Goal: Task Accomplishment & Management: Complete application form

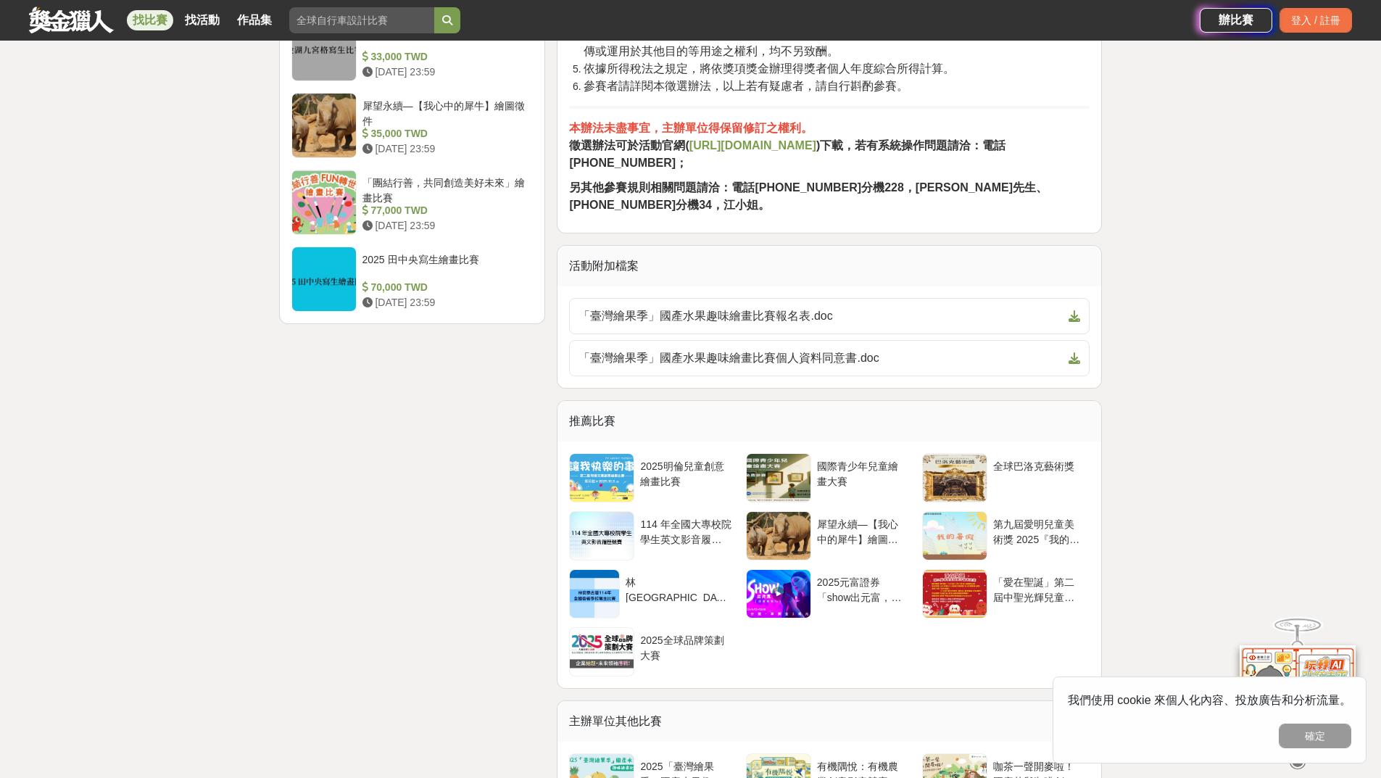
scroll to position [2029, 0]
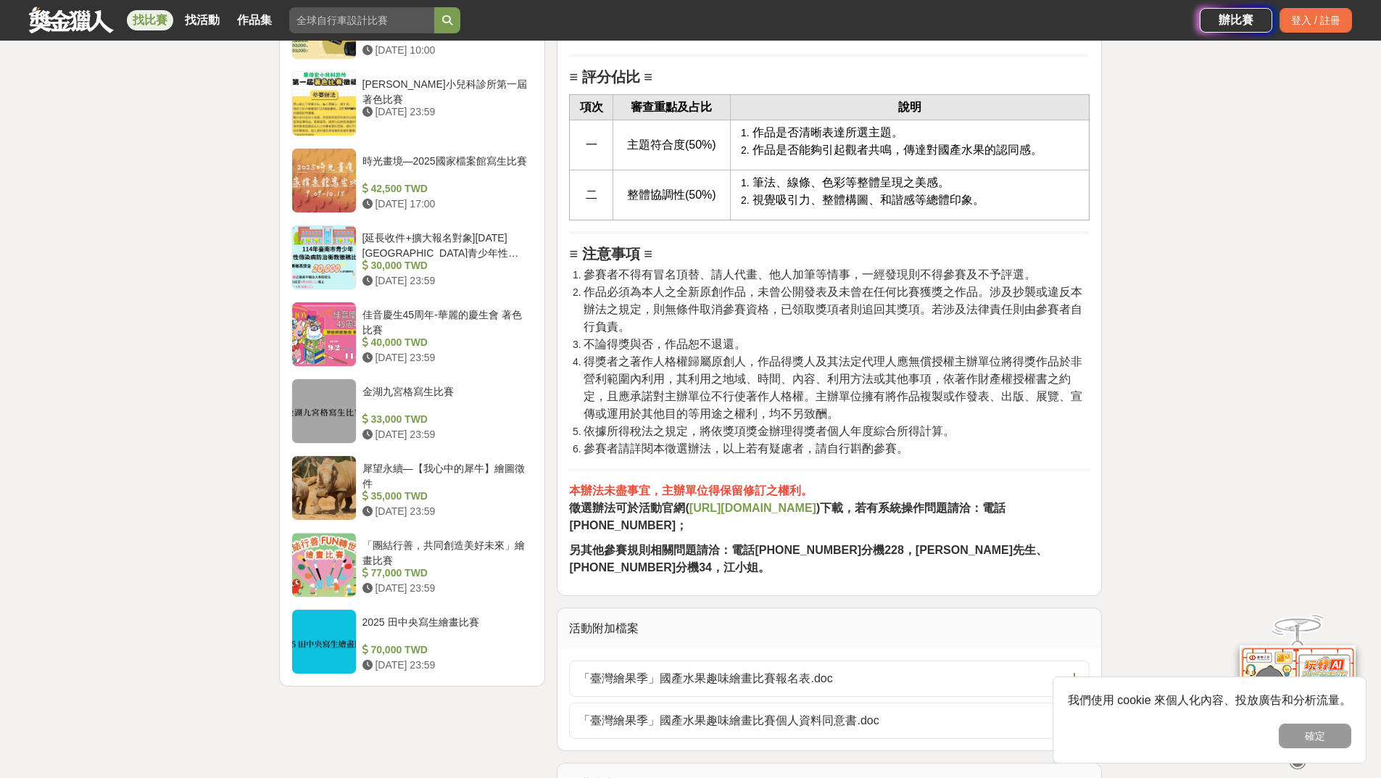
click at [728, 514] on strong "[URL][DOMAIN_NAME]" at bounding box center [752, 507] width 127 height 12
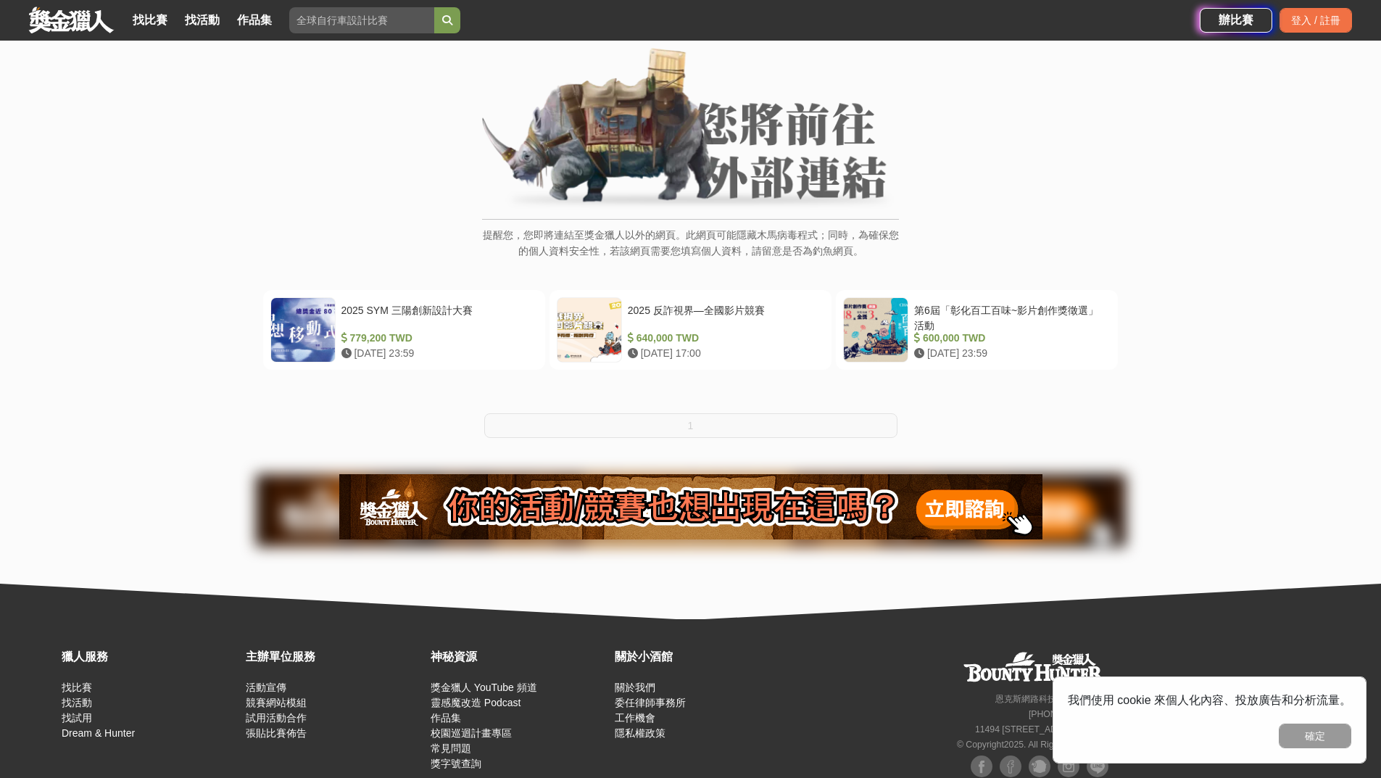
scroll to position [126, 0]
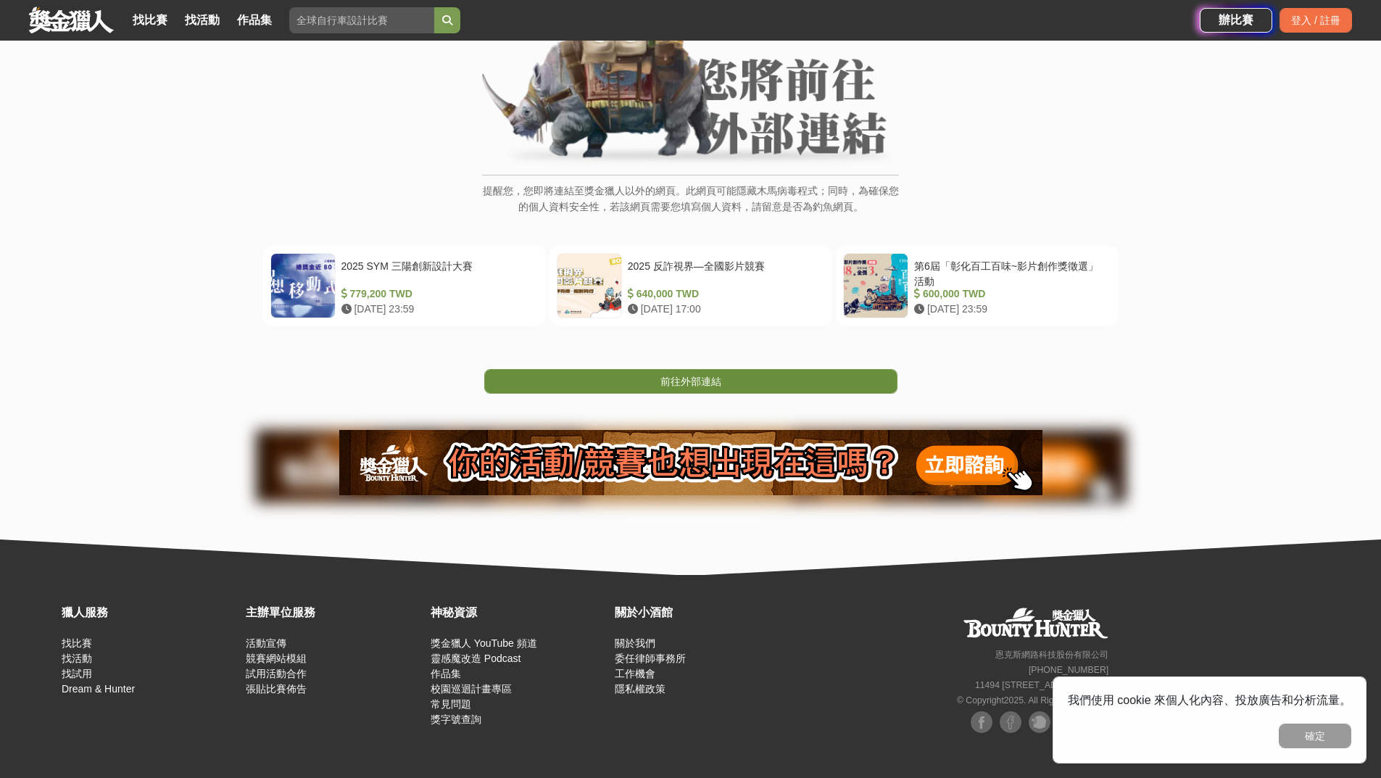
click at [657, 382] on link "前往外部連結" at bounding box center [690, 381] width 413 height 25
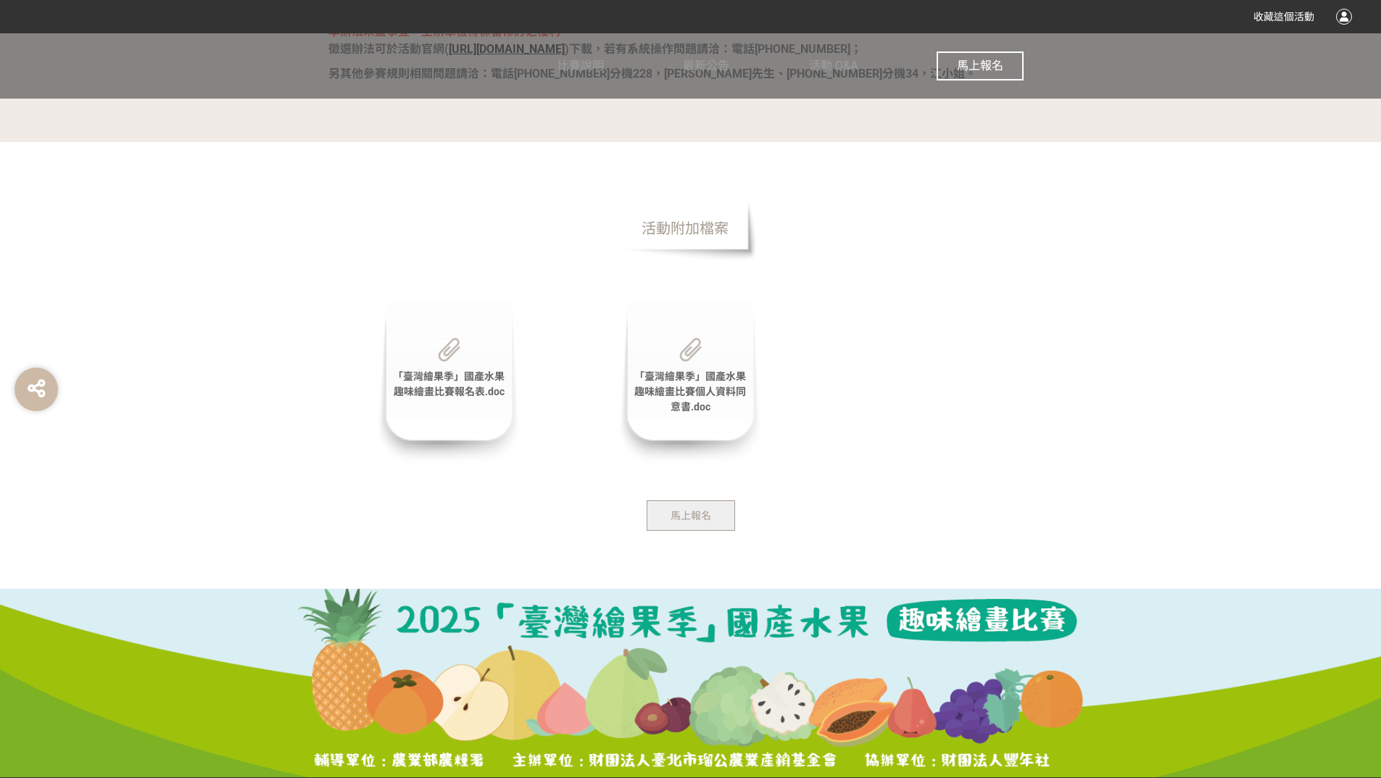
scroll to position [2955, 0]
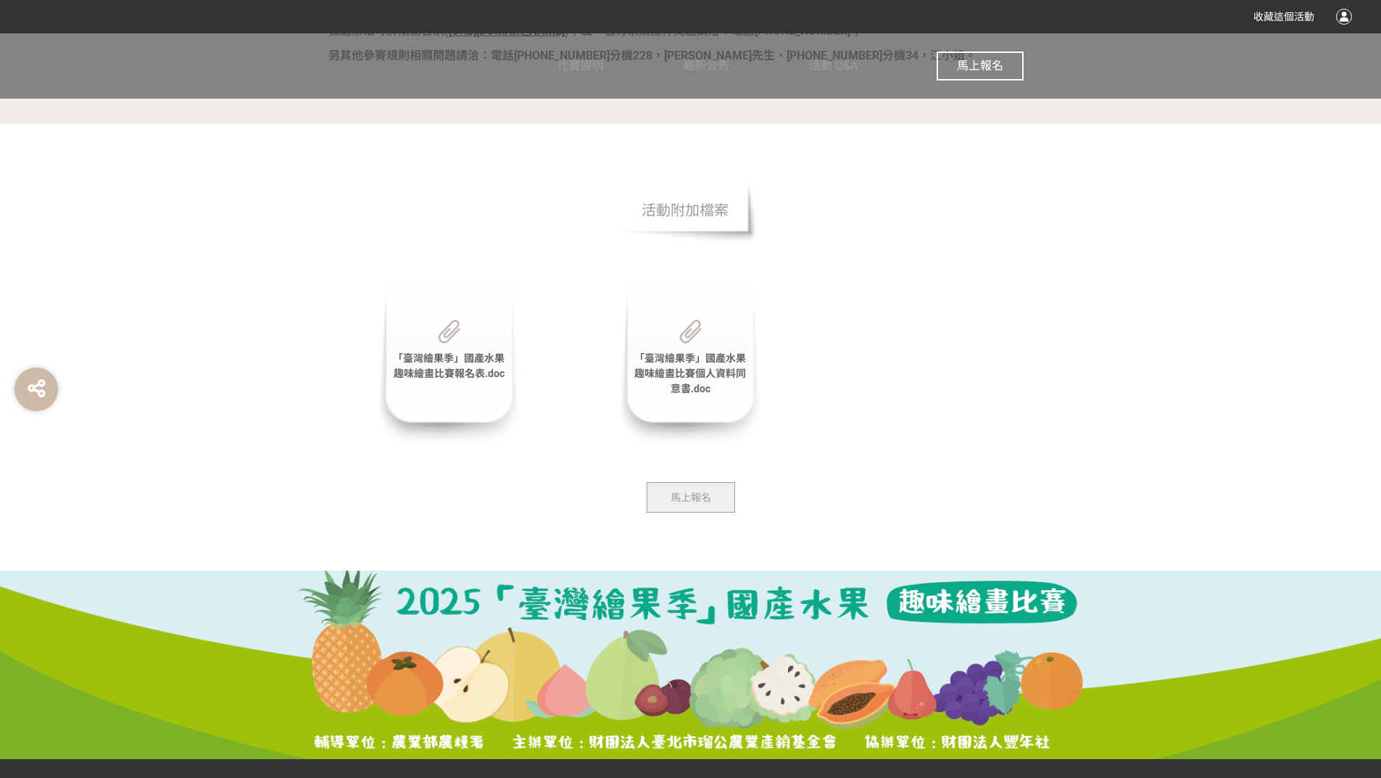
click at [687, 501] on span "馬上報名" at bounding box center [690, 497] width 41 height 12
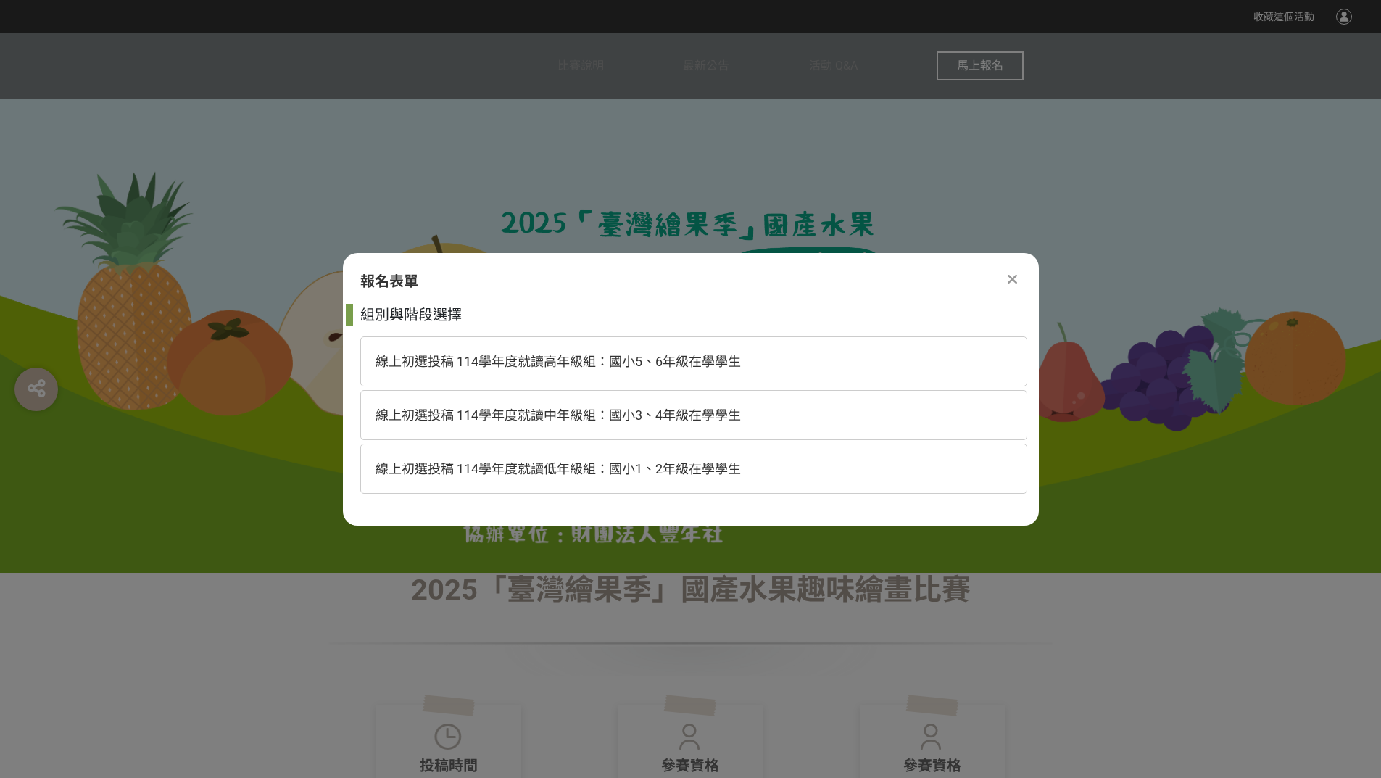
scroll to position [0, 0]
click at [688, 466] on span "線上初選投稿 114學年度就讀低年級組：國小1、2年級在學學生" at bounding box center [557, 468] width 365 height 15
select select "185293:185537"
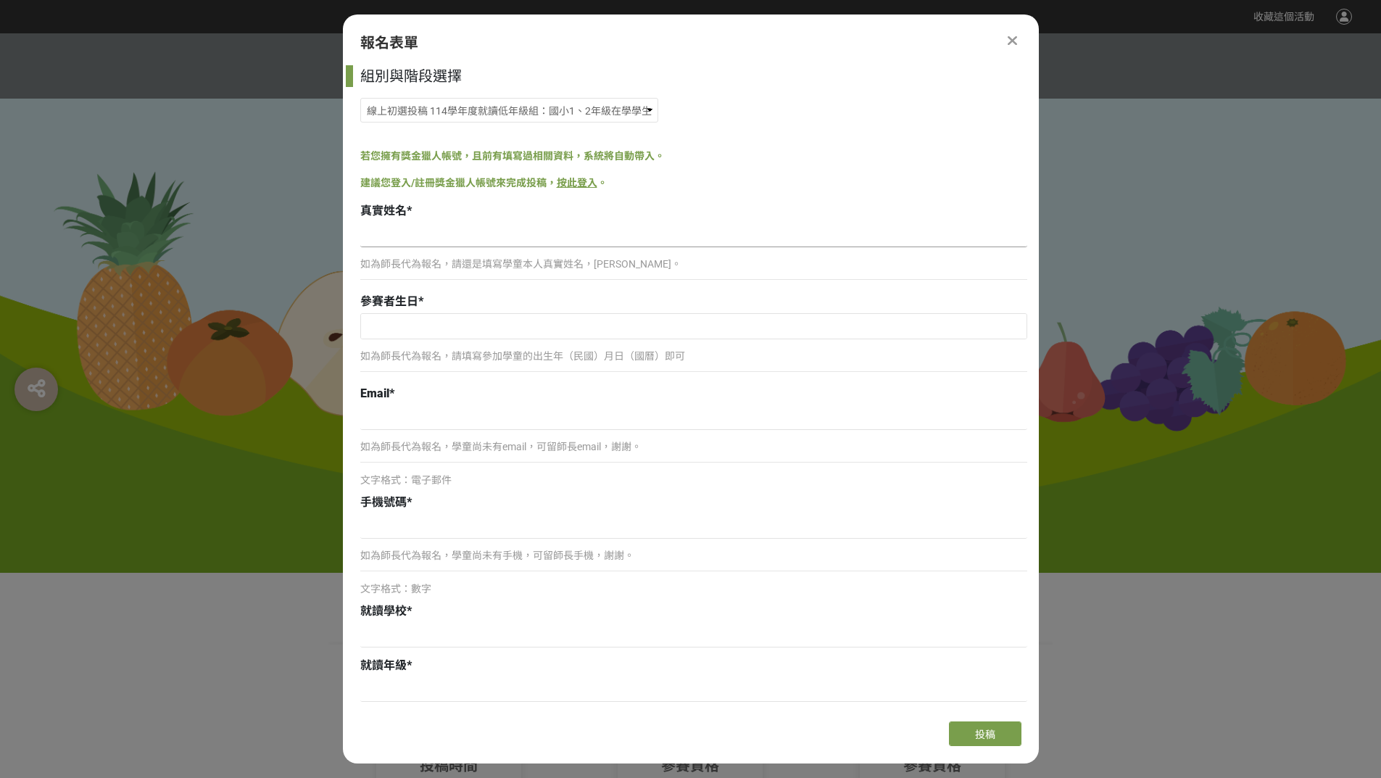
click at [536, 224] on input at bounding box center [693, 234] width 667 height 25
type input "X"
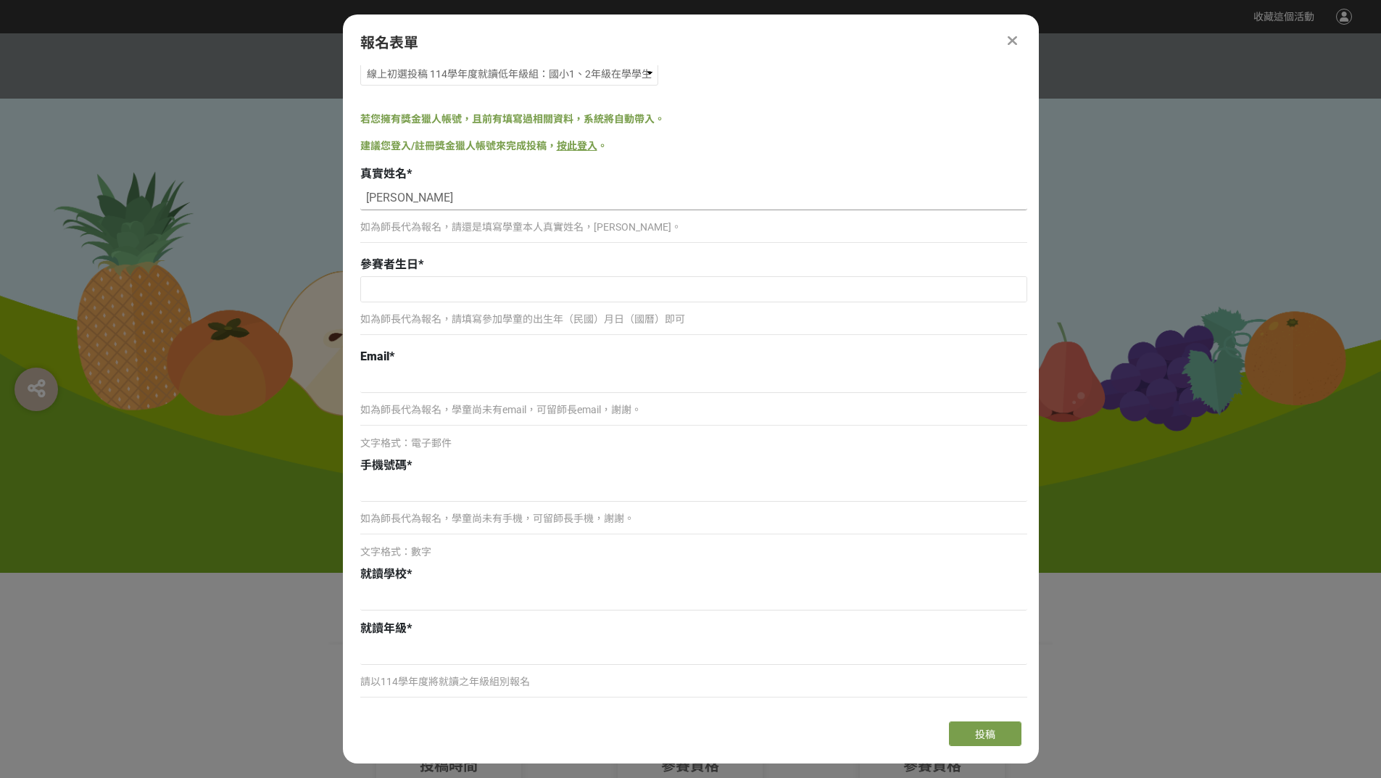
scroll to position [72, 0]
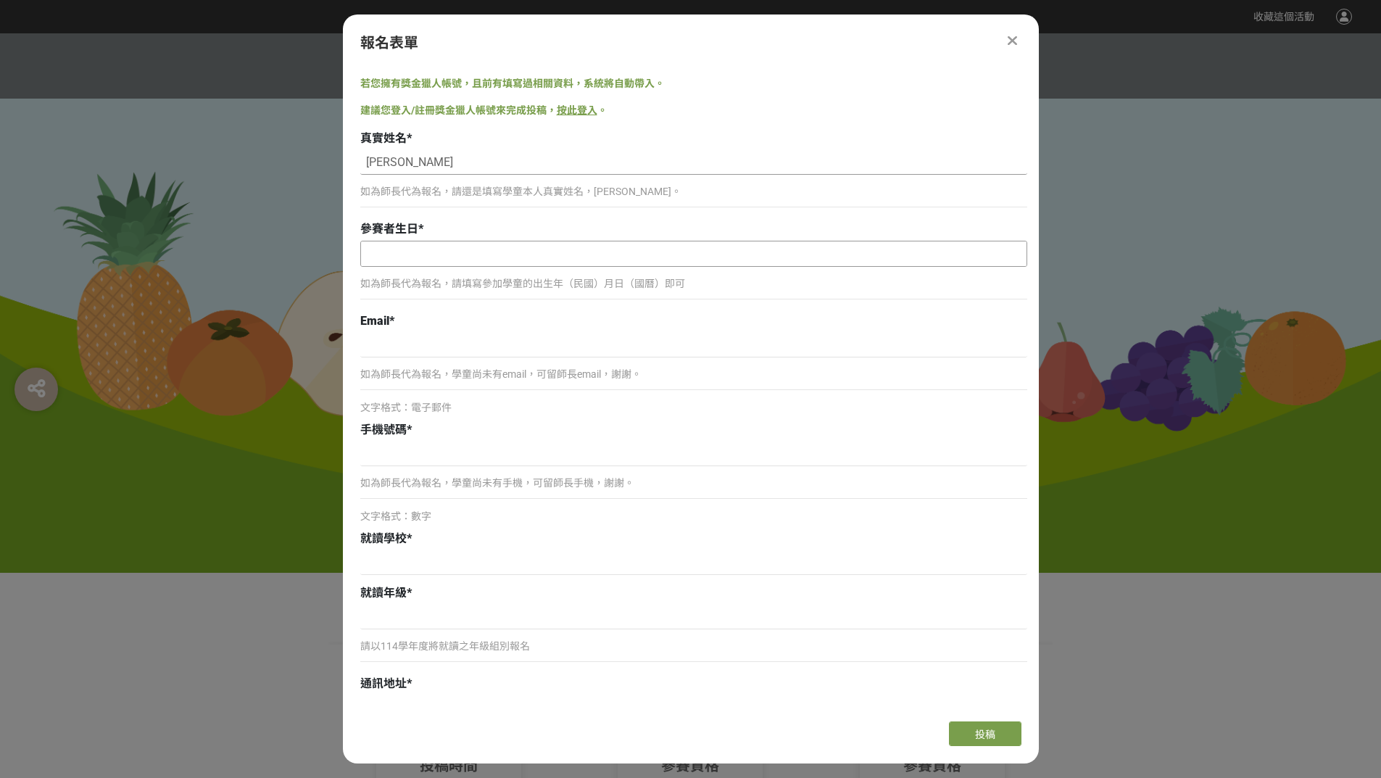
type input "李婕熙"
click at [609, 247] on input "text" at bounding box center [693, 253] width 665 height 25
click at [514, 283] on input "2025" at bounding box center [513, 280] width 43 height 17
type input "2018"
click at [429, 283] on select "January February March April May June July August September October November De…" at bounding box center [450, 281] width 83 height 18
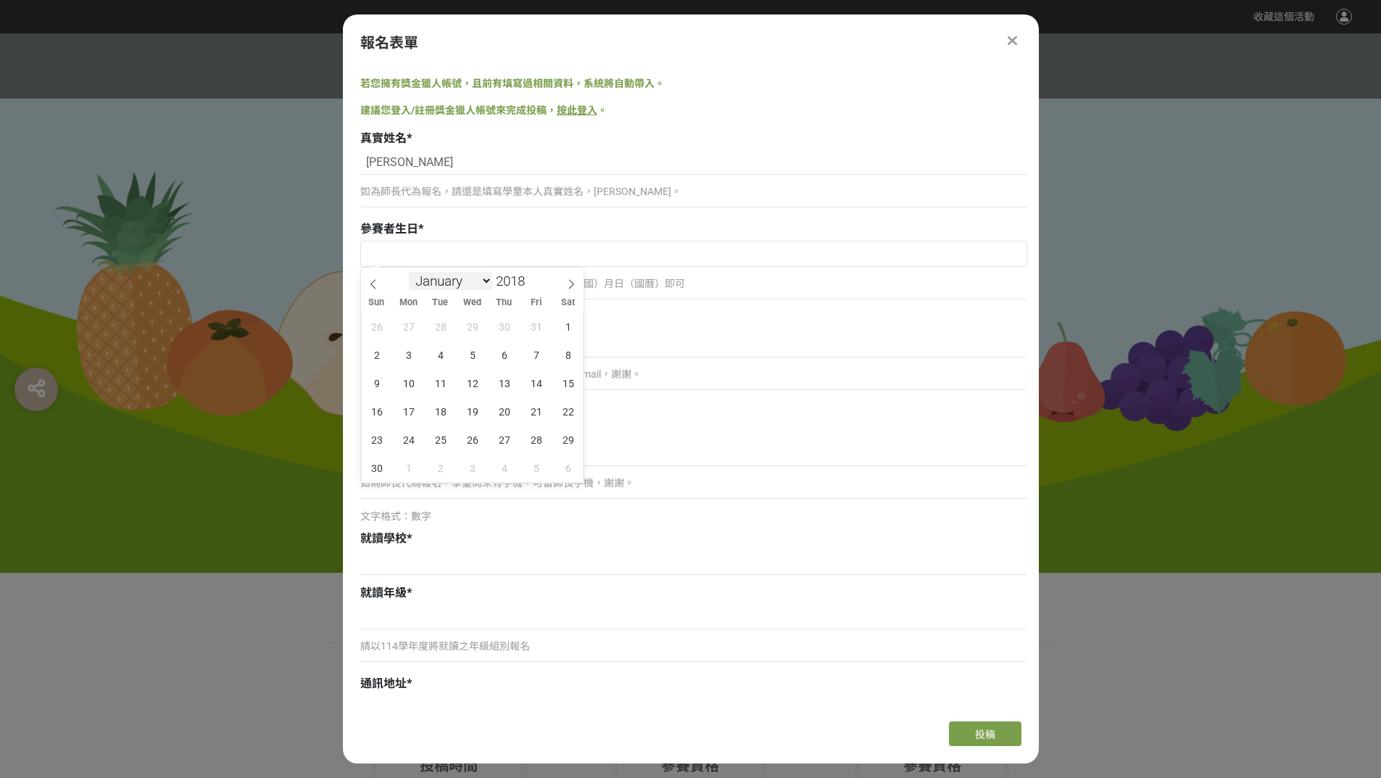
select select "10"
click at [409, 272] on select "January February March April May June July August September October November De…" at bounding box center [450, 281] width 83 height 18
click at [376, 382] on span "11" at bounding box center [377, 383] width 28 height 28
type input "2018-11-11"
click at [409, 346] on input at bounding box center [693, 345] width 667 height 25
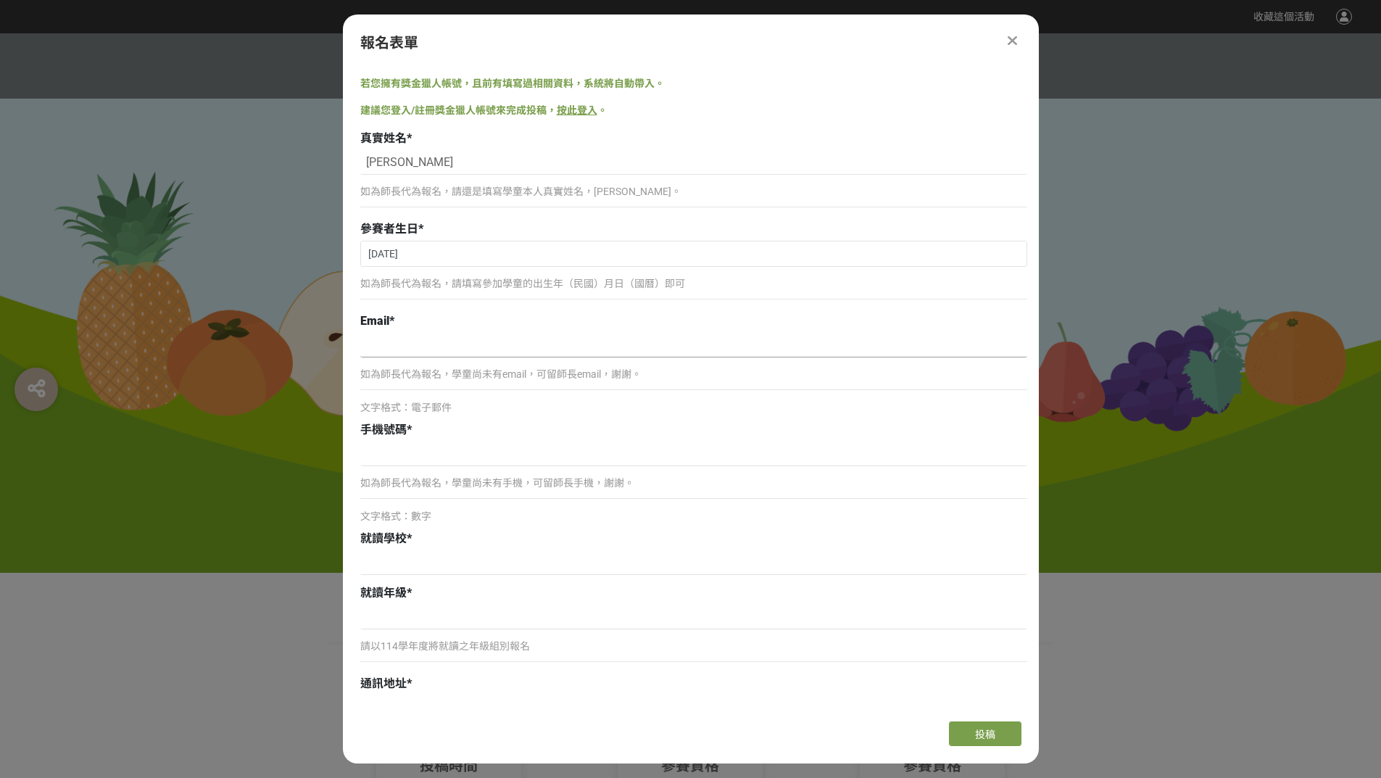
drag, startPoint x: 409, startPoint y: 346, endPoint x: 394, endPoint y: 344, distance: 16.2
click at [394, 344] on input at bounding box center [693, 345] width 667 height 25
type input "F"
click at [441, 346] on input "font123654@" at bounding box center [693, 345] width 667 height 25
type input "font123654@yahoo.com.tw"
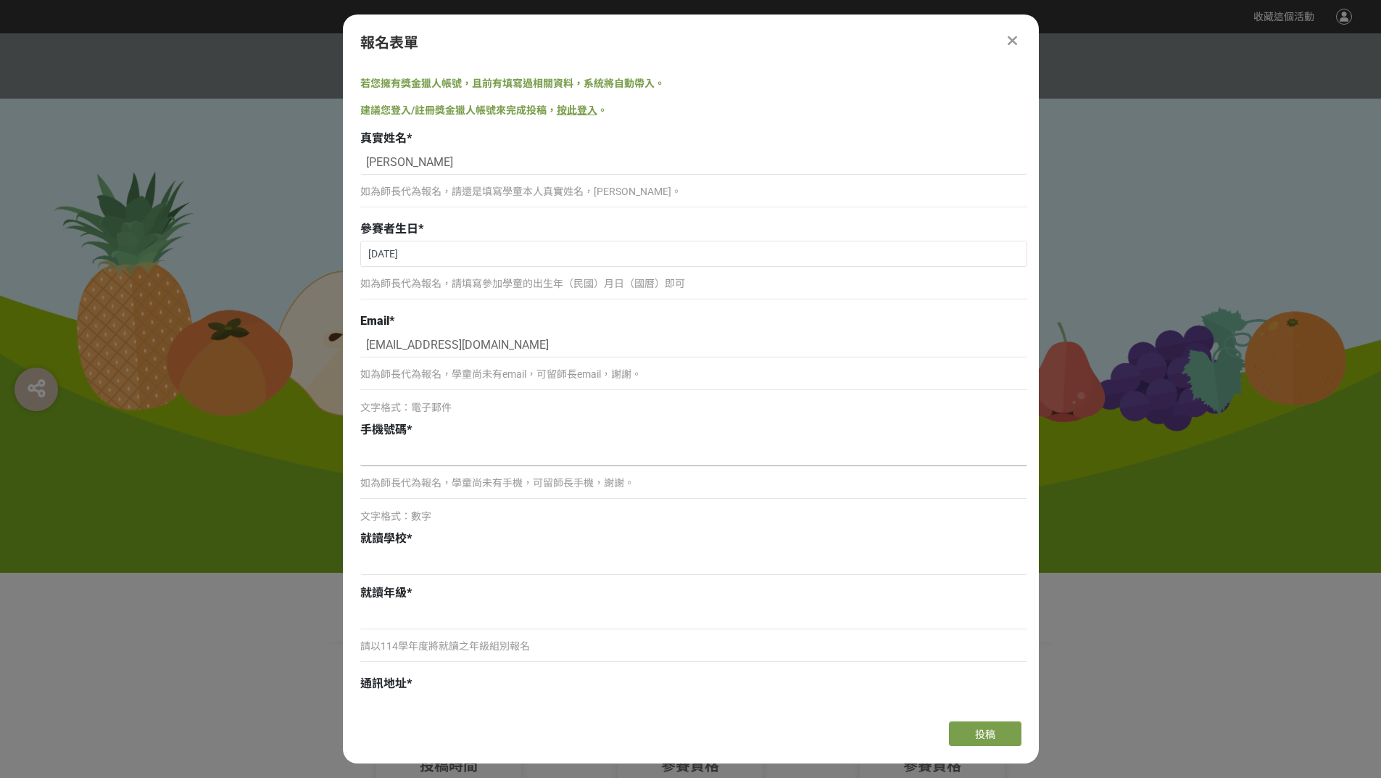
click at [440, 449] on input at bounding box center [693, 453] width 667 height 25
type input "0975158861"
click at [459, 551] on input at bounding box center [693, 562] width 667 height 25
type input "鎮南國小"
click at [496, 607] on input at bounding box center [693, 616] width 667 height 25
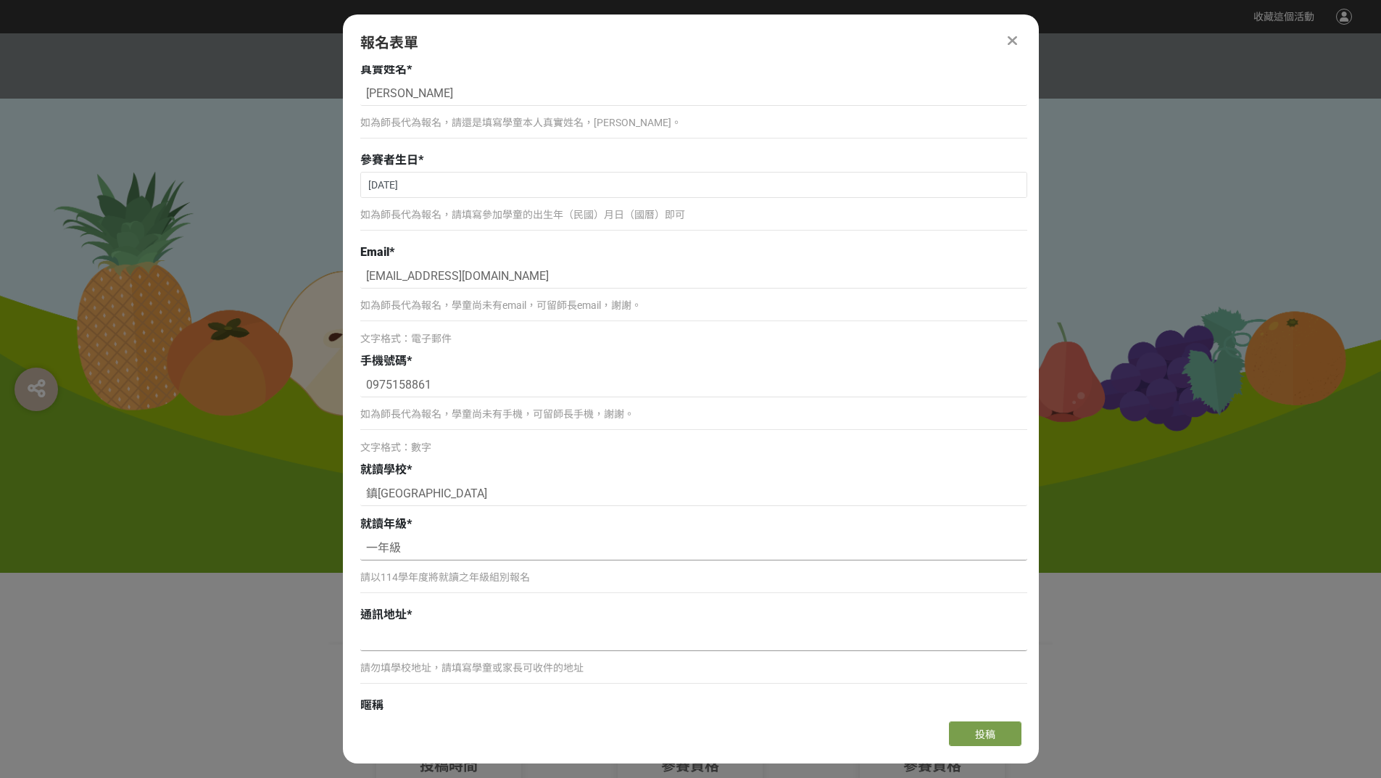
scroll to position [145, 0]
type input "一年級"
click at [439, 641] on input at bounding box center [693, 635] width 667 height 25
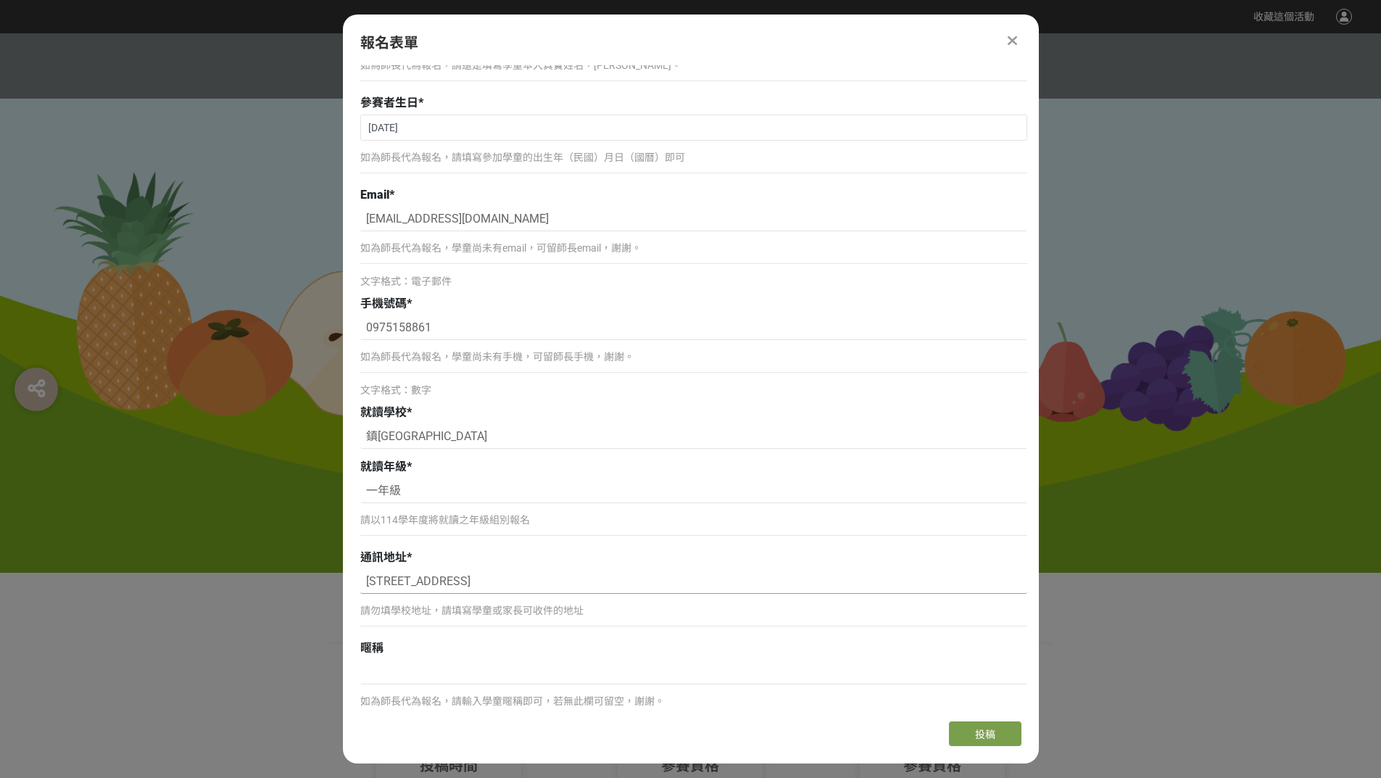
scroll to position [362, 0]
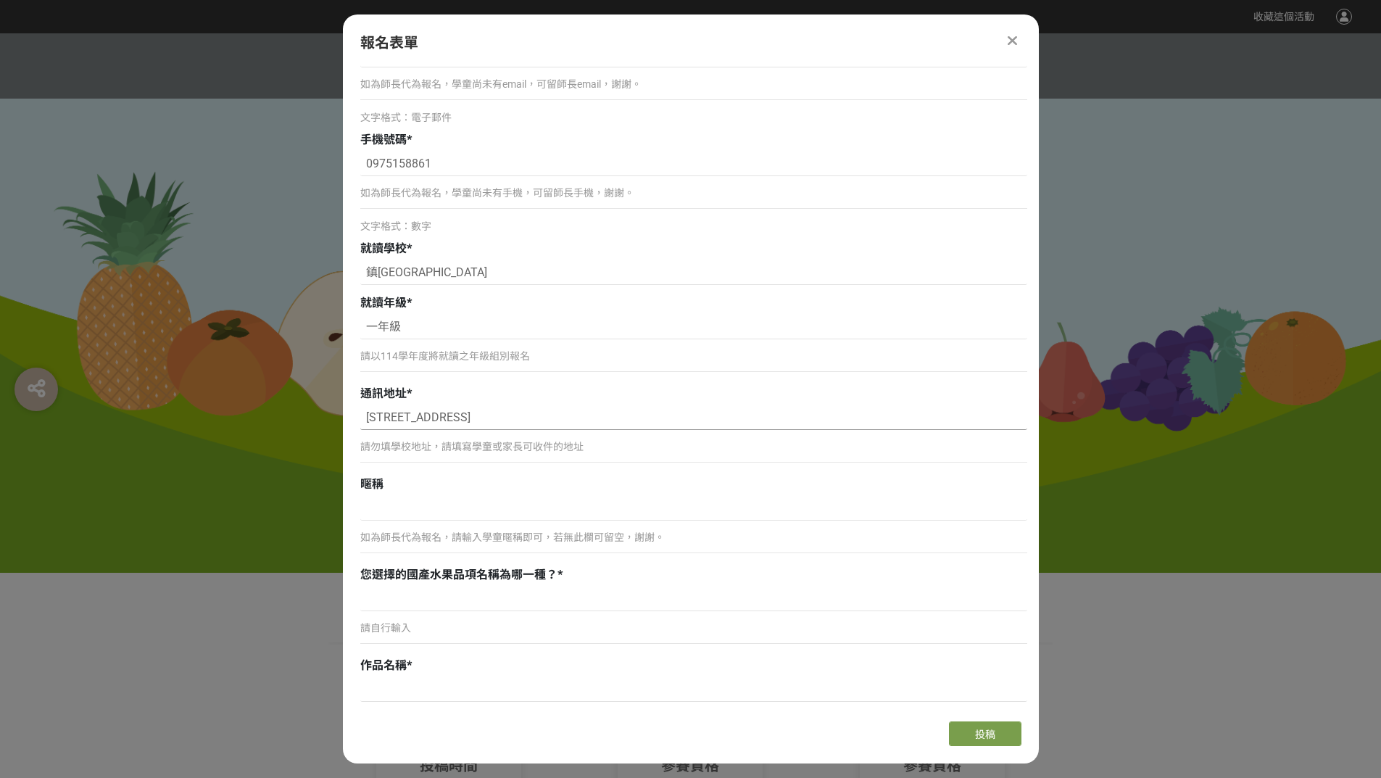
drag, startPoint x: 505, startPoint y: 412, endPoint x: 363, endPoint y: 415, distance: 142.1
click at [363, 415] on input "雲林縣斗六市南興街12號" at bounding box center [693, 417] width 667 height 25
type input "雲林縣斗六市南興街12號"
click at [572, 393] on div "通訊地址 *" at bounding box center [693, 393] width 667 height 17
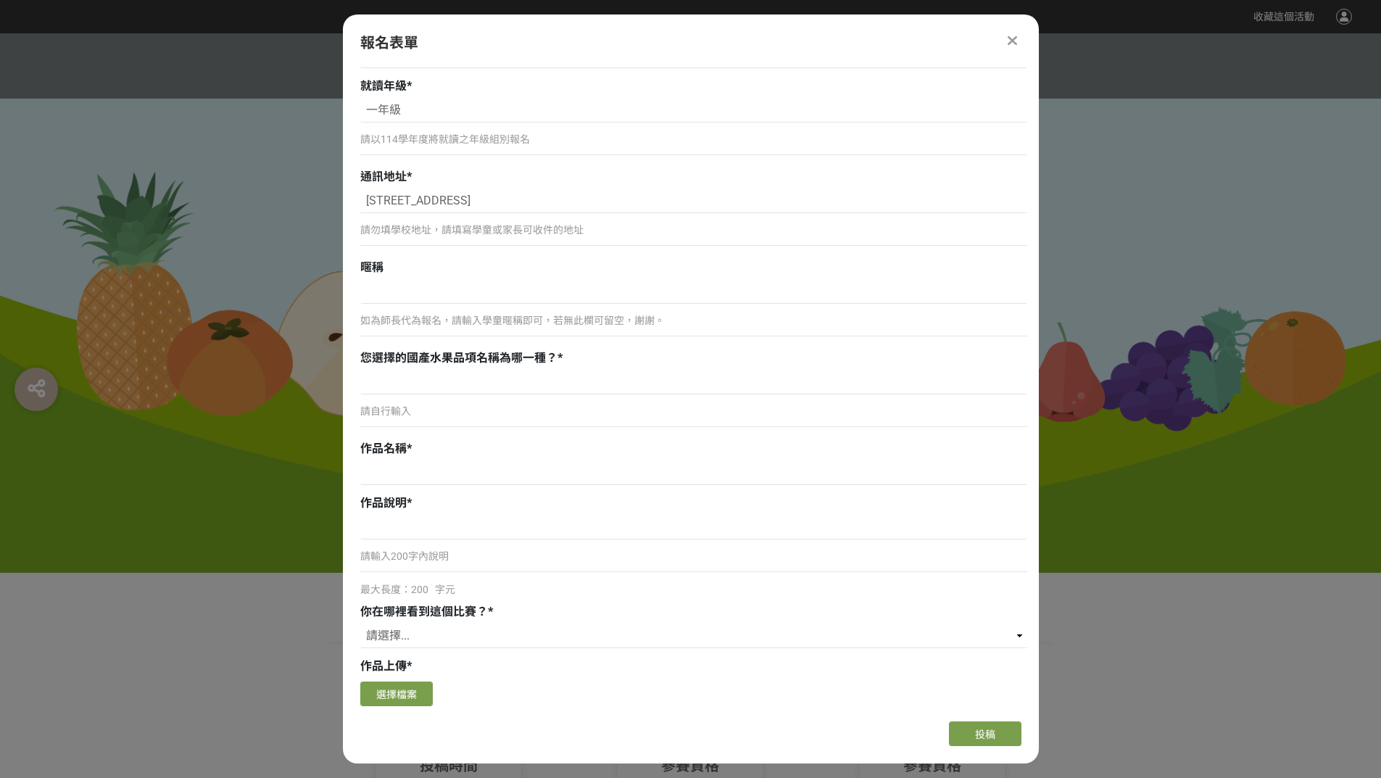
scroll to position [580, 0]
click at [420, 371] on input at bounding box center [693, 381] width 667 height 25
type input "鳳梨"
click at [411, 475] on input at bounding box center [693, 471] width 667 height 25
type input "鳳梨園的探險"
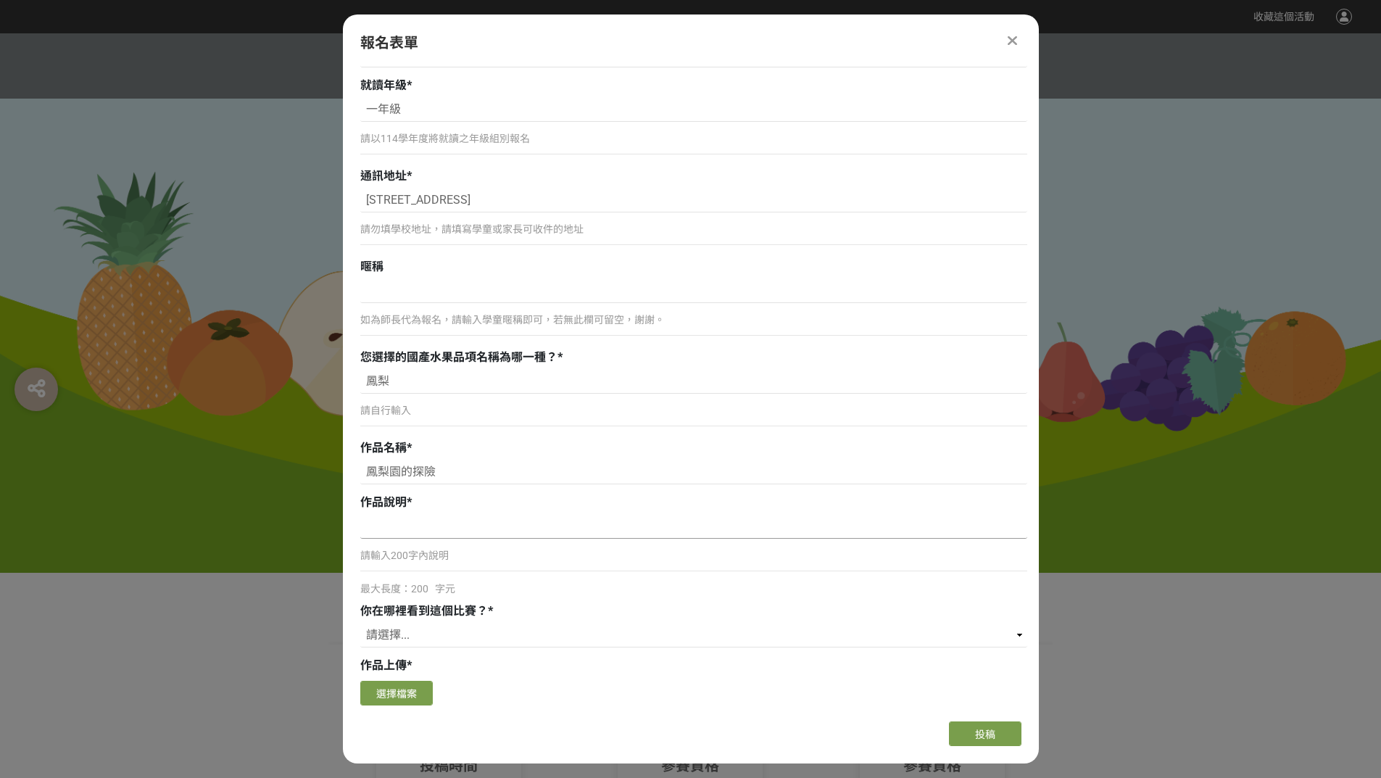
click at [445, 526] on input at bounding box center [693, 526] width 667 height 25
type input "今天天氣很好.我帶著我的小狗狗去鳳梨園看看,鳳梨長的又大又香,採收的農夫都很快樂"
click at [425, 630] on select "請選擇... 獎金獵人網站 Facebook / Instagram 校園講座 / 老師系上推薦 電子郵件 海報 其他" at bounding box center [693, 635] width 667 height 25
select select "獎金獵人網站"
click at [360, 623] on select "請選擇... 獎金獵人網站 Facebook / Instagram 校園講座 / 老師系上推薦 電子郵件 海報 其他" at bounding box center [693, 635] width 667 height 25
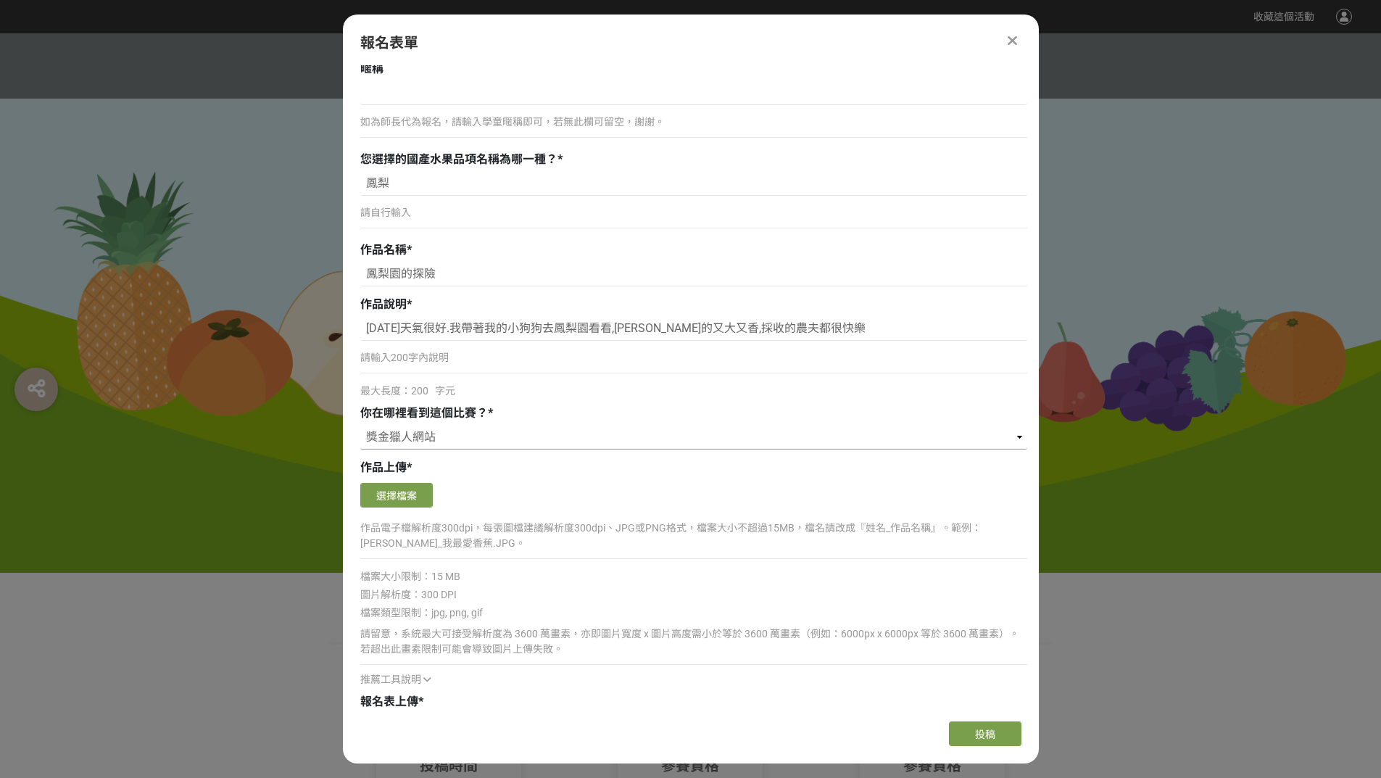
scroll to position [870, 0]
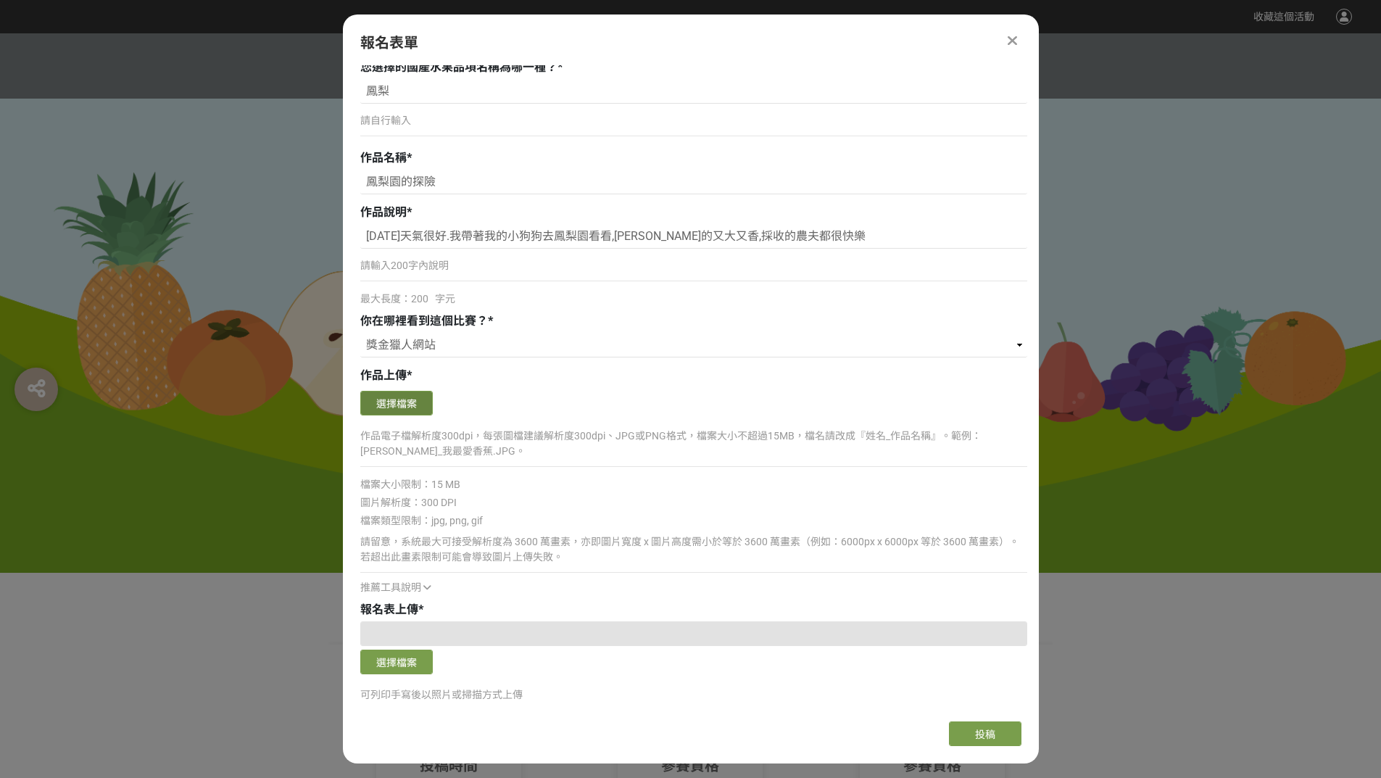
click at [396, 395] on button "選擇檔案" at bounding box center [396, 403] width 72 height 25
click at [416, 402] on button "選擇檔案" at bounding box center [396, 403] width 72 height 25
click at [411, 398] on button "選擇檔案" at bounding box center [396, 403] width 72 height 25
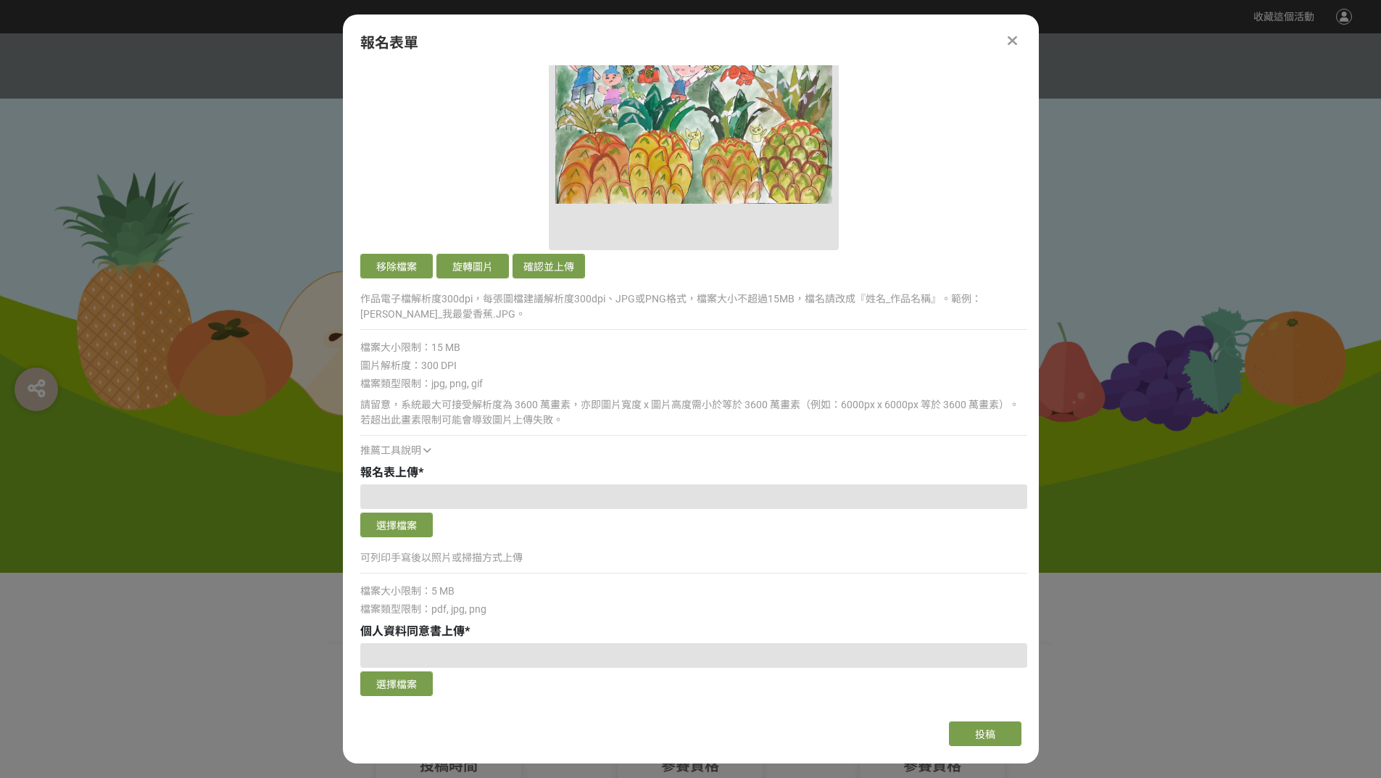
scroll to position [1304, 0]
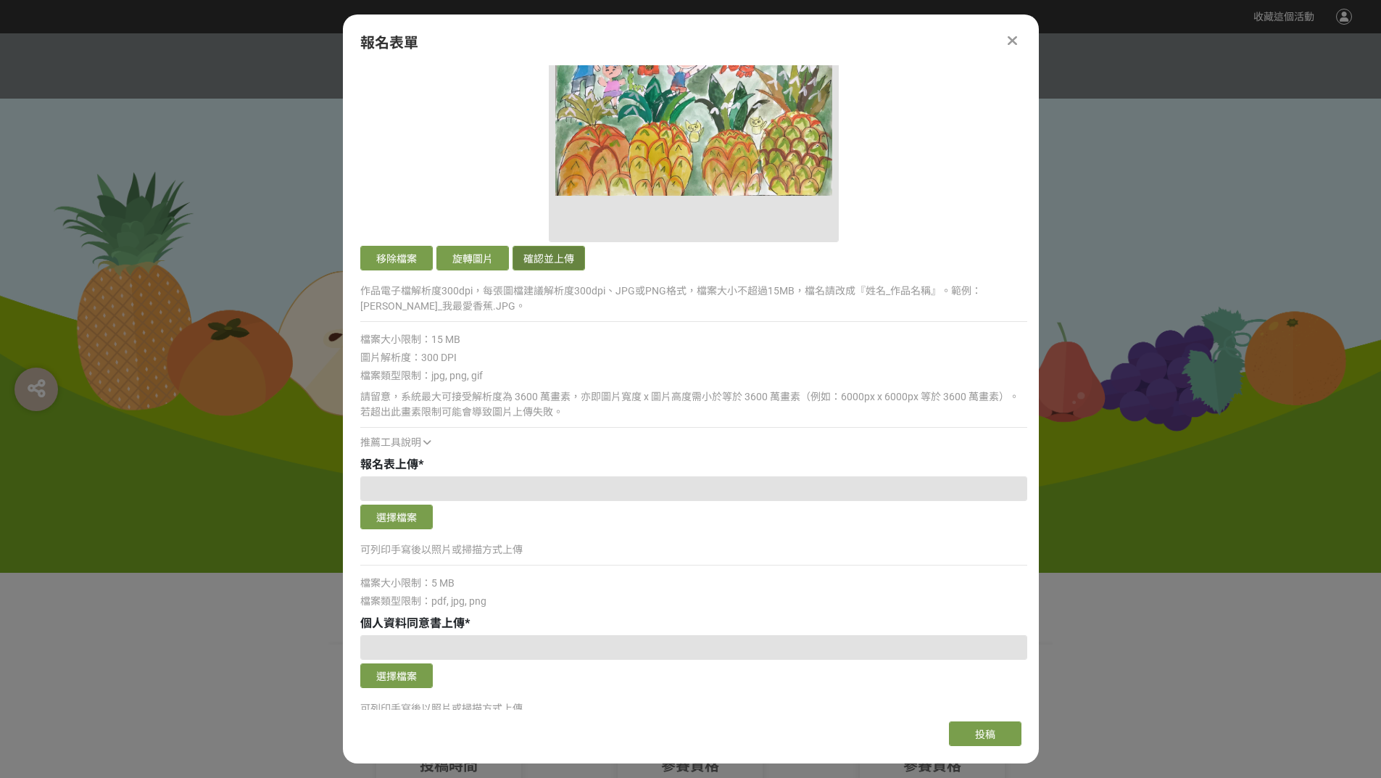
click at [564, 264] on button "確認並上傳" at bounding box center [548, 258] width 72 height 25
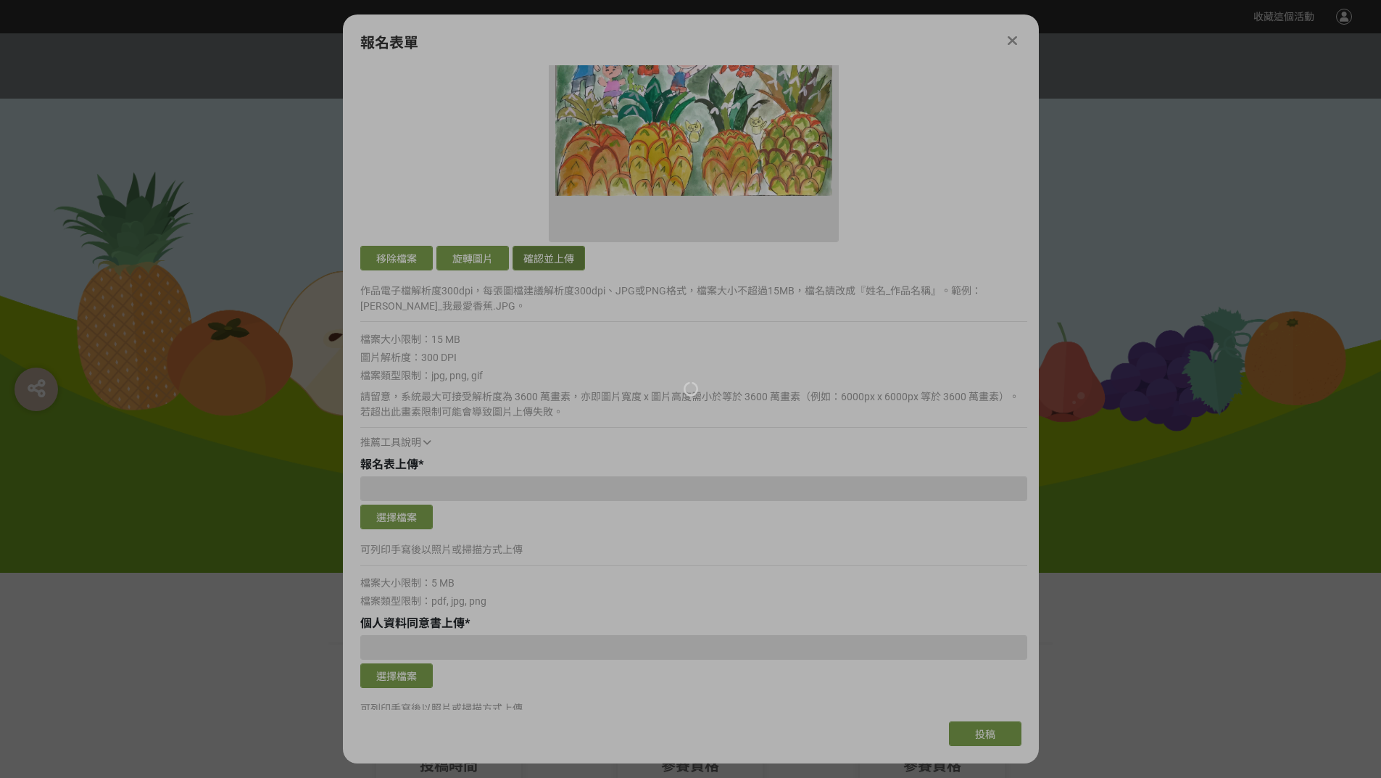
scroll to position [1015, 0]
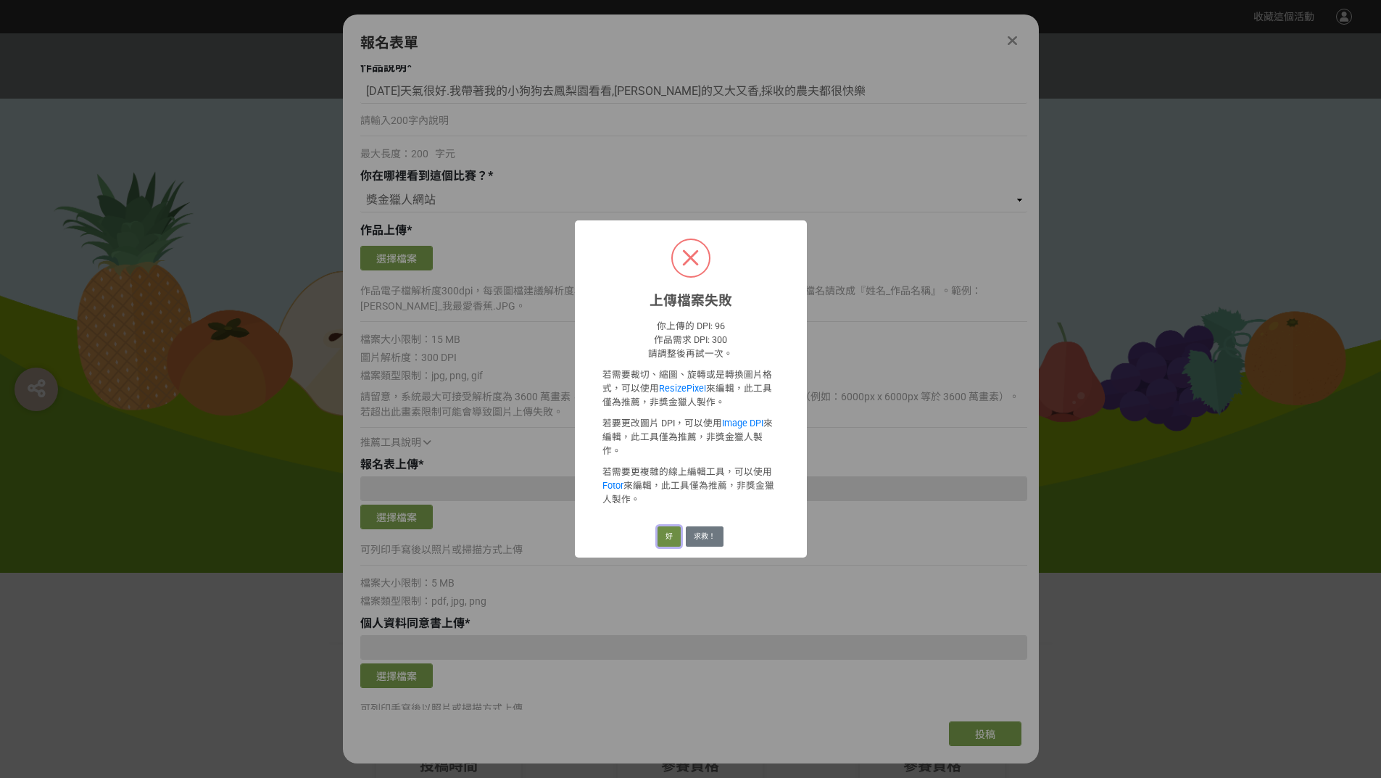
click at [669, 533] on button "好" at bounding box center [668, 536] width 23 height 20
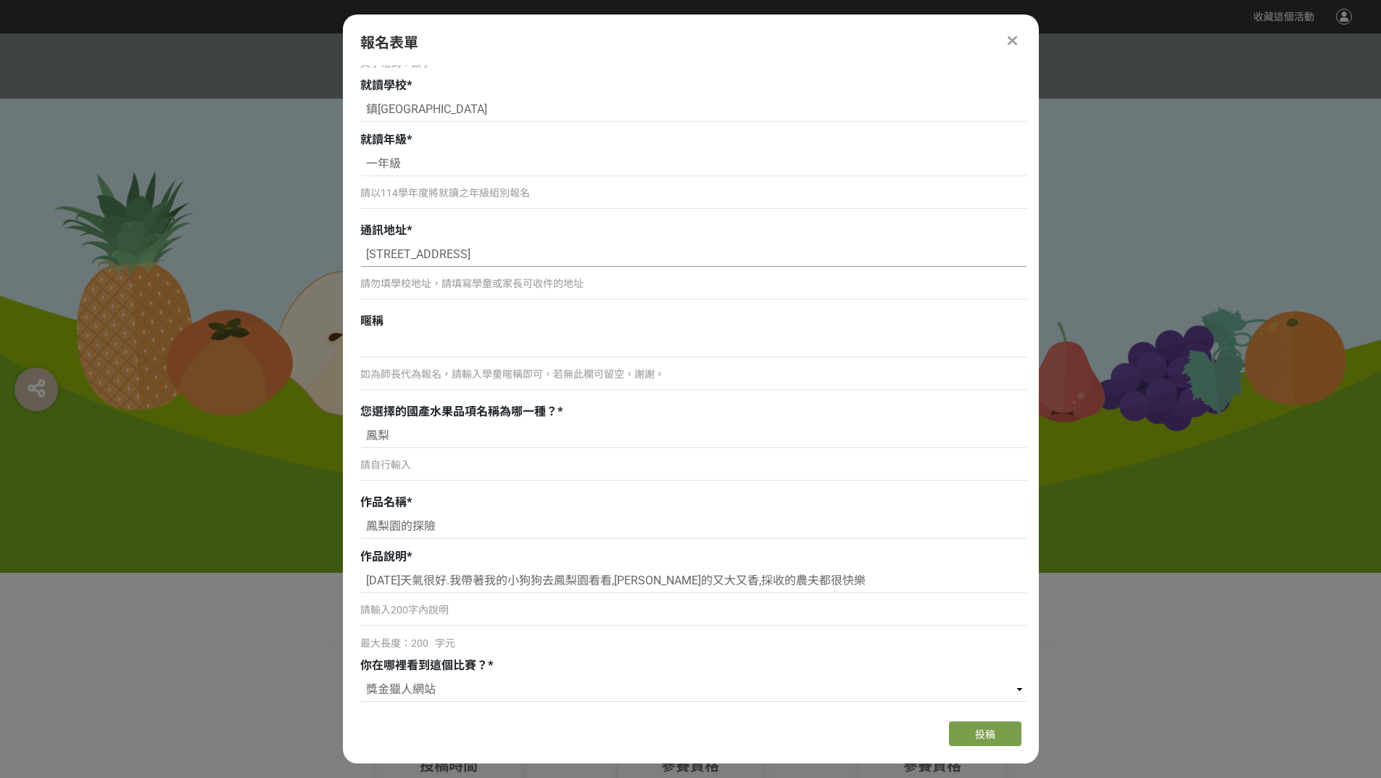
scroll to position [725, 0]
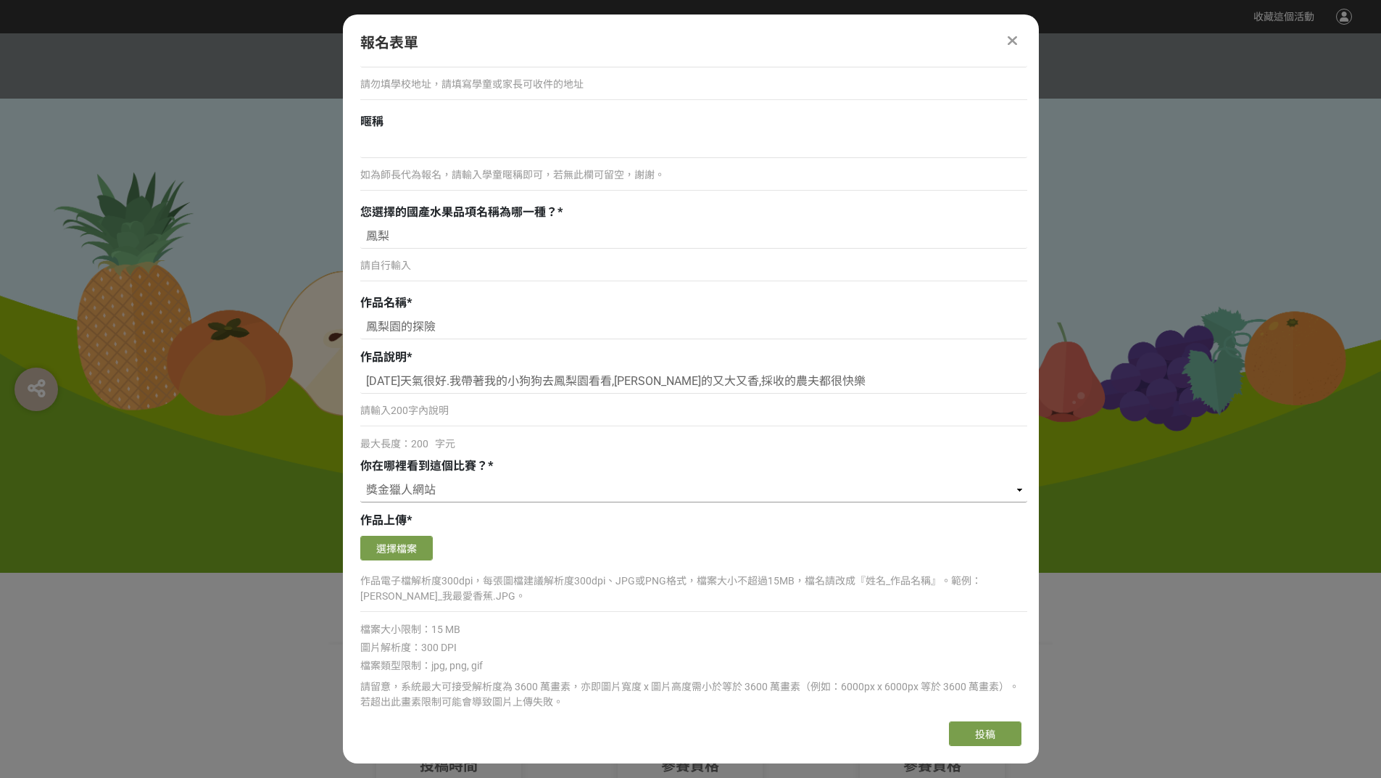
click at [536, 491] on select "請選擇... 獎金獵人網站 Facebook / Instagram 校園講座 / 老師系上推薦 電子郵件 海報 其他" at bounding box center [693, 490] width 667 height 25
click at [535, 491] on select "請選擇... 獎金獵人網站 Facebook / Instagram 校園講座 / 老師系上推薦 電子郵件 海報 其他" at bounding box center [693, 490] width 667 height 25
click at [649, 107] on div "真實姓名 * 李婕熙 如為師長代為報名，請還是填寫學童本人真實姓名，謝謝。 參賽者生日 * 2018-11-11 如為師長代為報名，請填寫參加學童的出生年（民…" at bounding box center [693, 357] width 667 height 1761
click at [785, 36] on div "報名表單" at bounding box center [690, 43] width 661 height 22
click at [406, 548] on button "選擇檔案" at bounding box center [396, 548] width 72 height 25
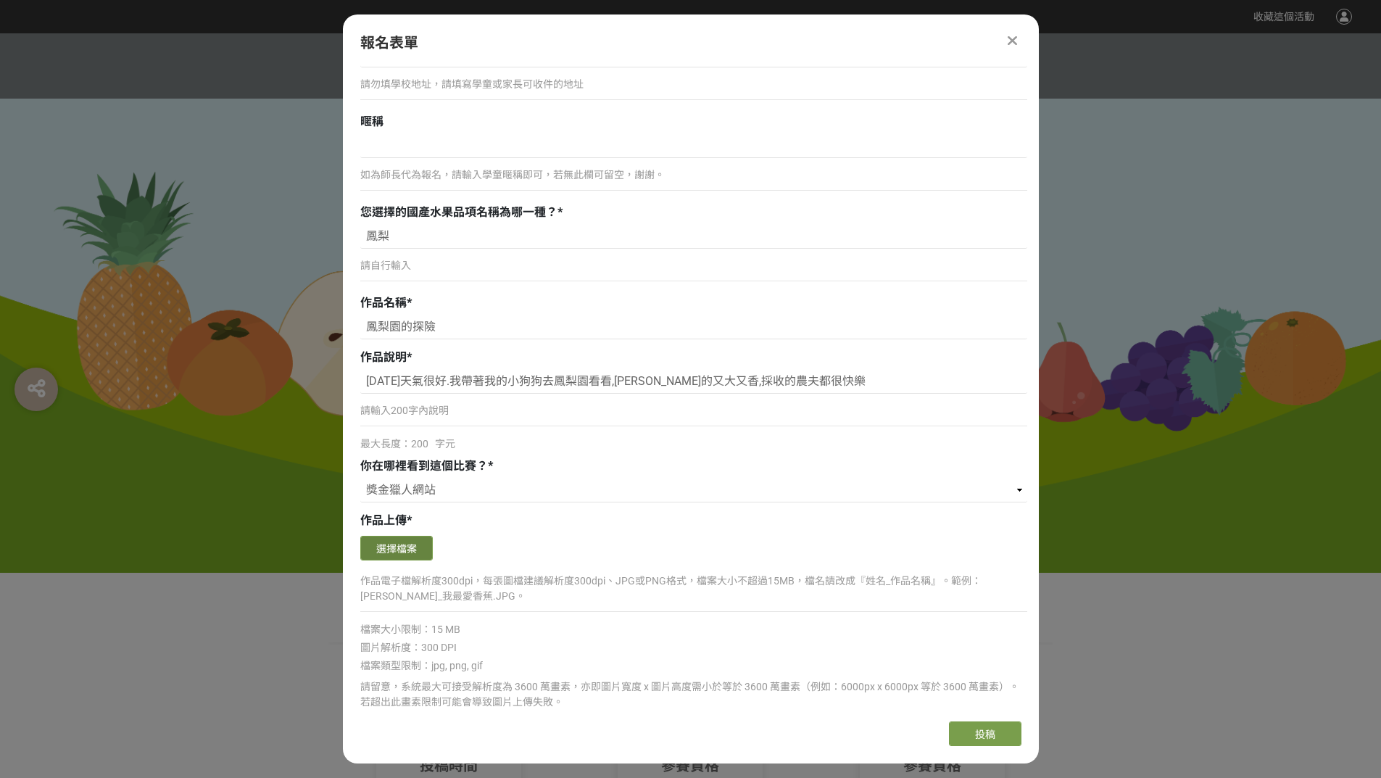
click at [410, 542] on button "選擇檔案" at bounding box center [396, 548] width 72 height 25
click at [651, 31] on div "報名表單 組別與階段選擇 線上初選投稿 114學年度就讀高年級組：國小5、6年級在學學生 線上初選投稿 114學年度就讀中年級組：國小3、4年級在學學生 線上…" at bounding box center [691, 388] width 696 height 749
click at [399, 554] on button "選擇檔案" at bounding box center [396, 548] width 72 height 25
click at [388, 547] on button "選擇檔案" at bounding box center [396, 548] width 72 height 25
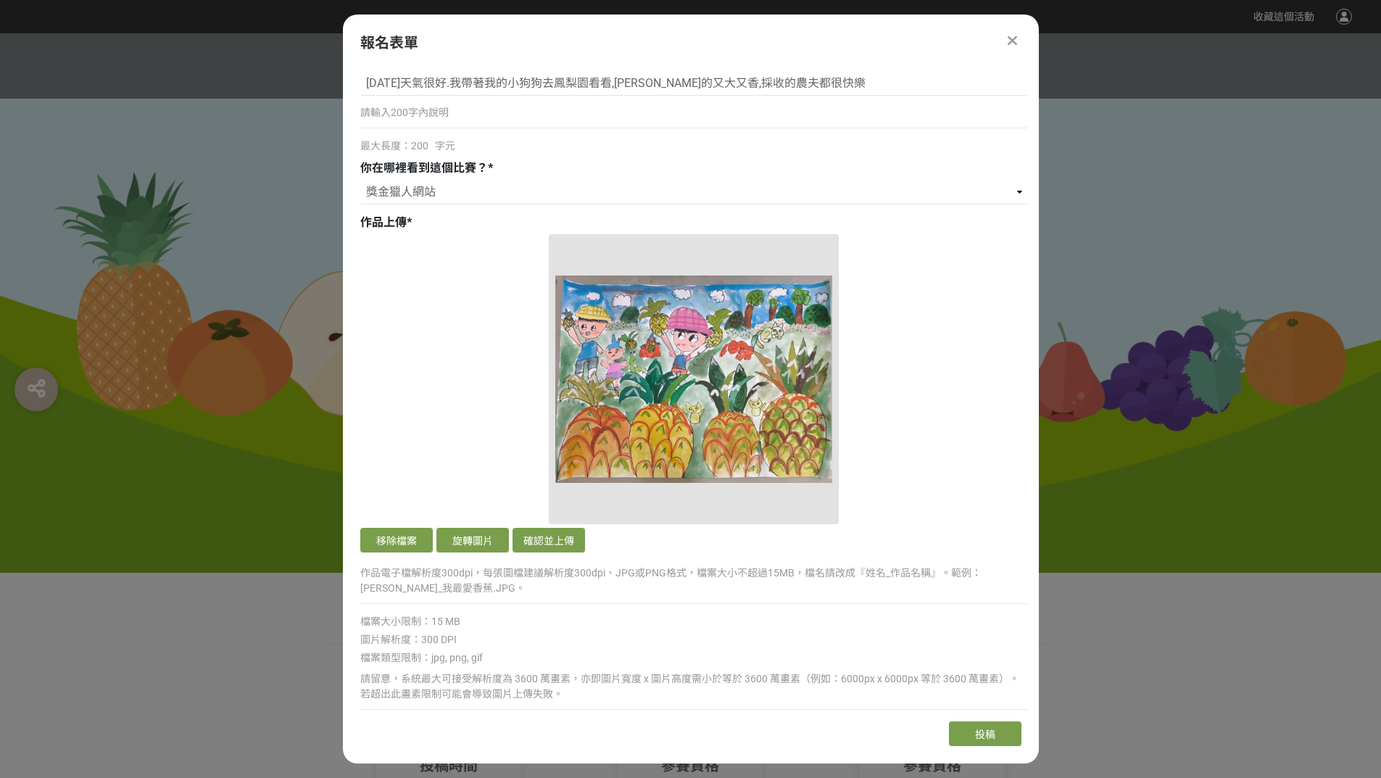
scroll to position [1232, 0]
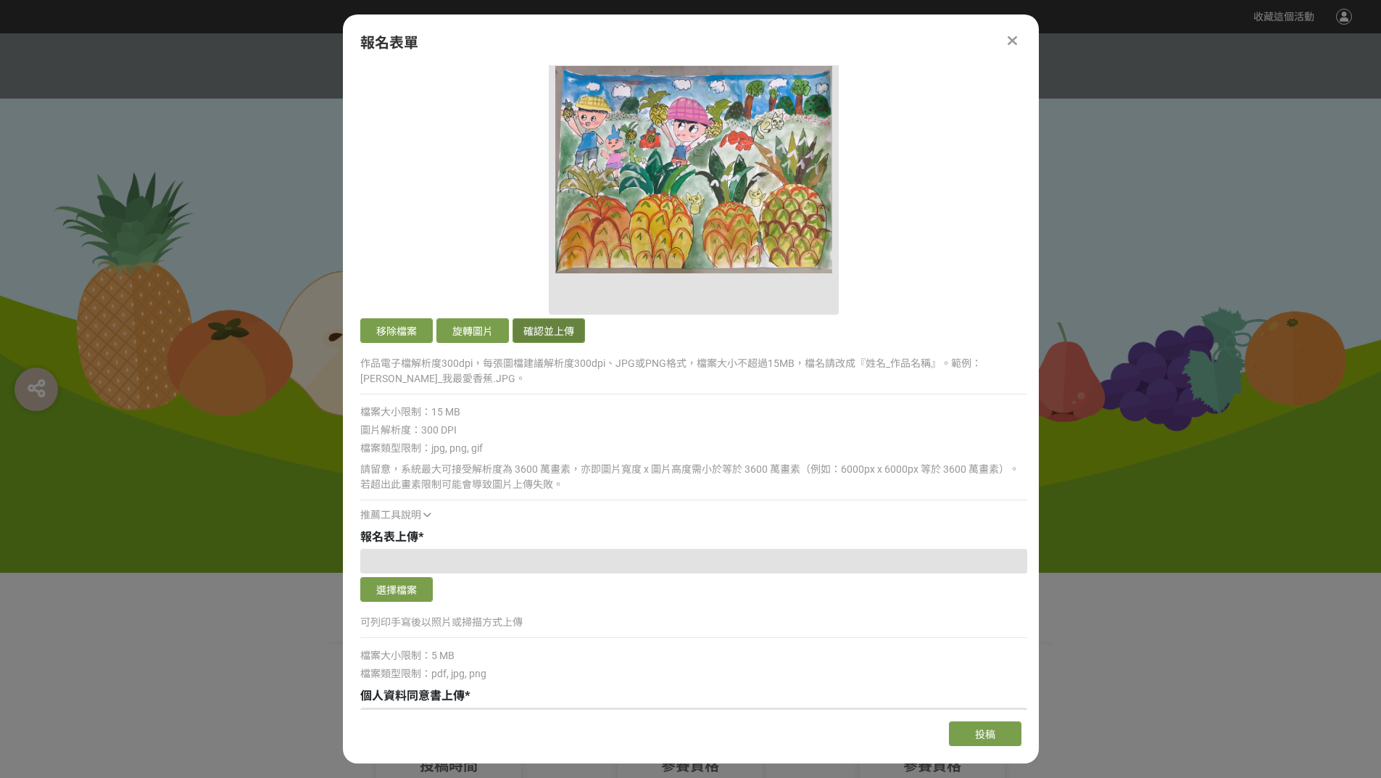
click at [534, 328] on button "確認並上傳" at bounding box center [548, 330] width 72 height 25
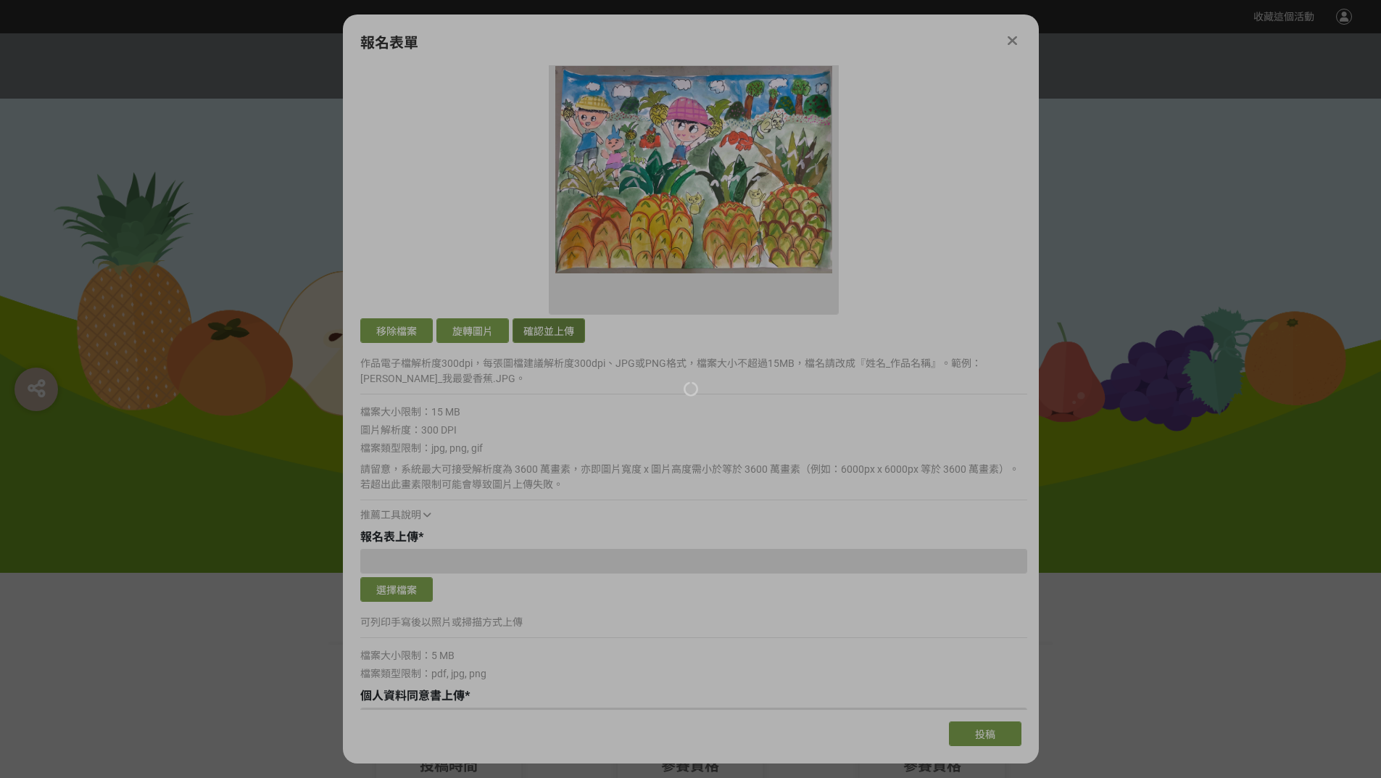
scroll to position [942, 0]
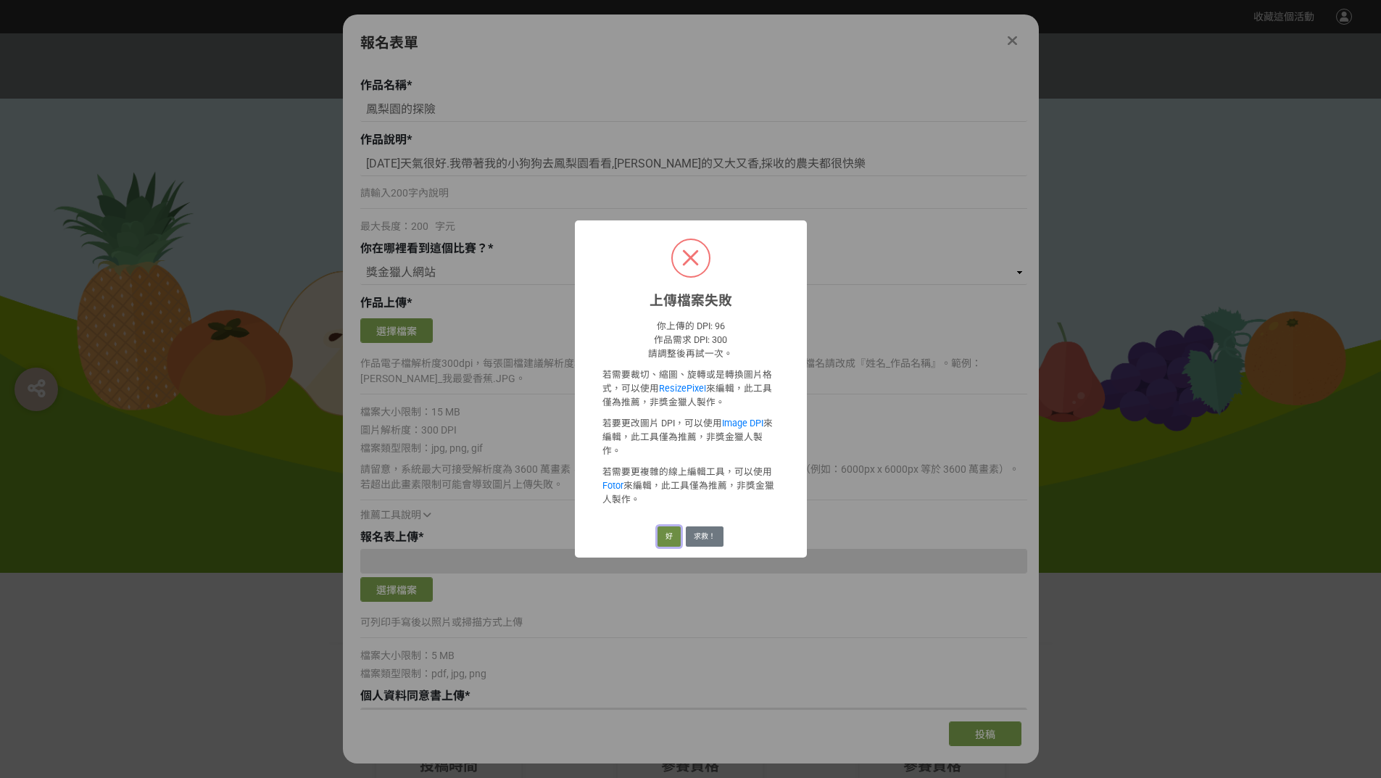
click at [671, 533] on button "好" at bounding box center [668, 536] width 23 height 20
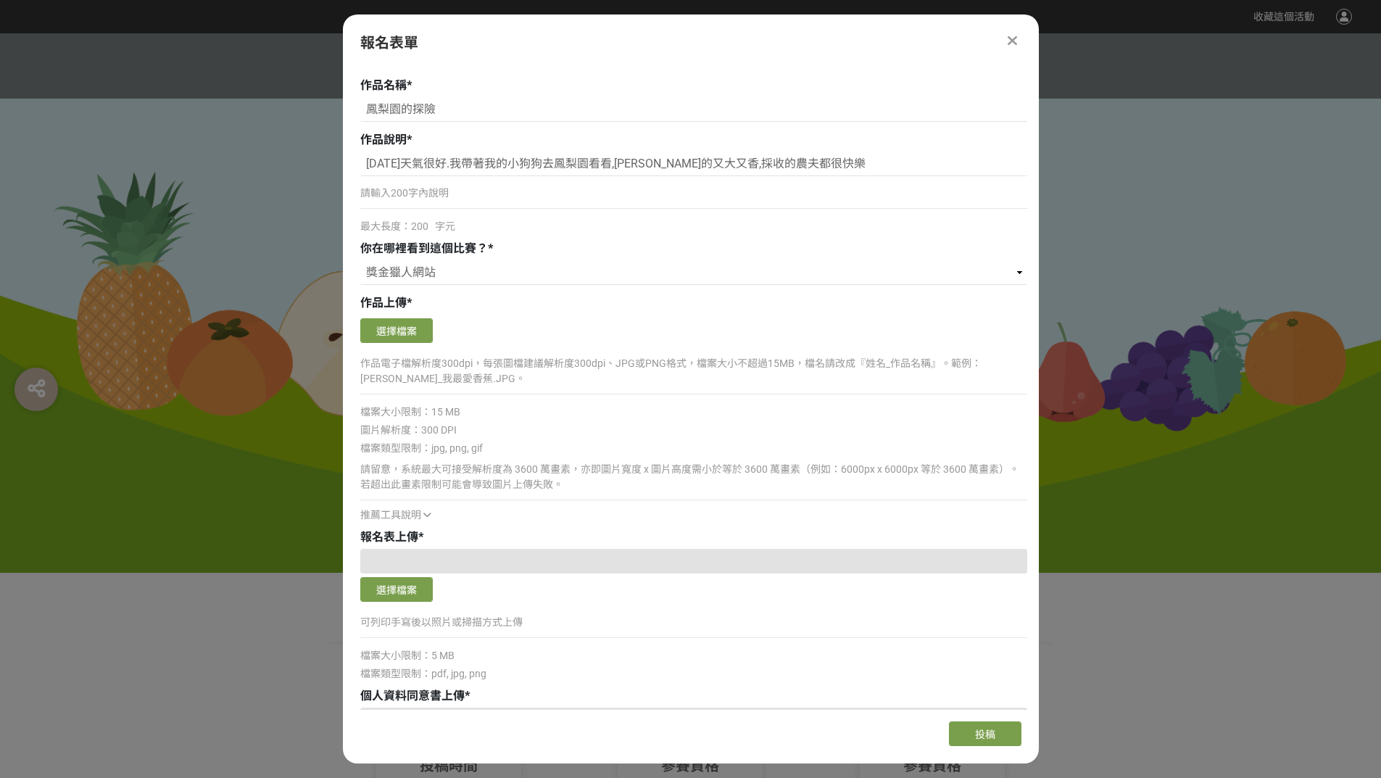
scroll to position [797, 0]
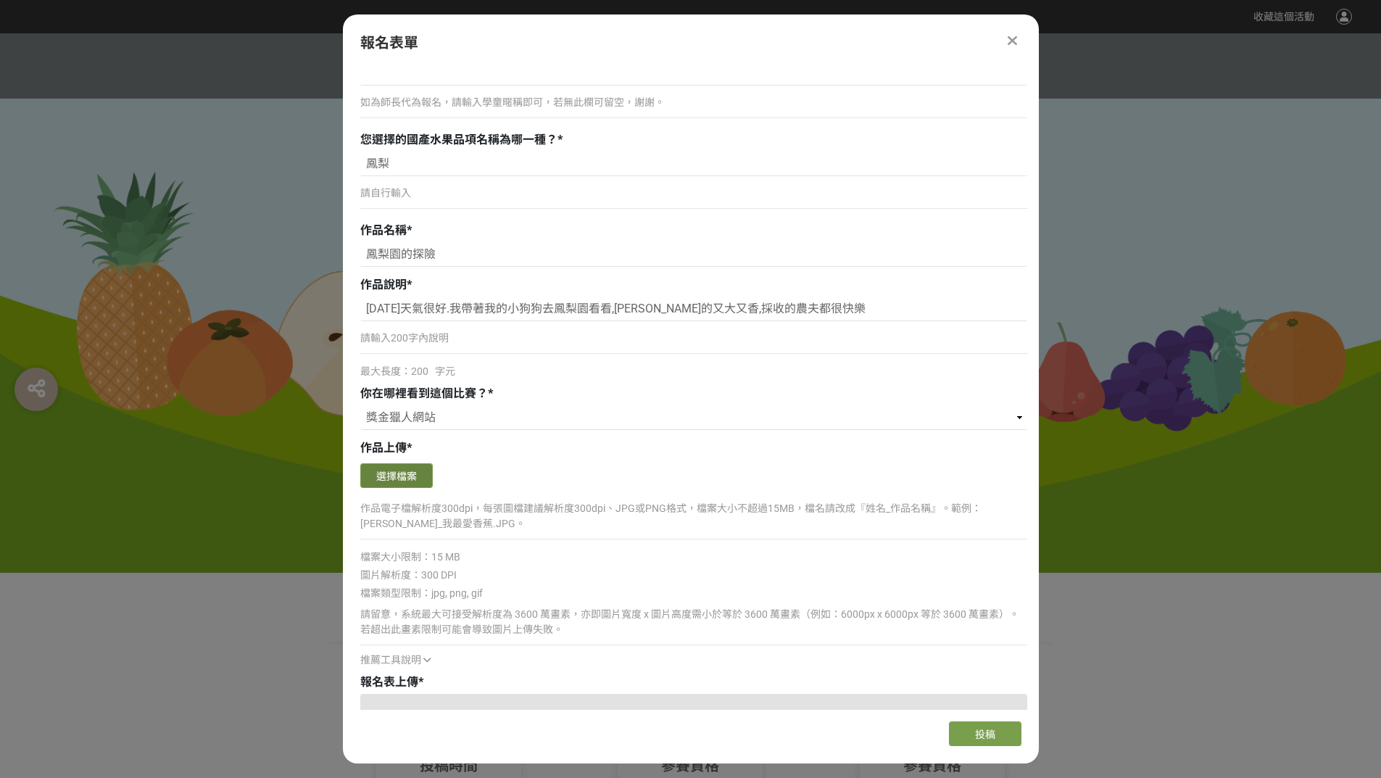
click at [390, 482] on button "選擇檔案" at bounding box center [396, 475] width 72 height 25
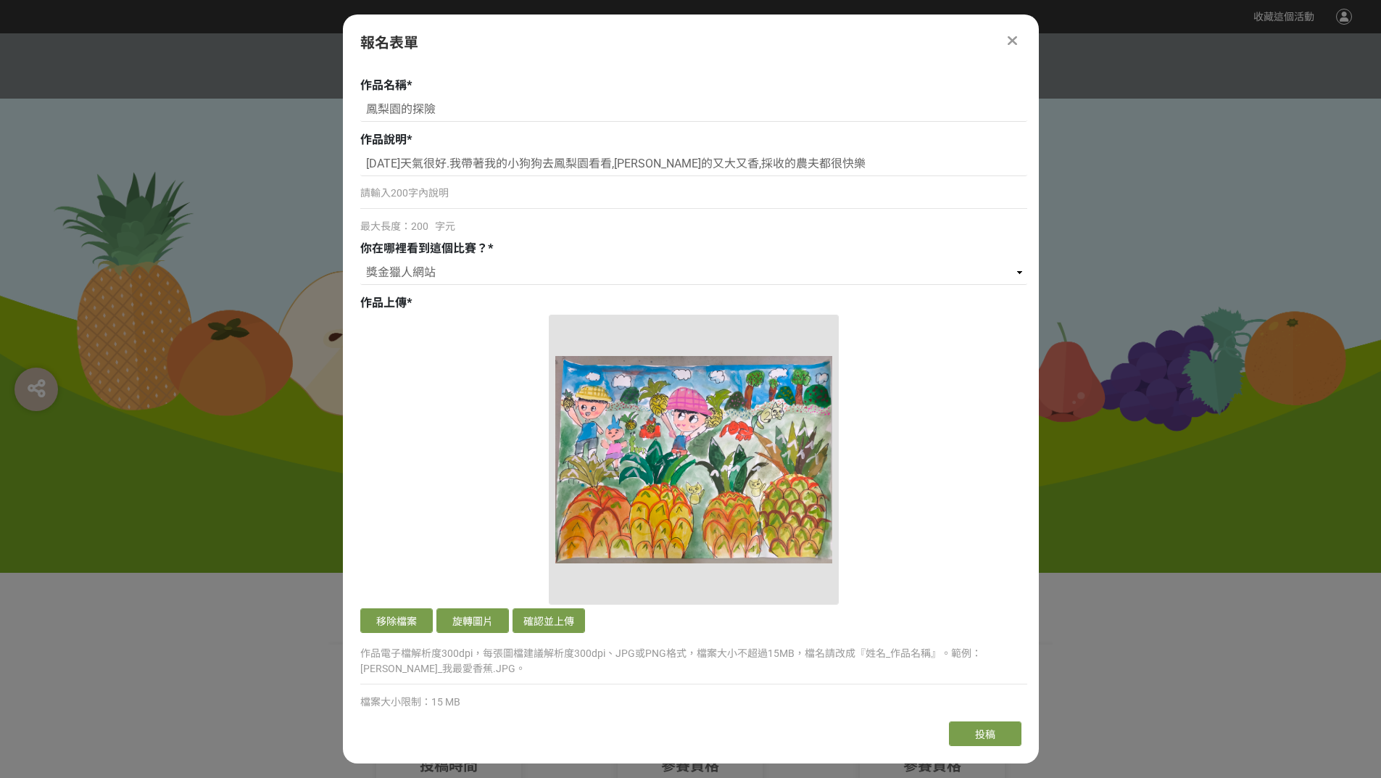
scroll to position [1087, 0]
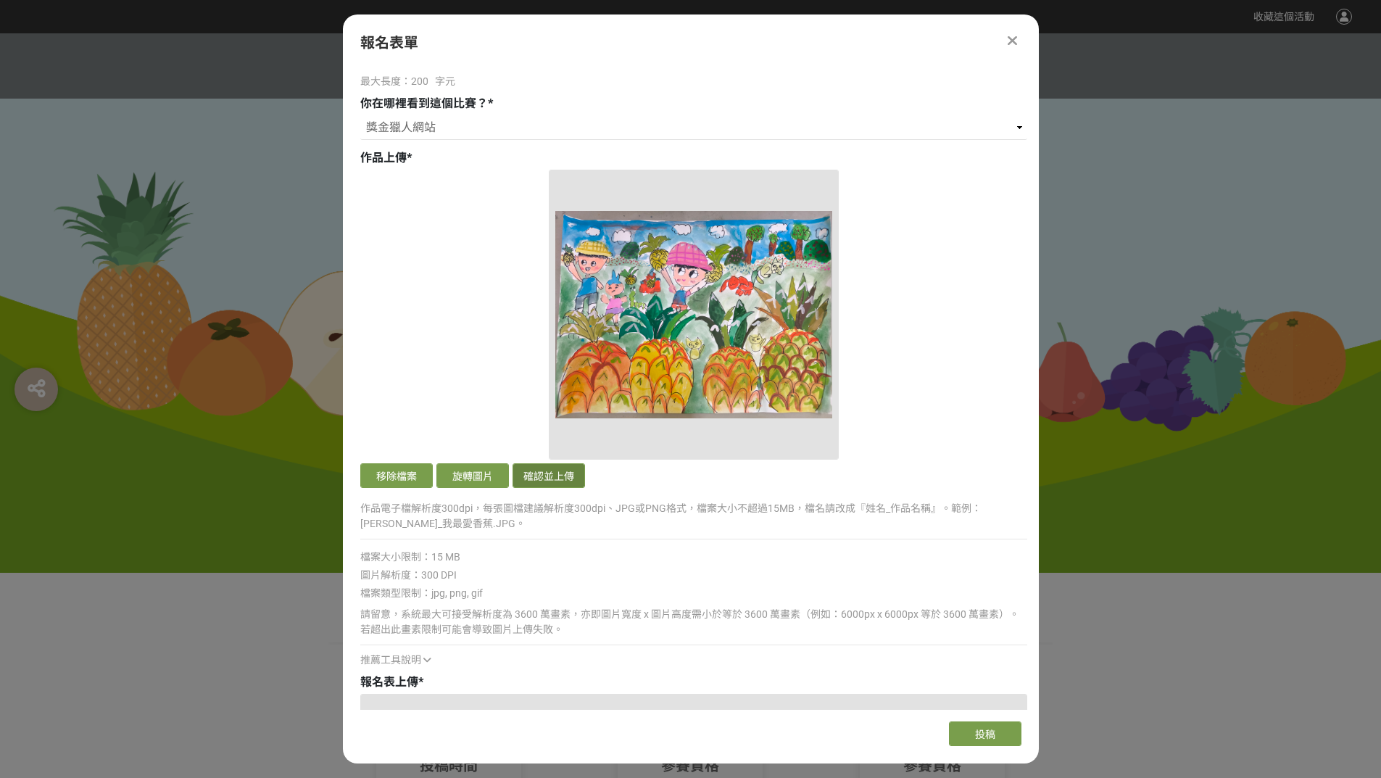
click at [568, 480] on button "確認並上傳" at bounding box center [548, 475] width 72 height 25
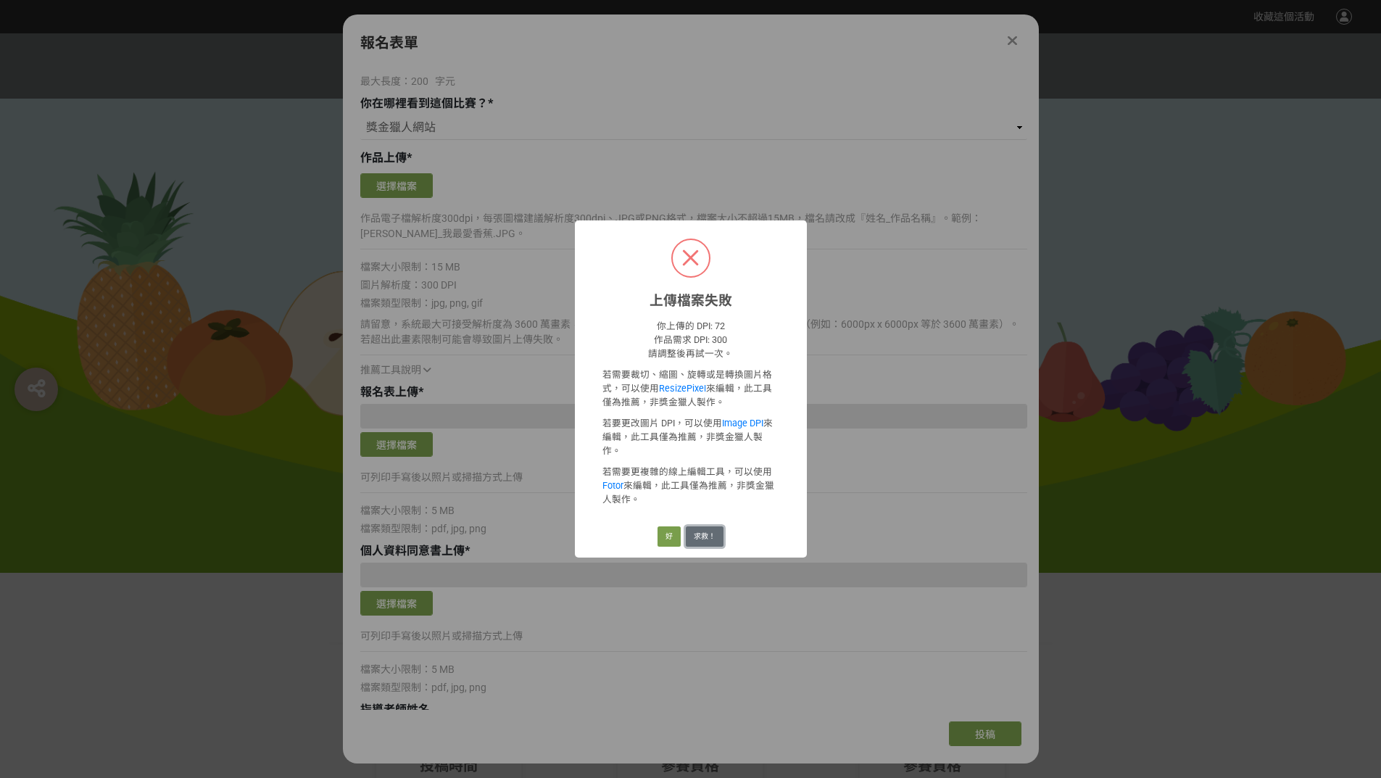
click at [694, 528] on button "求救！" at bounding box center [705, 536] width 38 height 20
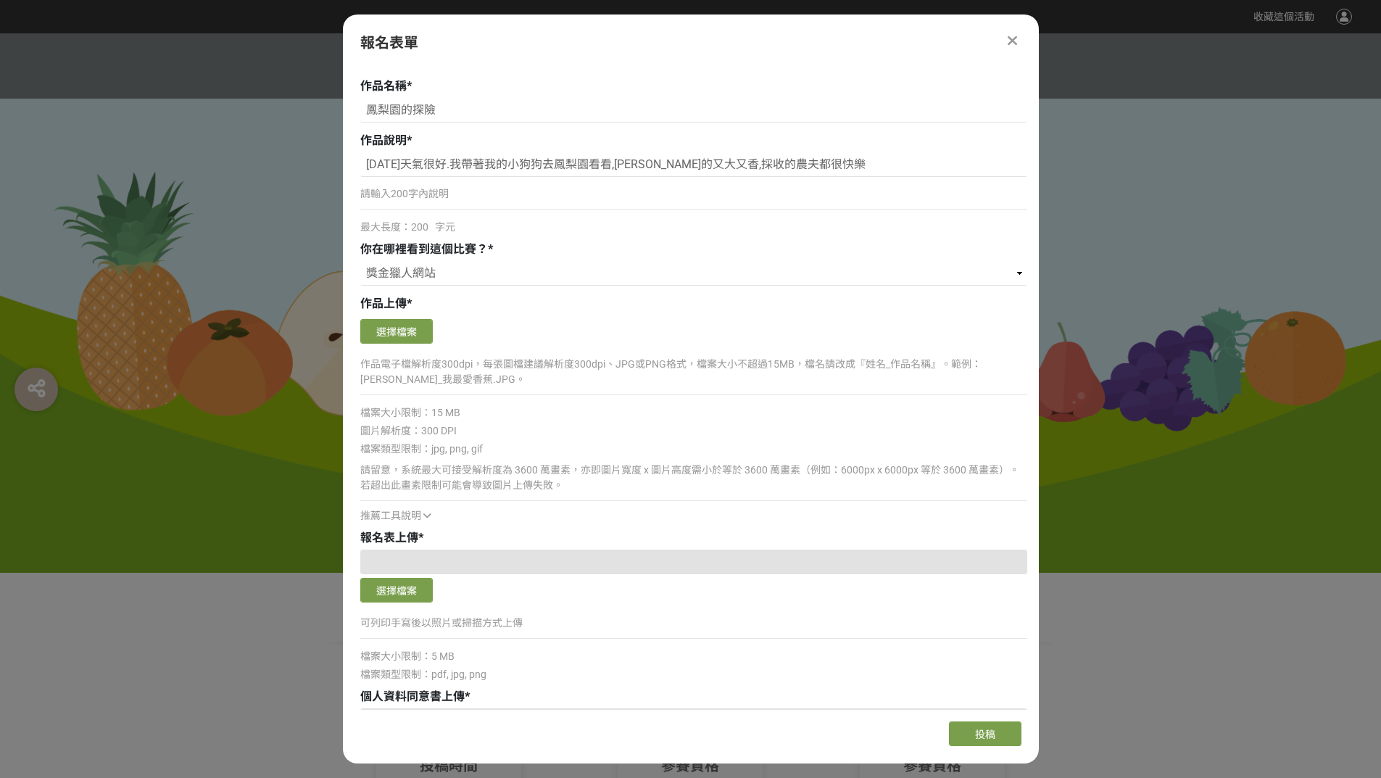
scroll to position [942, 0]
click at [411, 333] on button "選擇檔案" at bounding box center [396, 330] width 72 height 25
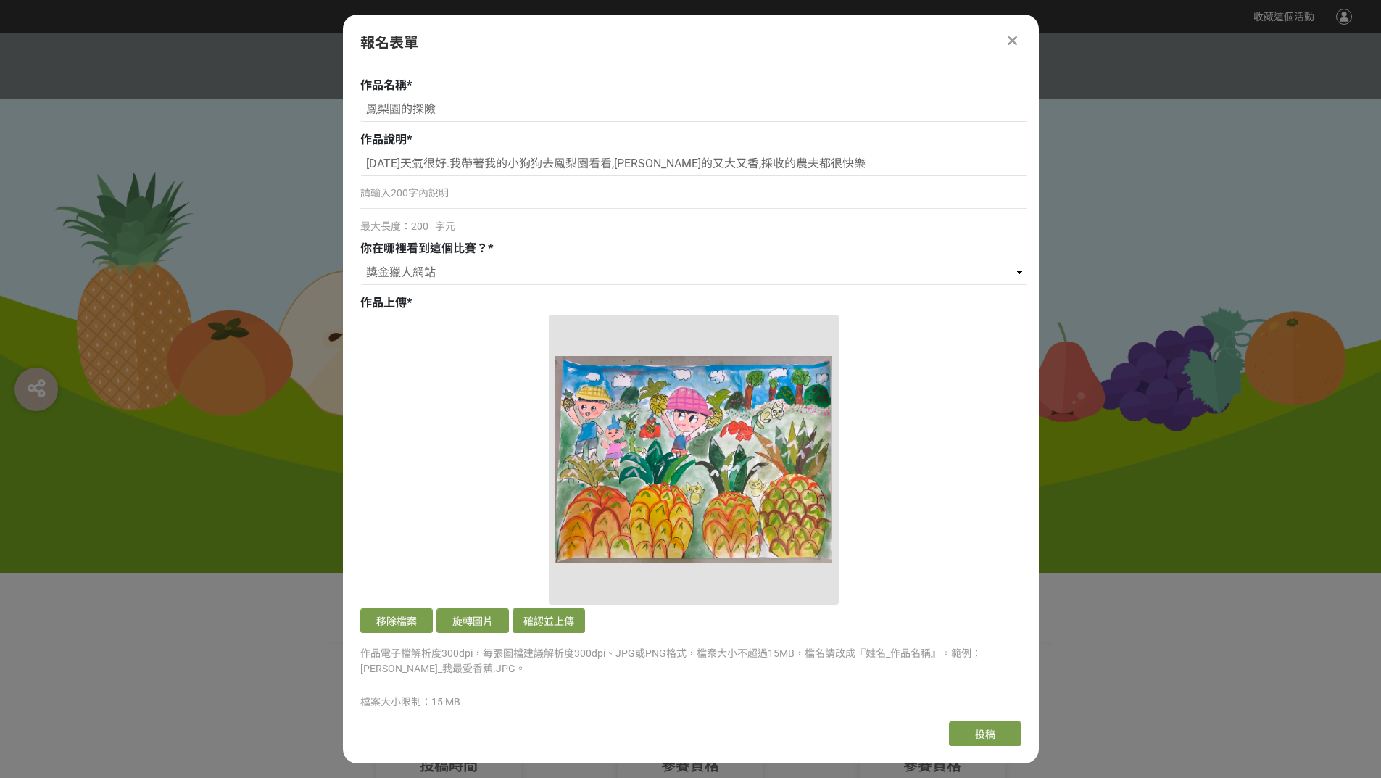
click at [472, 394] on div "移除檔案 旋轉圖片 確認並上傳" at bounding box center [693, 476] width 667 height 322
click at [526, 623] on button "確認並上傳" at bounding box center [548, 620] width 72 height 25
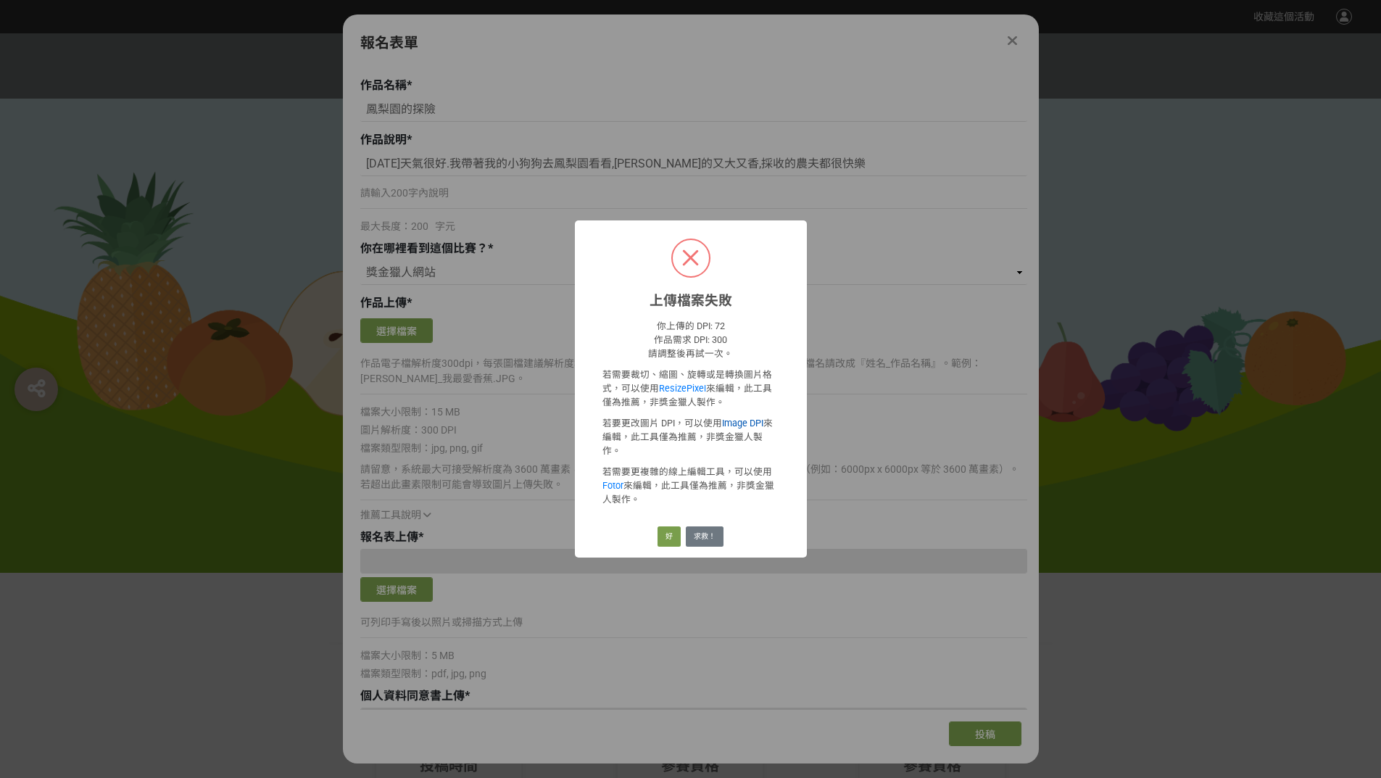
click at [748, 428] on link "Image DPI" at bounding box center [742, 422] width 41 height 11
click at [674, 532] on button "好" at bounding box center [668, 536] width 23 height 20
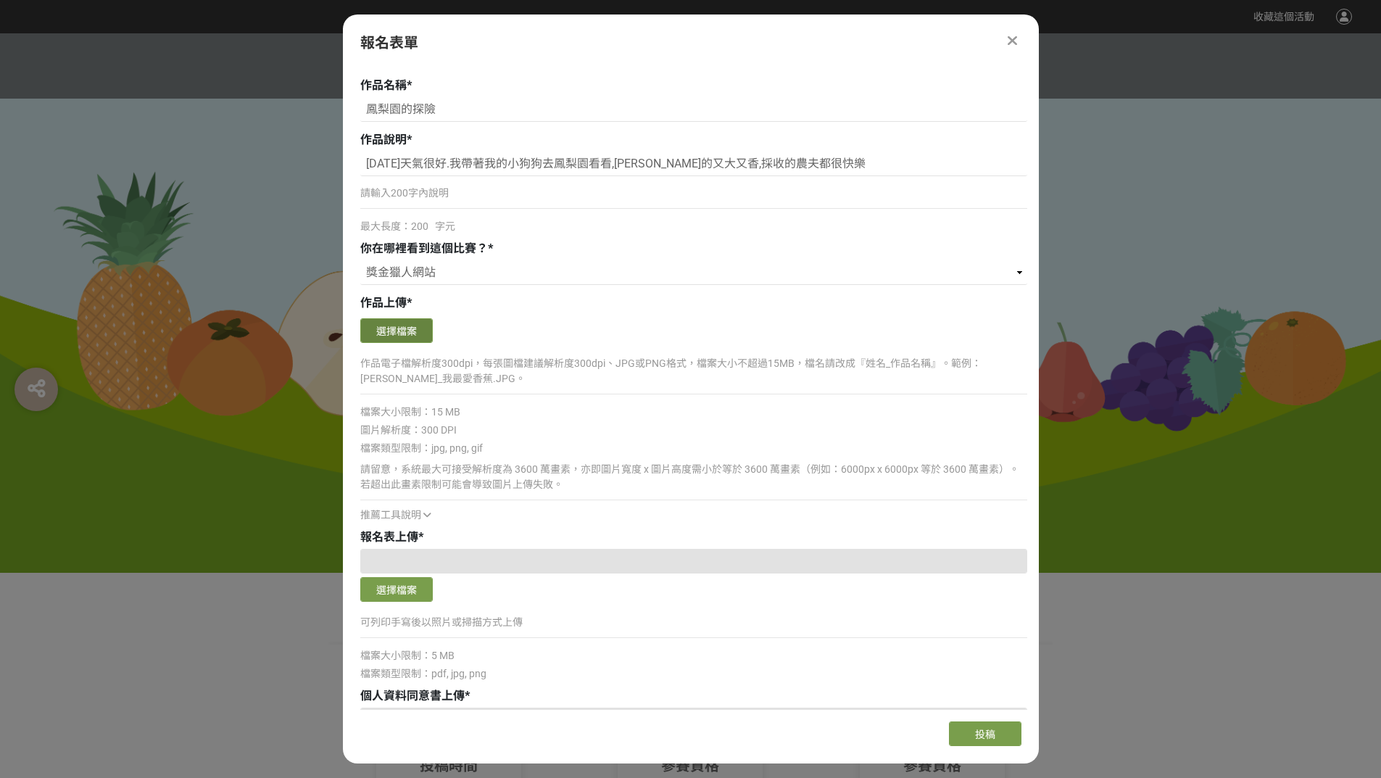
click at [422, 339] on button "選擇檔案" at bounding box center [396, 330] width 72 height 25
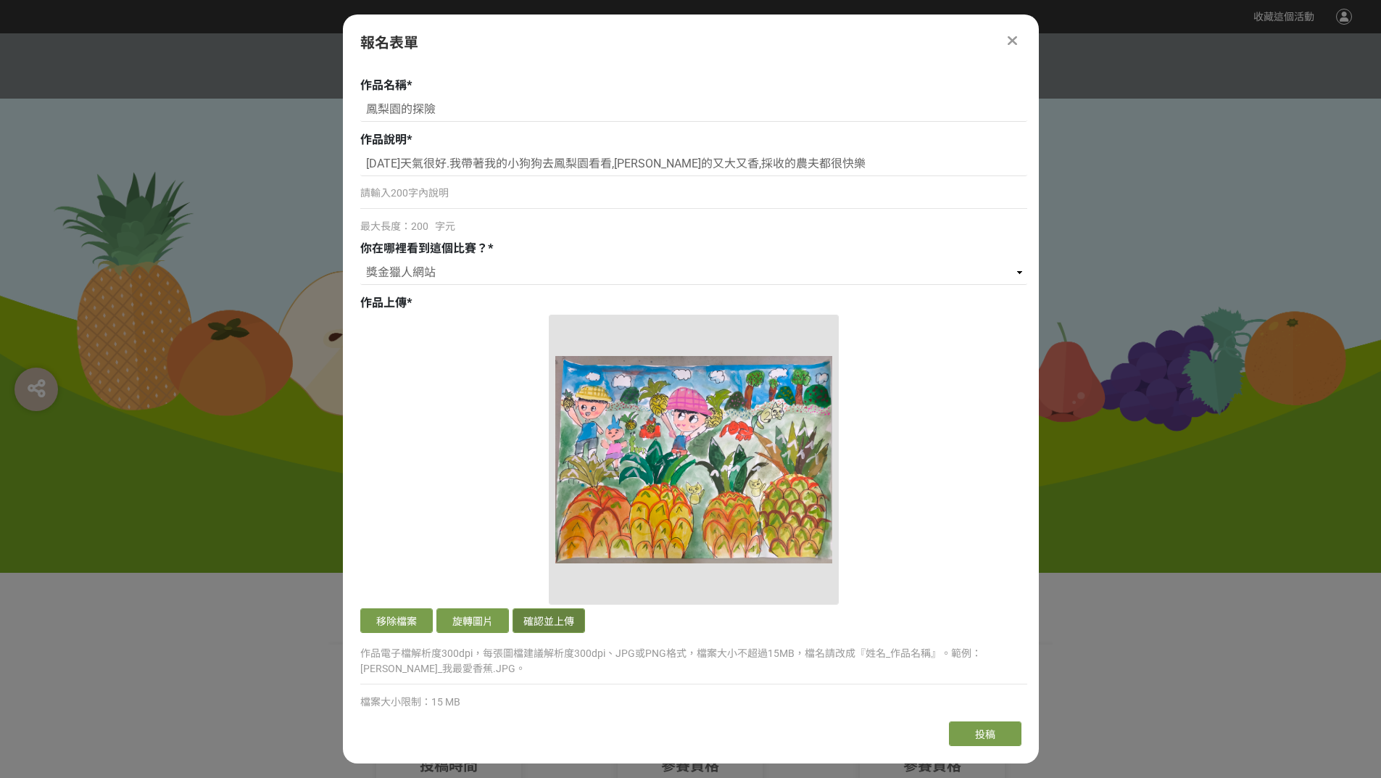
click at [566, 626] on button "確認並上傳" at bounding box center [548, 620] width 72 height 25
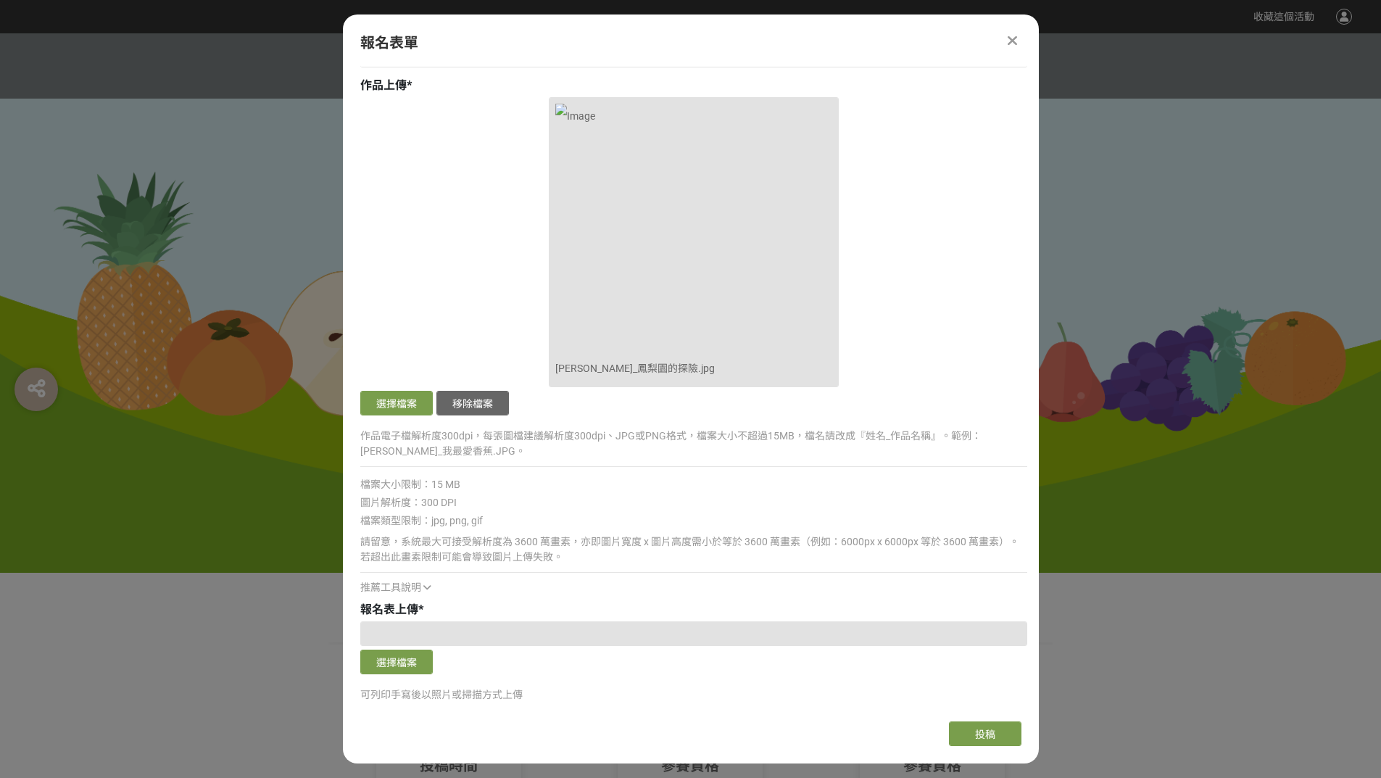
scroll to position [1377, 0]
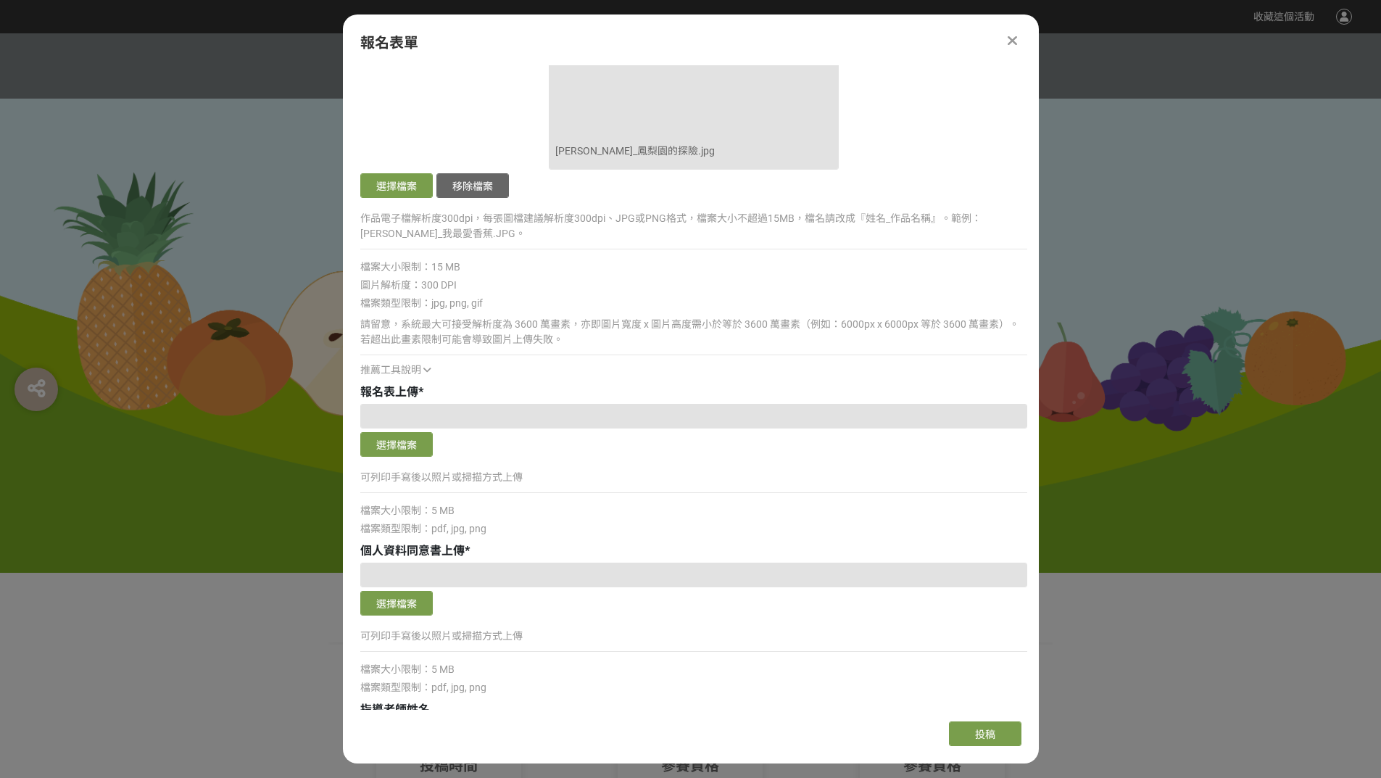
click at [412, 411] on div at bounding box center [693, 416] width 667 height 25
click at [404, 435] on button "選擇檔案" at bounding box center [396, 444] width 72 height 25
click at [396, 596] on button "選擇檔案" at bounding box center [396, 603] width 72 height 25
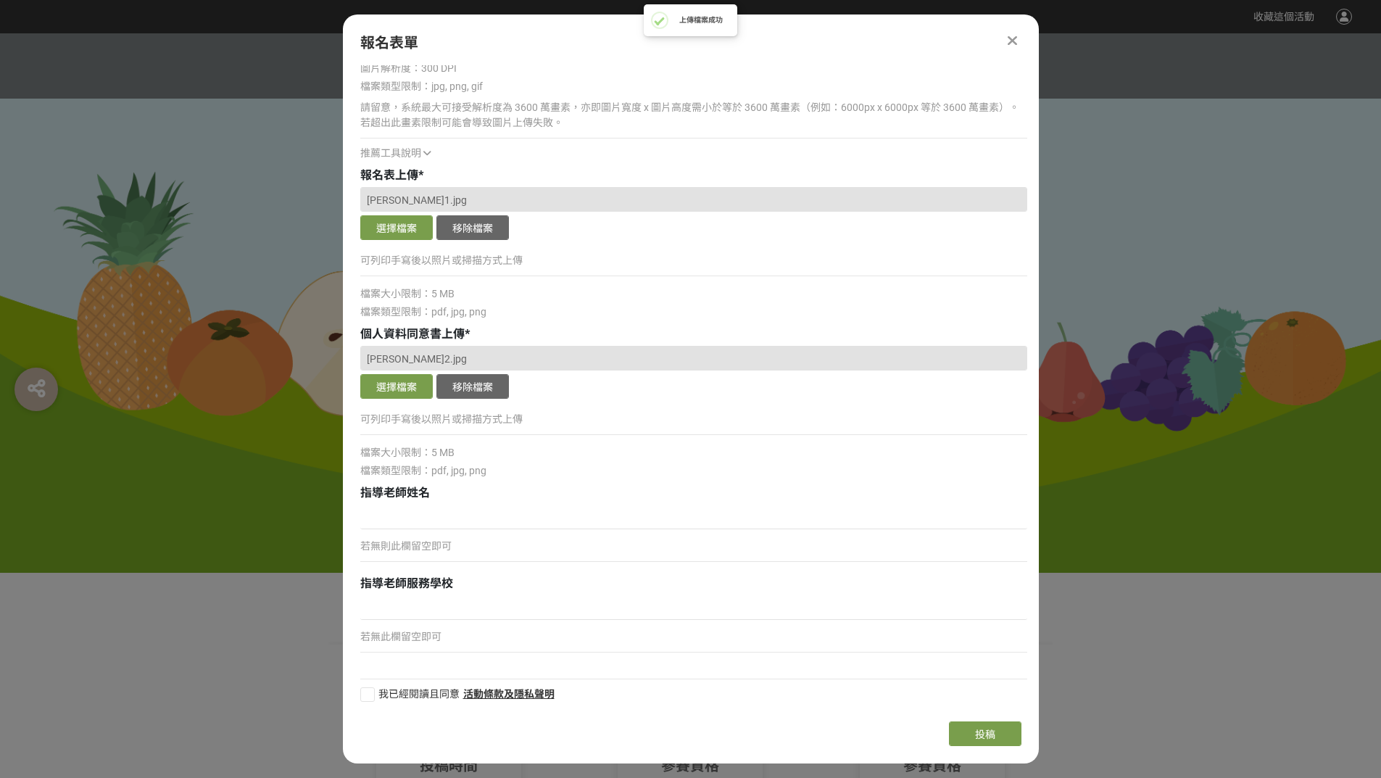
scroll to position [1596, 0]
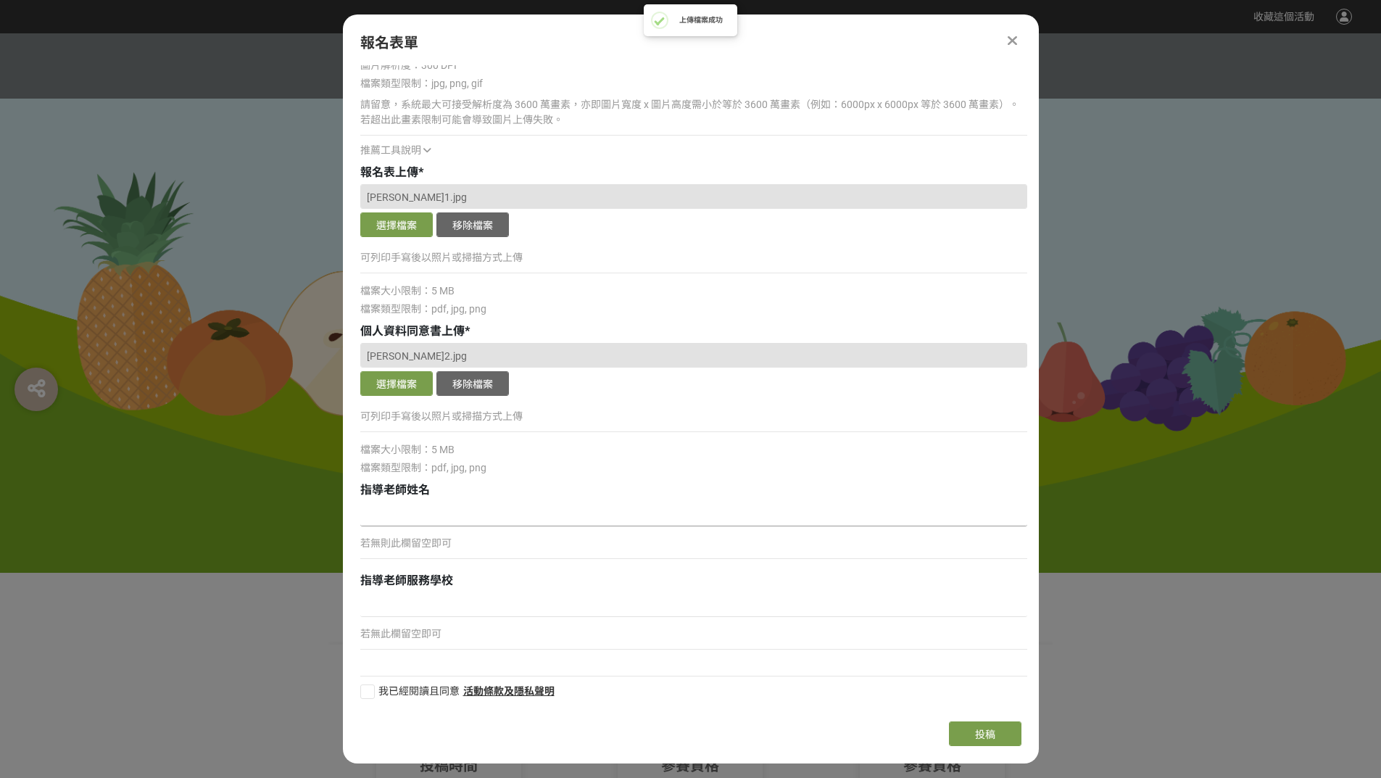
click at [431, 517] on input at bounding box center [693, 513] width 667 height 25
type input "陳易禪"
click at [569, 604] on input at bounding box center [693, 604] width 667 height 25
type input "美畫園地畫室"
click at [372, 689] on div at bounding box center [367, 691] width 14 height 14
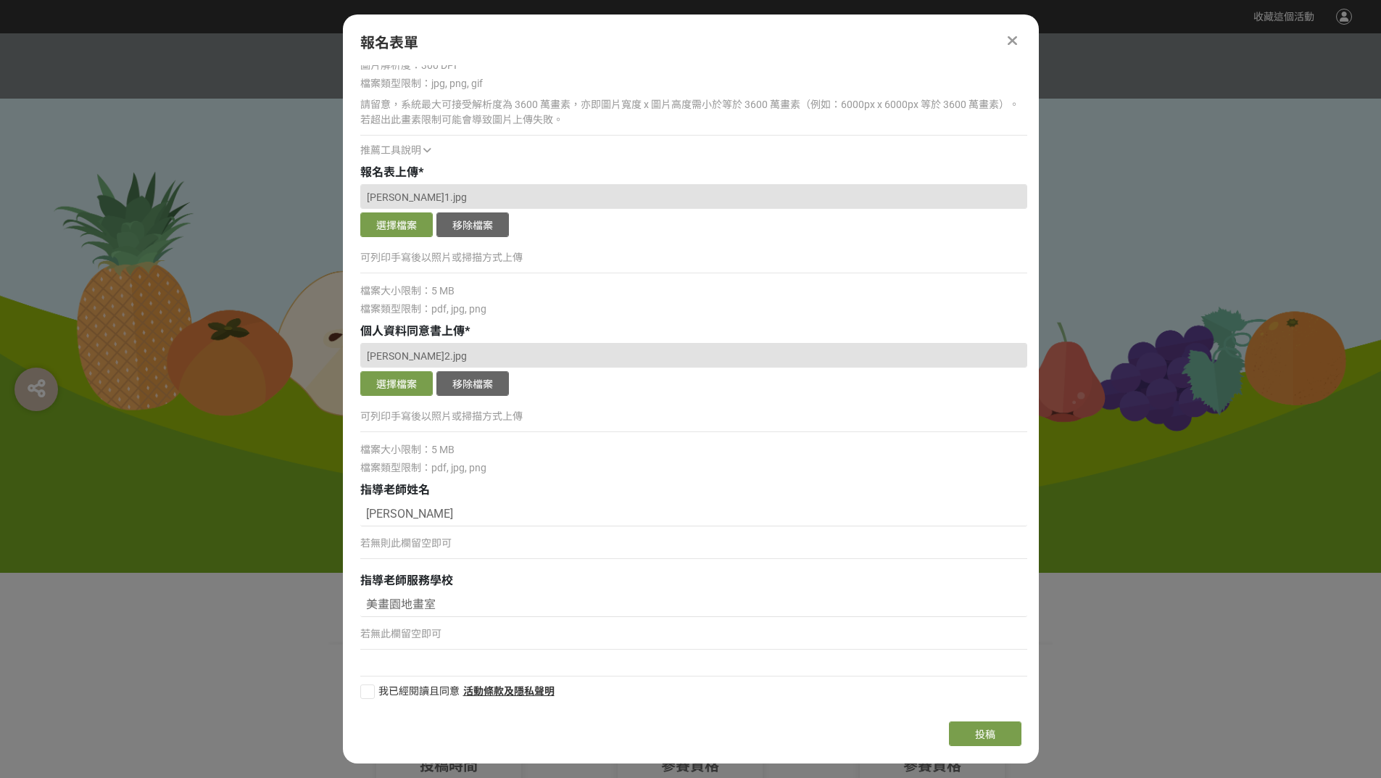
checkbox input "true"
click at [987, 734] on span "投稿" at bounding box center [985, 734] width 20 height 12
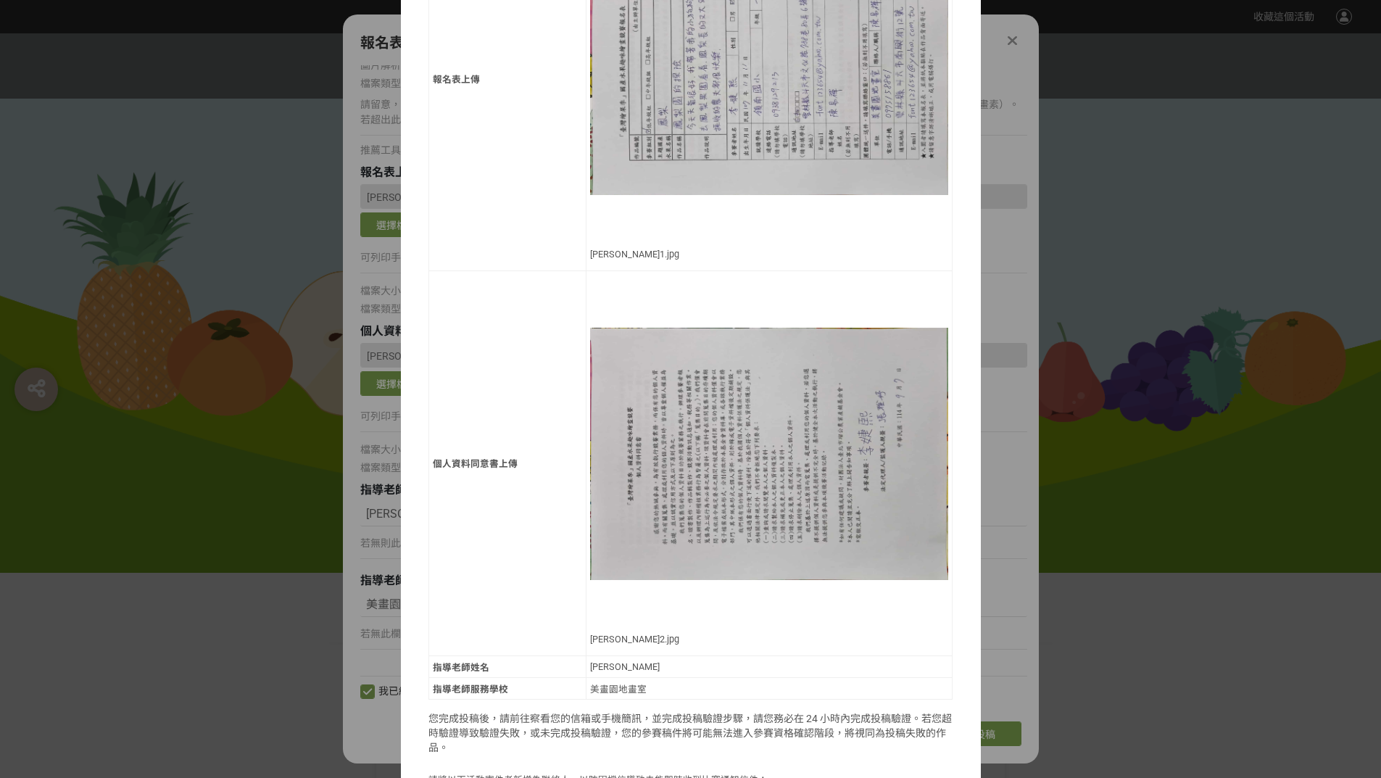
scroll to position [957, 0]
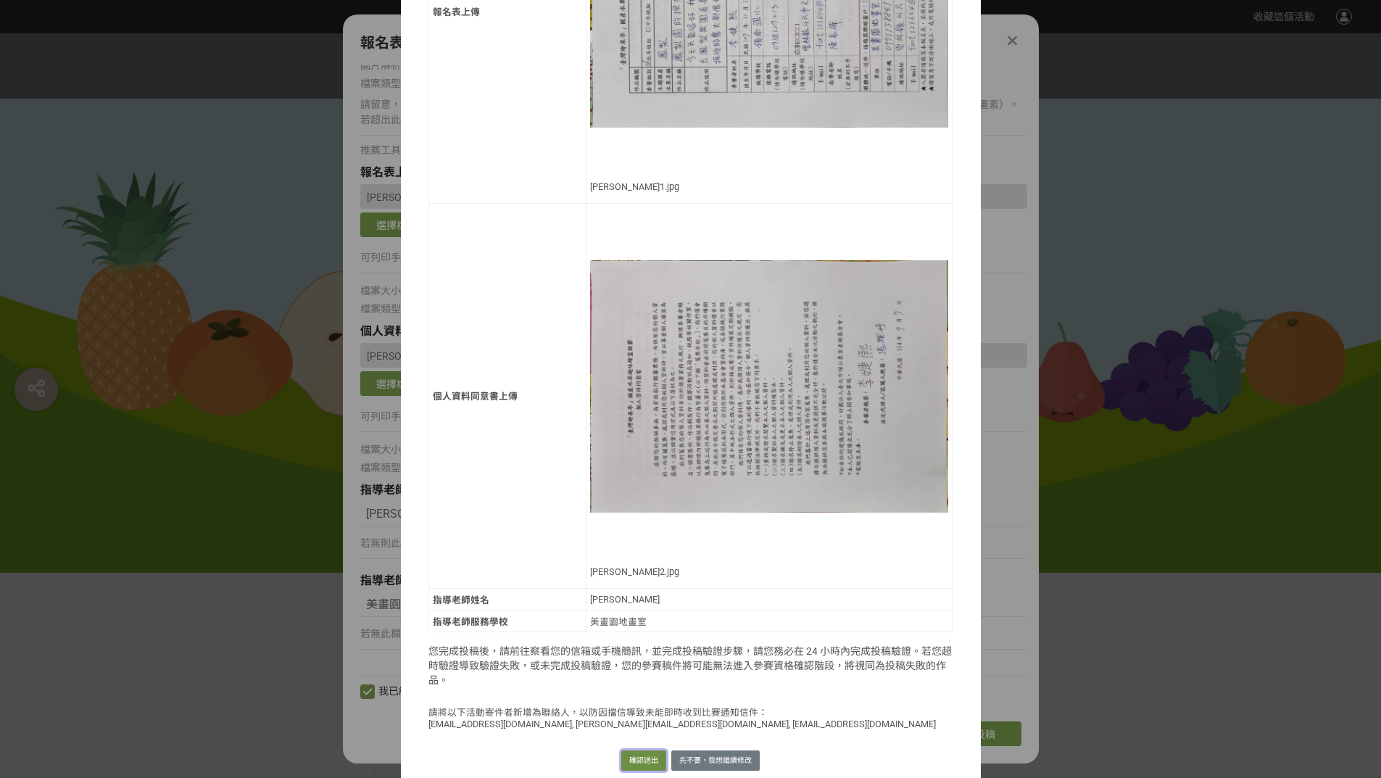
click at [639, 750] on button "確認送出" at bounding box center [643, 760] width 45 height 20
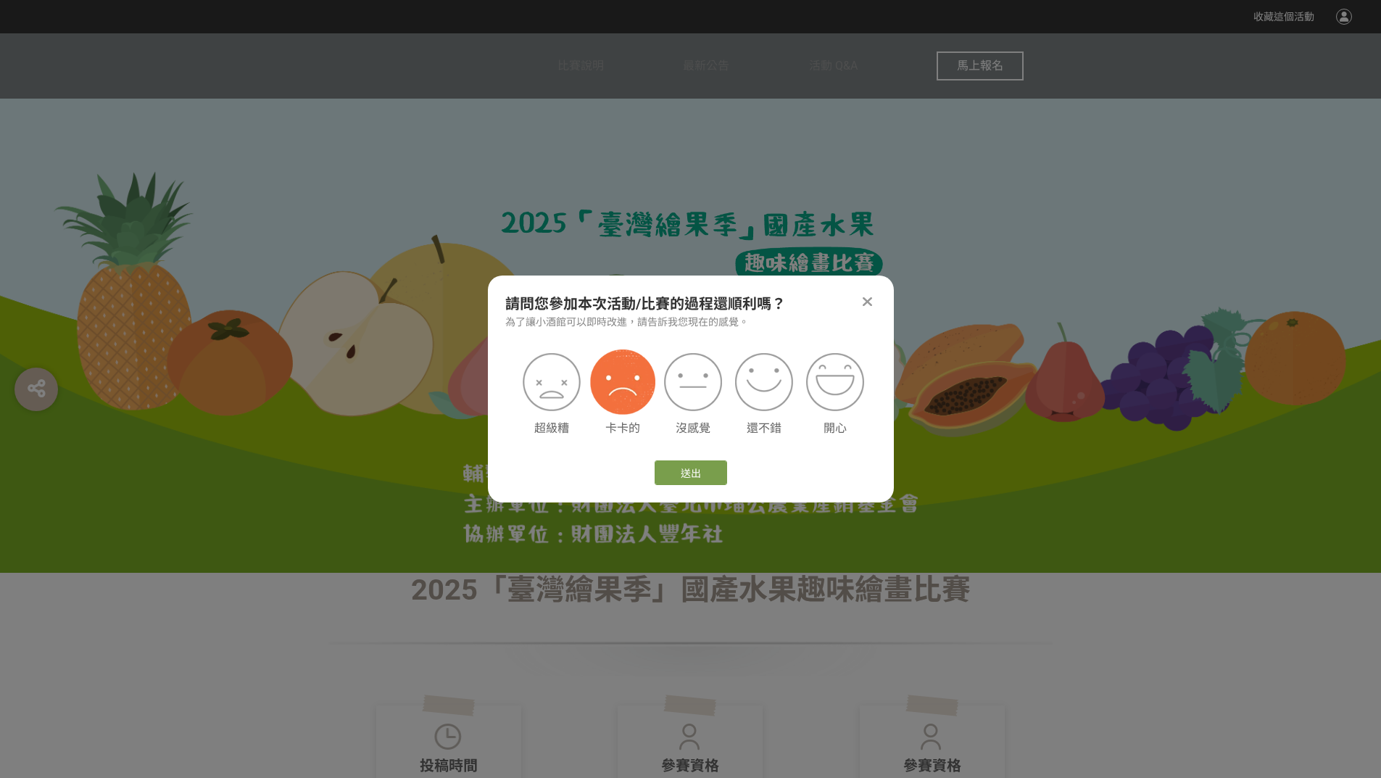
click at [620, 391] on img at bounding box center [622, 381] width 65 height 65
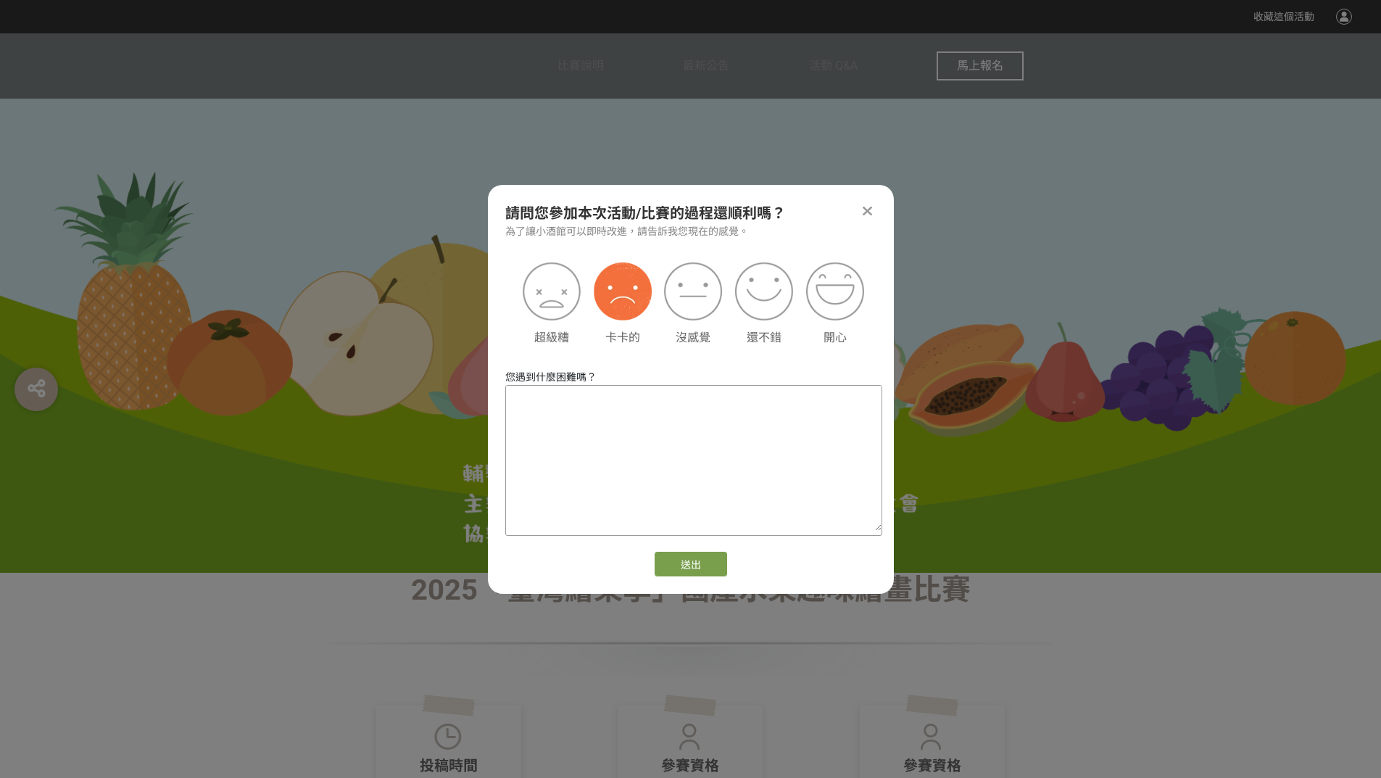
click at [670, 417] on textarea at bounding box center [693, 458] width 375 height 145
click at [849, 300] on img at bounding box center [834, 291] width 65 height 65
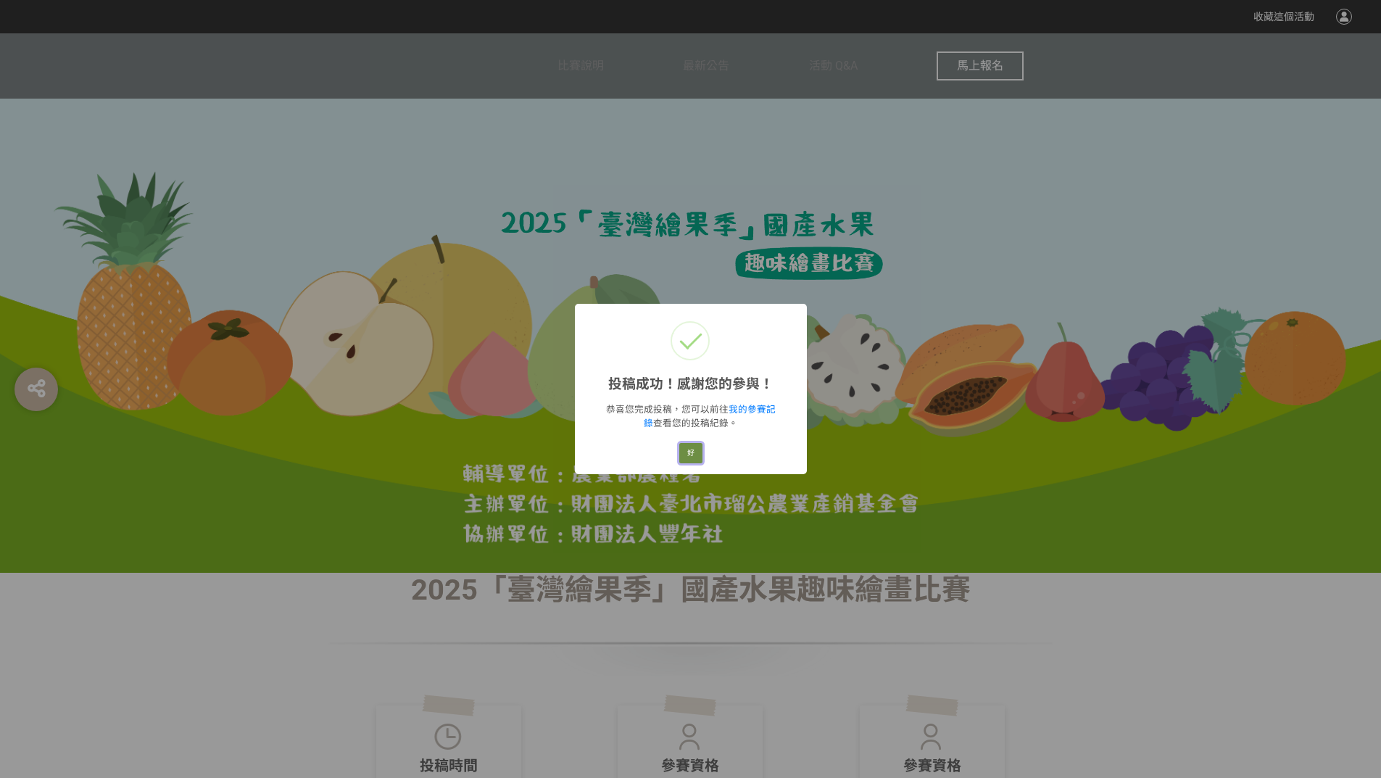
click at [686, 451] on button "好" at bounding box center [690, 453] width 23 height 20
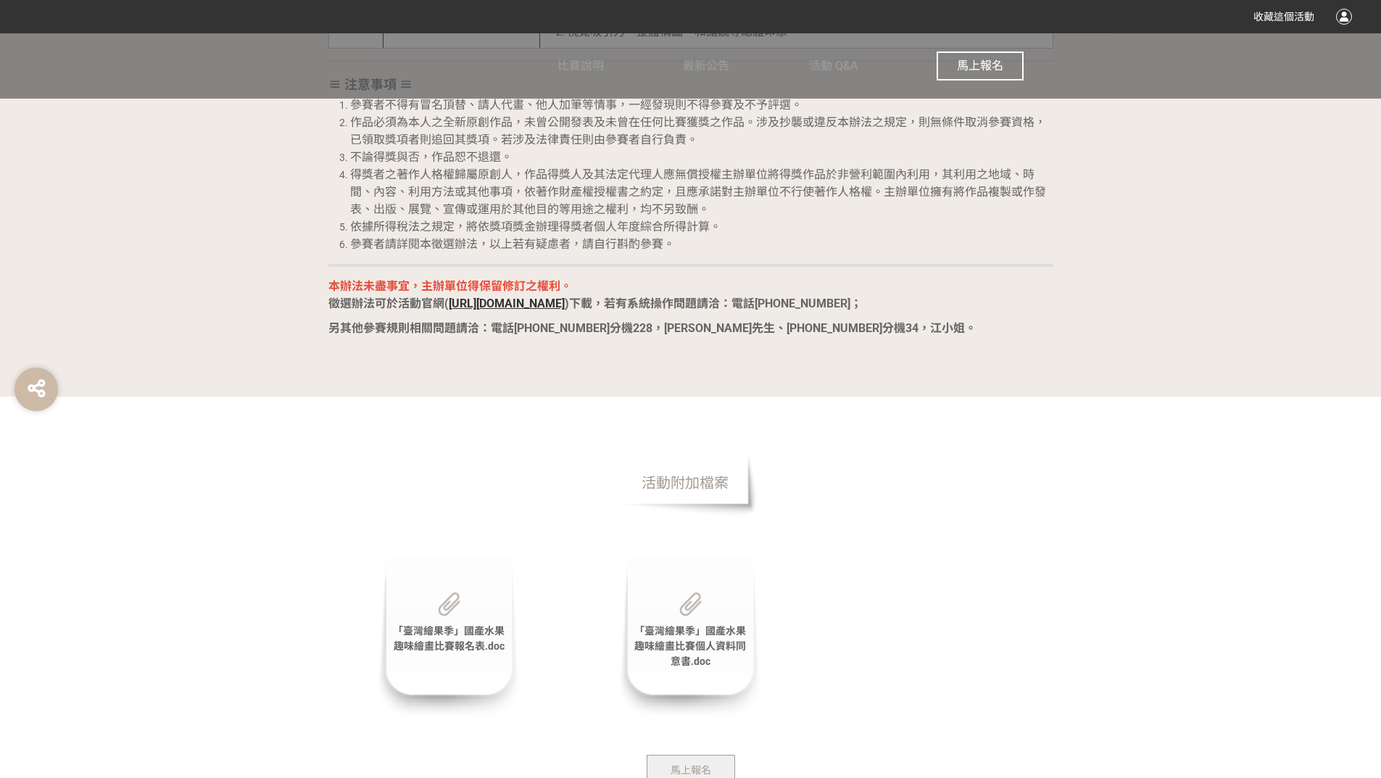
scroll to position [2826, 0]
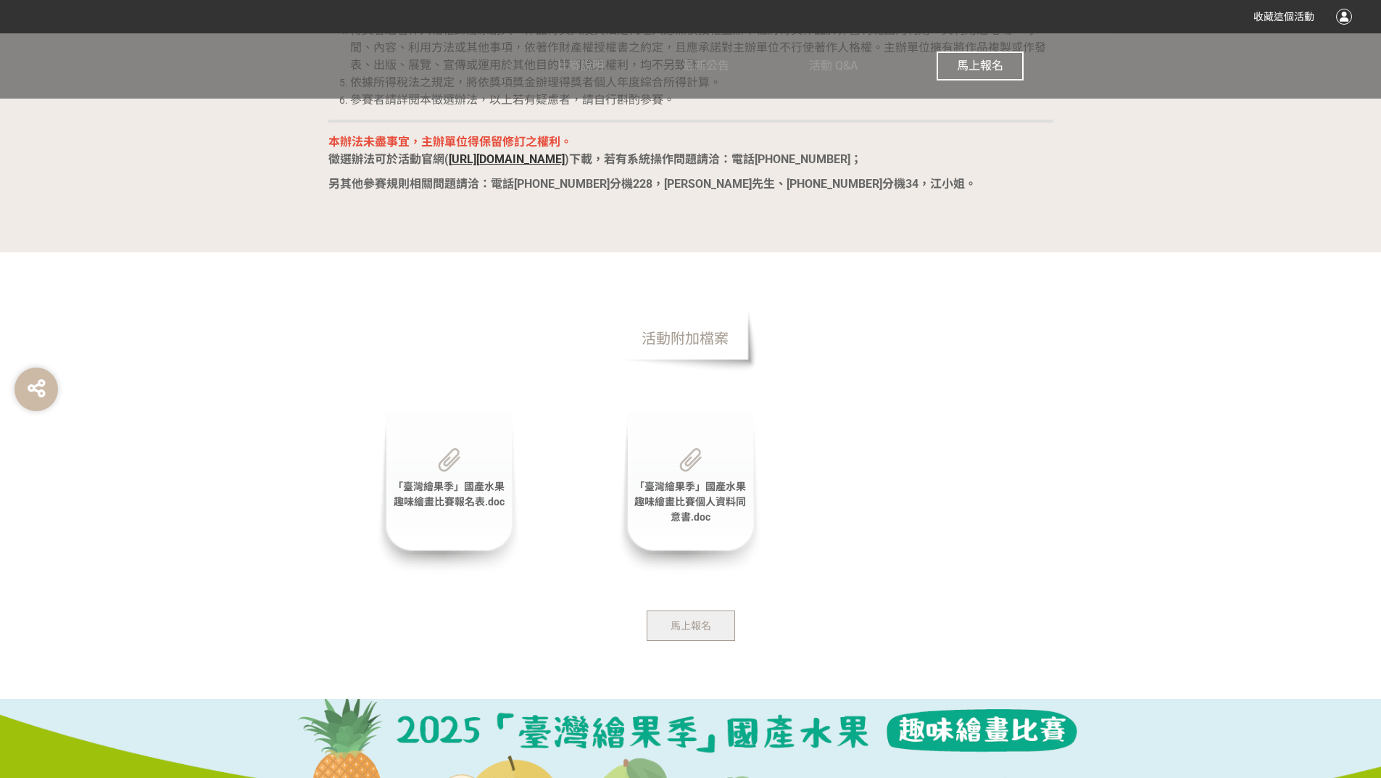
click at [711, 617] on button "馬上報名" at bounding box center [690, 625] width 88 height 30
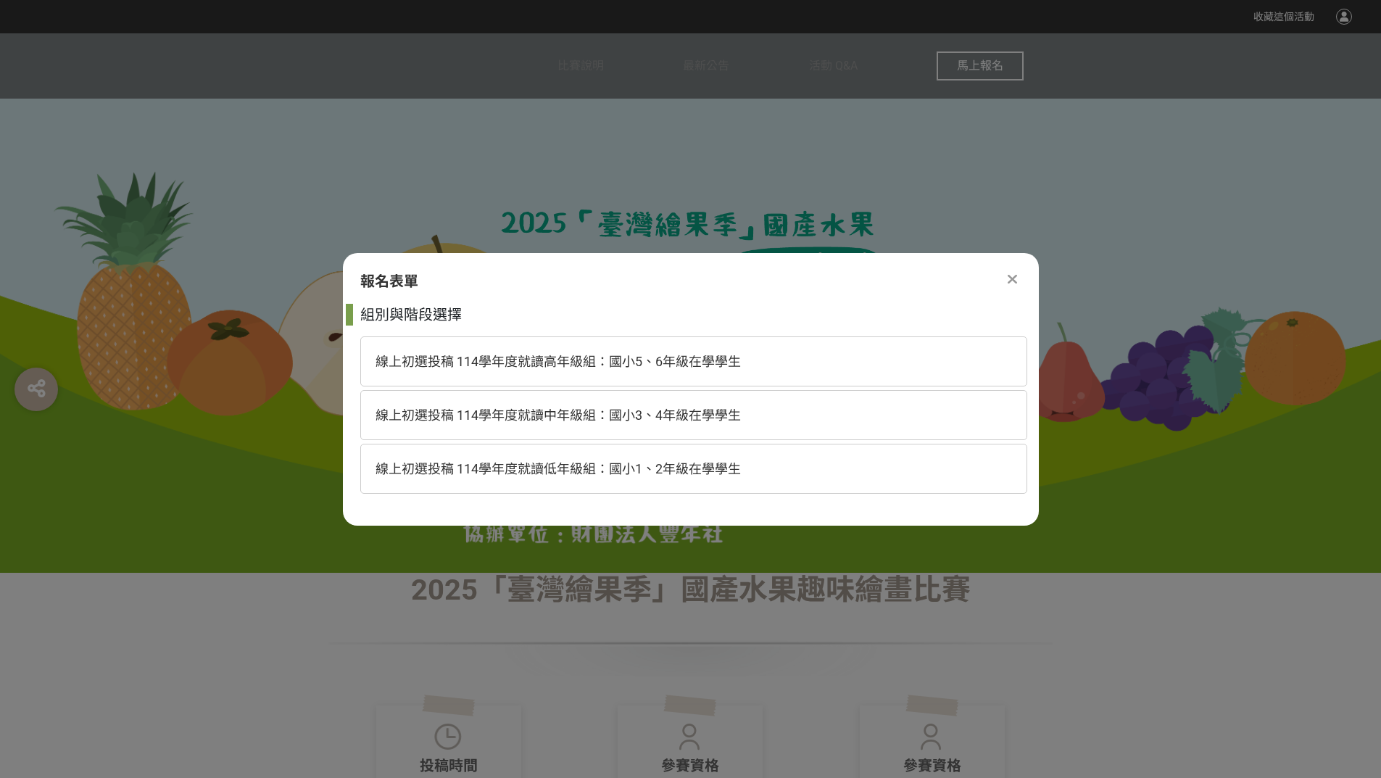
scroll to position [0, 0]
click at [658, 475] on span "線上初選投稿 114學年度就讀低年級組：國小1、2年級在學學生" at bounding box center [557, 468] width 365 height 15
select select "185293:185537"
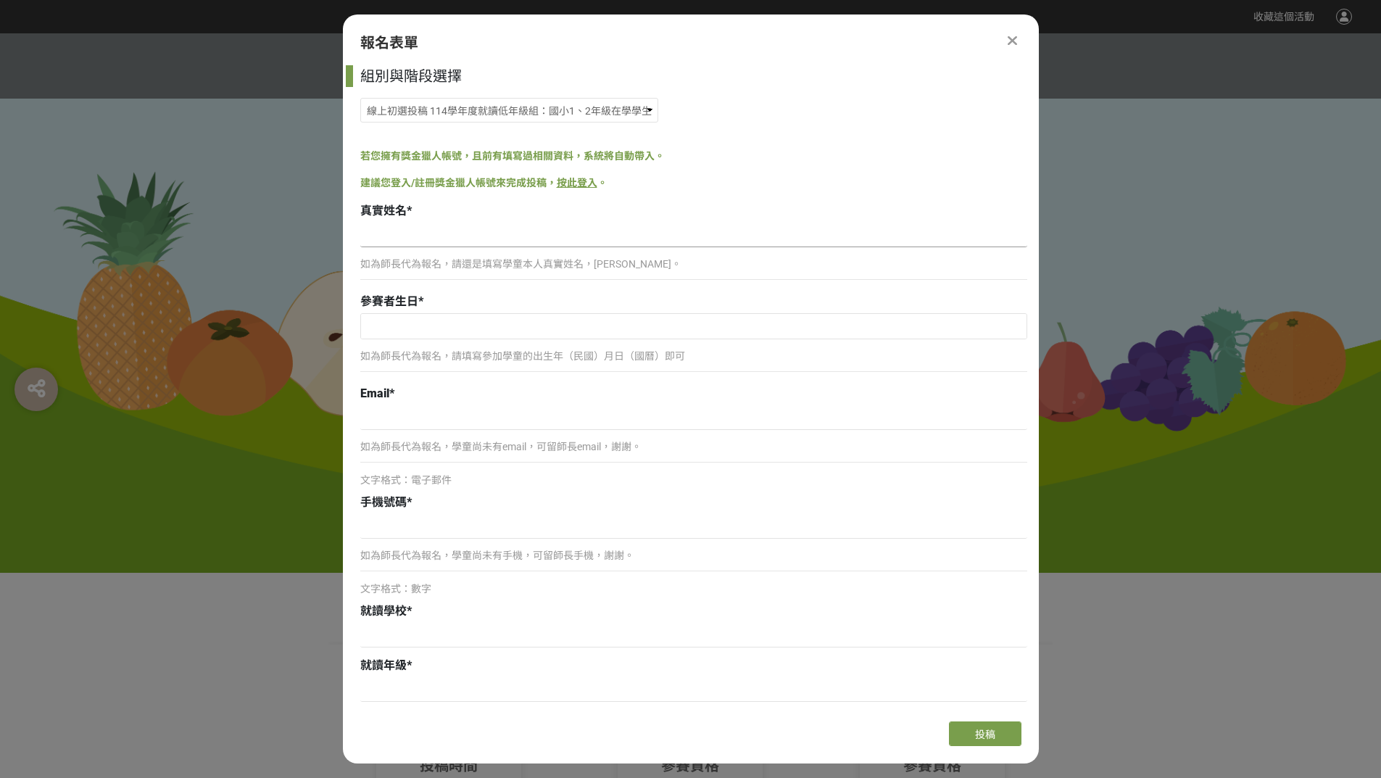
click at [401, 231] on input at bounding box center [693, 234] width 667 height 25
click at [451, 229] on input at bounding box center [693, 234] width 667 height 25
type input "吳曉柔"
click at [412, 320] on input "text" at bounding box center [693, 326] width 665 height 25
click at [510, 356] on input "2025" at bounding box center [513, 353] width 43 height 17
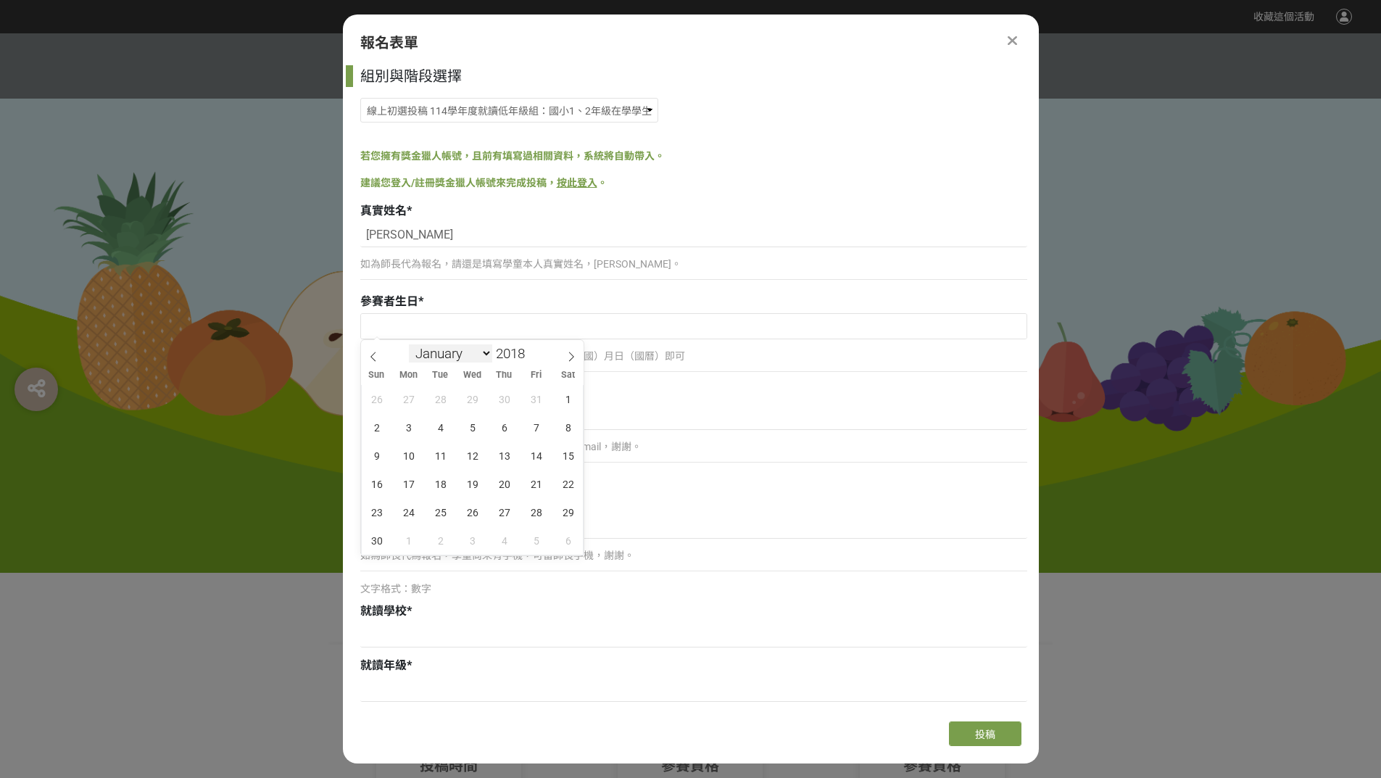
type input "2018"
click at [466, 346] on select "January February March April May June July August September October November De…" at bounding box center [450, 353] width 83 height 18
select select "2"
click at [409, 344] on select "January February March April May June July August September October November De…" at bounding box center [450, 353] width 83 height 18
click at [504, 486] on span "22" at bounding box center [505, 484] width 28 height 28
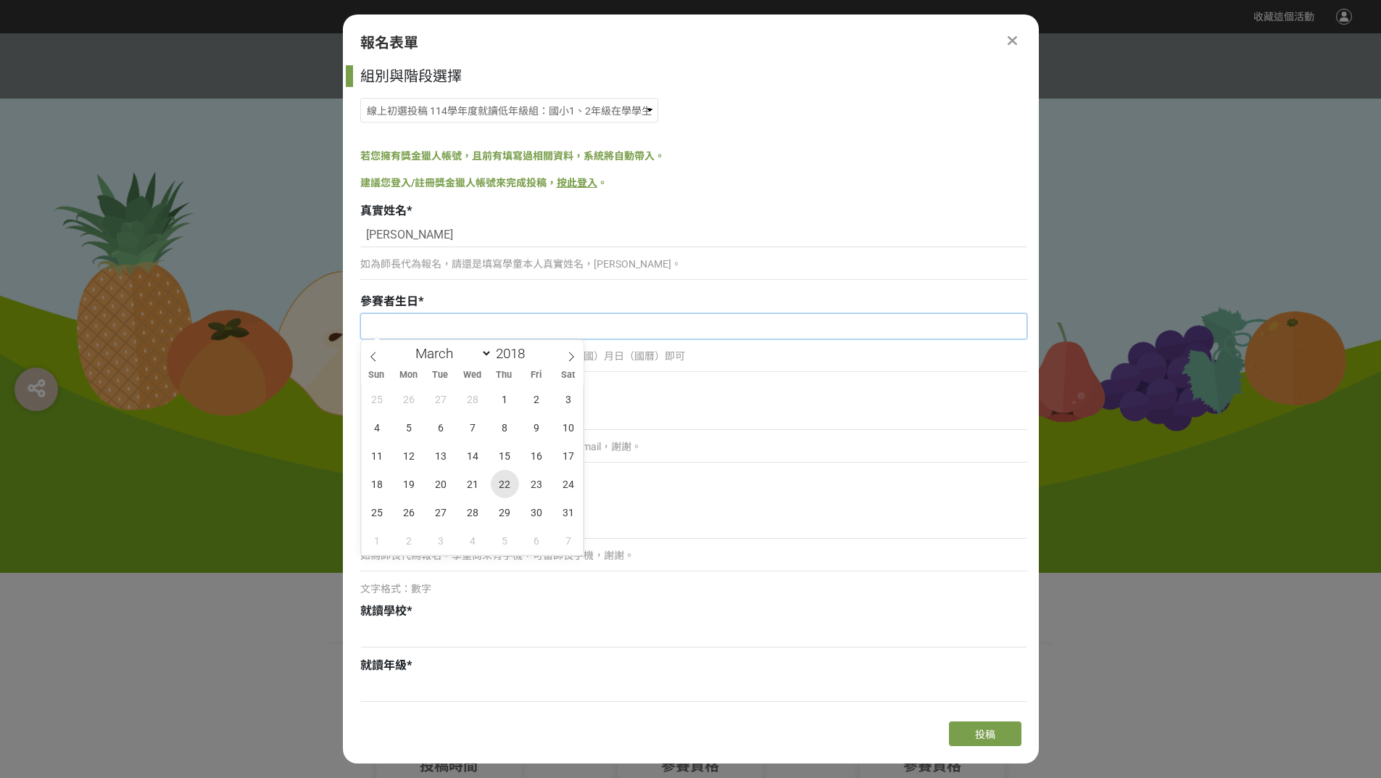
type input "2018-03-22"
click at [415, 415] on input at bounding box center [693, 417] width 667 height 25
click at [412, 417] on input at bounding box center [693, 417] width 667 height 25
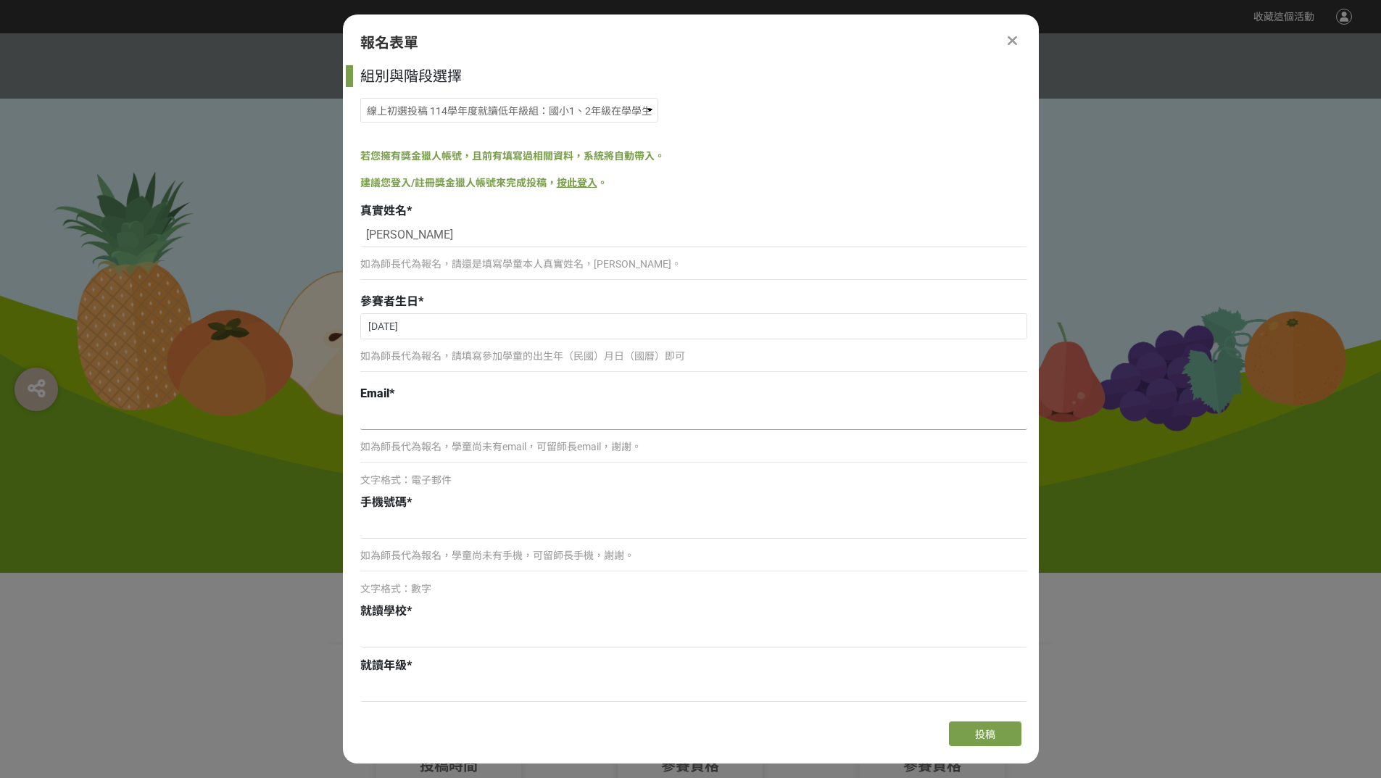
type input "ㄕ"
type input "font123654@yahoo.com.tw"
click at [428, 537] on input at bounding box center [693, 526] width 667 height 25
type input "0975158861"
click at [444, 635] on input at bounding box center [693, 635] width 667 height 25
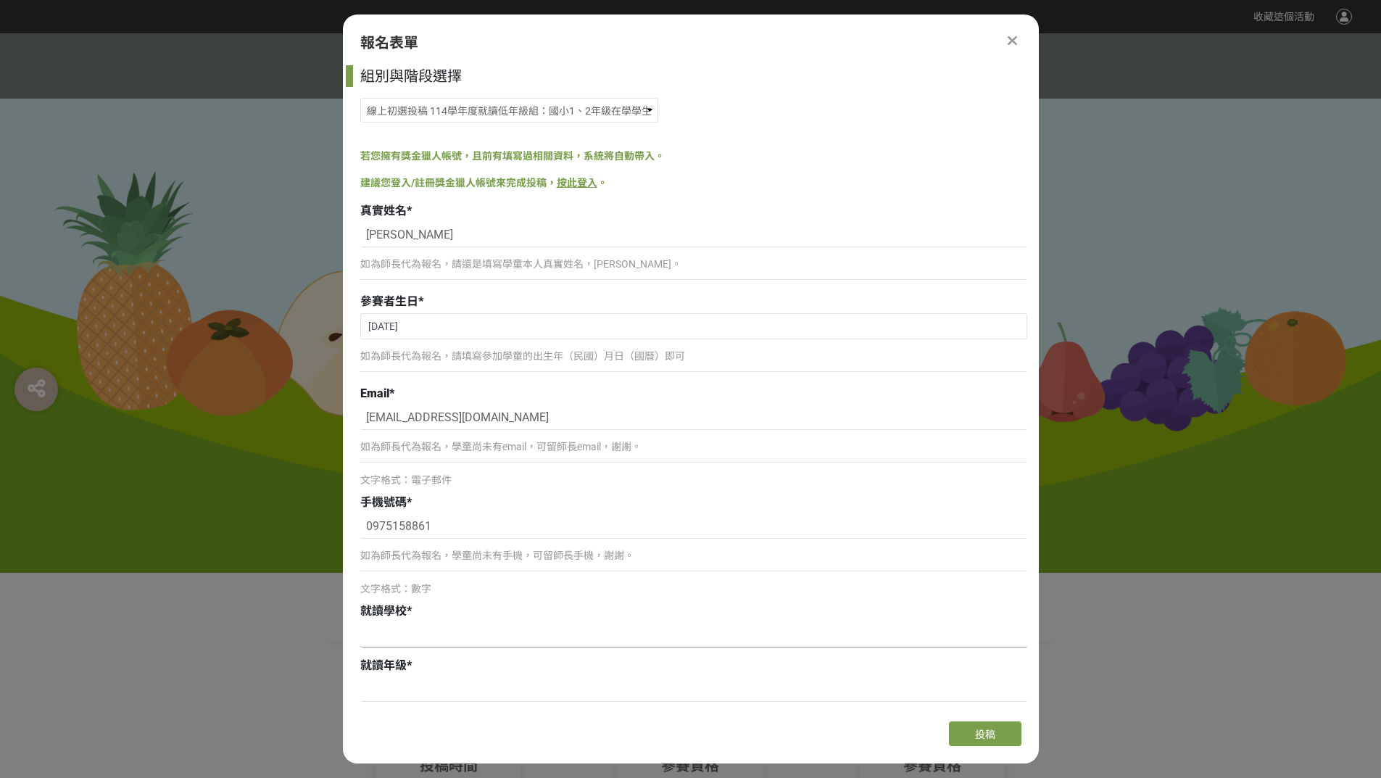
type input "5"
type input "鎮西國小"
click at [444, 681] on input at bounding box center [693, 689] width 667 height 25
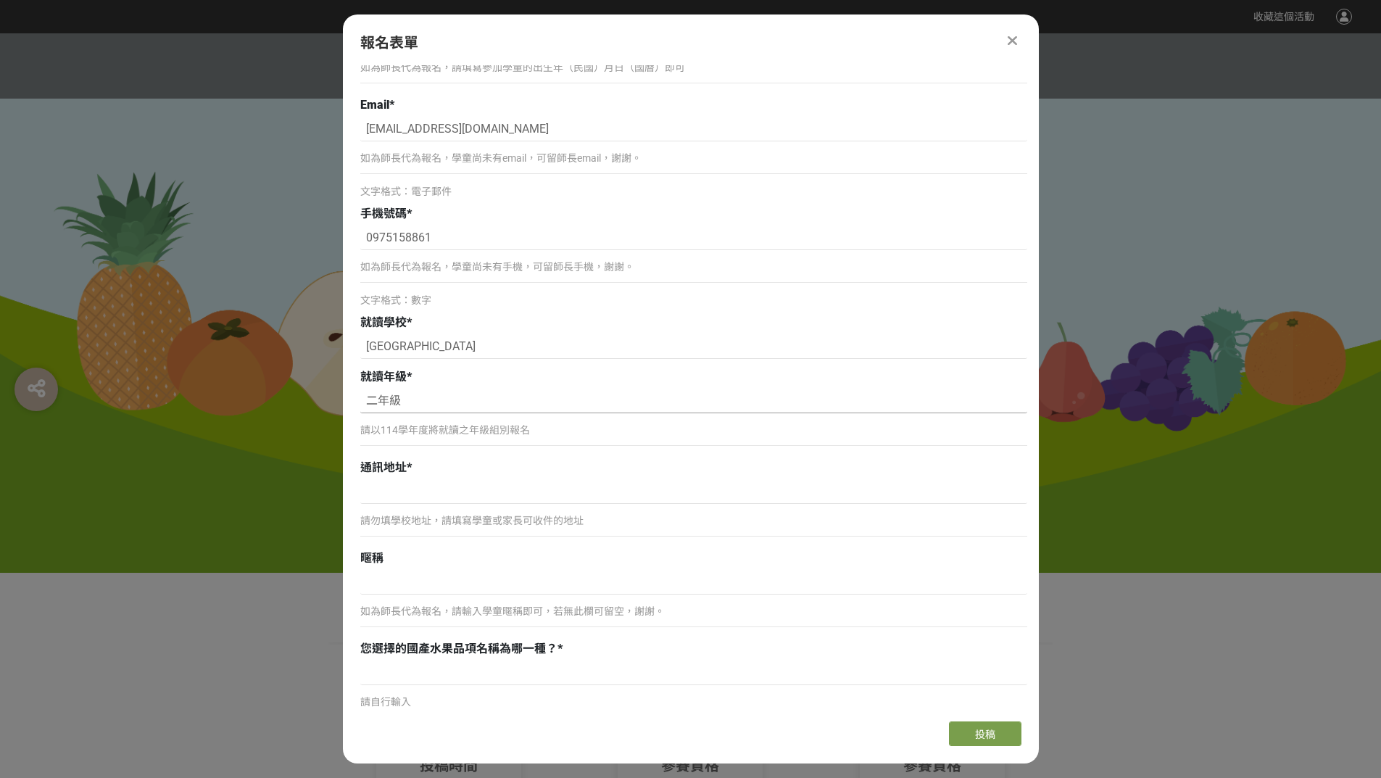
scroll to position [290, 0]
type input "二年級"
click at [490, 485] on input at bounding box center [693, 490] width 667 height 25
drag, startPoint x: 491, startPoint y: 489, endPoint x: 404, endPoint y: 488, distance: 86.2
click at [404, 488] on input at bounding box center [693, 490] width 667 height 25
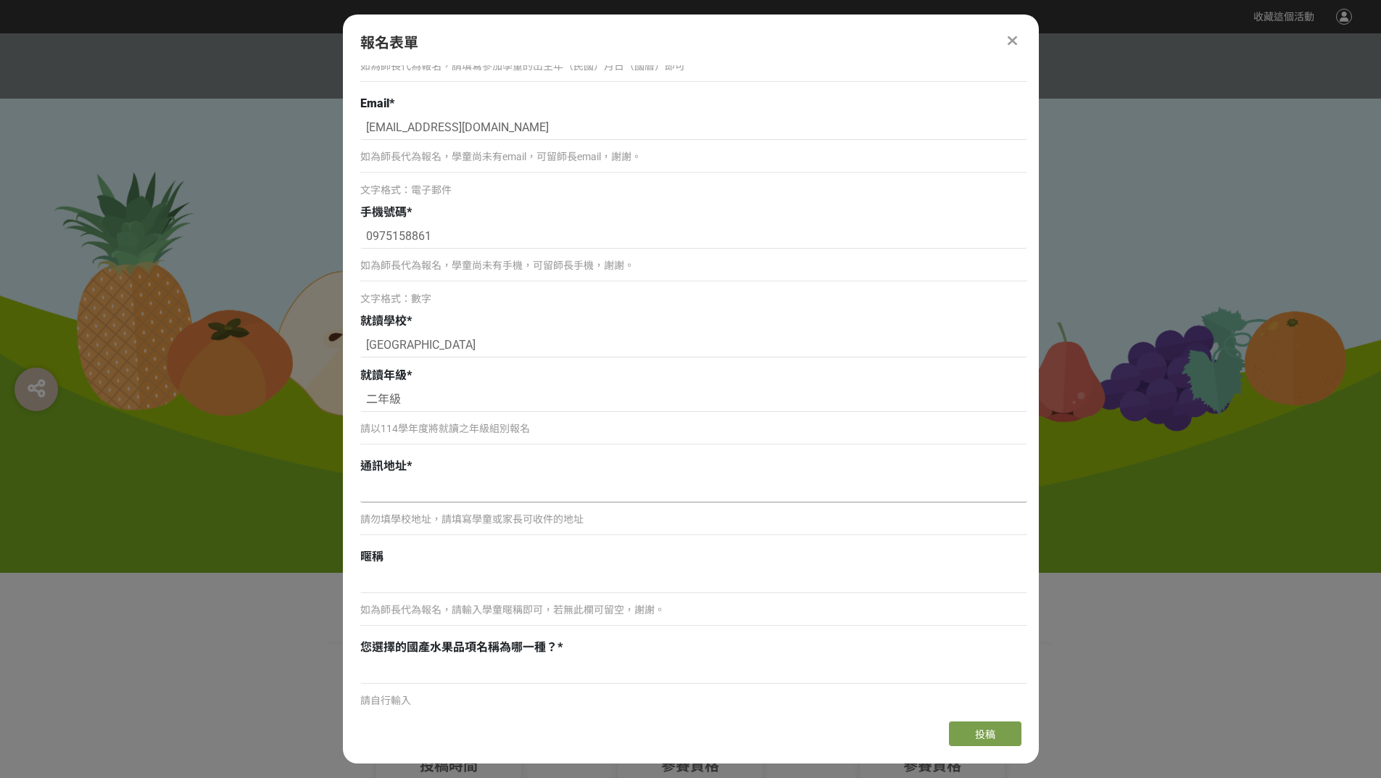
click at [386, 494] on input at bounding box center [693, 490] width 667 height 25
drag, startPoint x: 386, startPoint y: 494, endPoint x: 370, endPoint y: 492, distance: 16.1
click at [370, 492] on input at bounding box center [693, 490] width 667 height 25
click at [377, 497] on input at bounding box center [693, 490] width 667 height 25
type input "ㄑ"
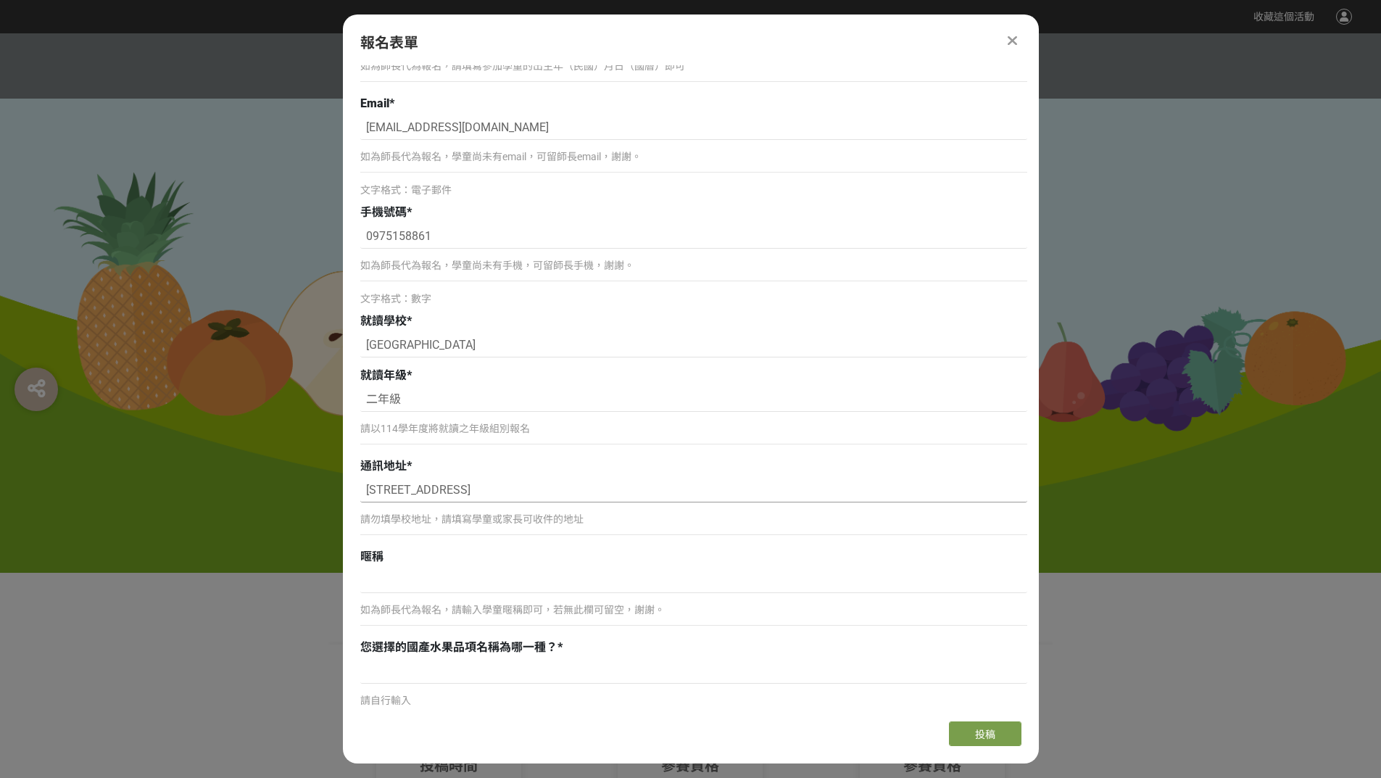
scroll to position [362, 0]
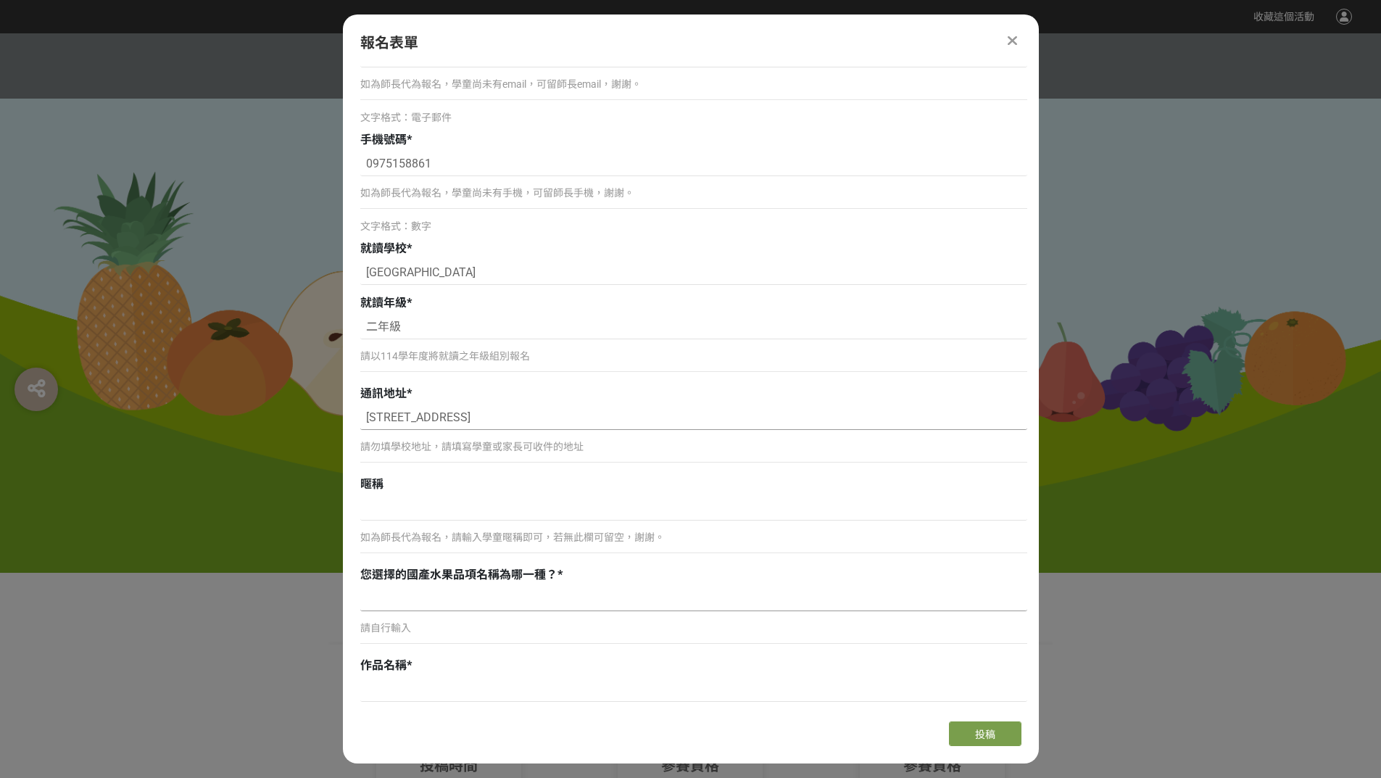
type input "雲林縣斗六市南興街12號"
click at [404, 598] on input at bounding box center [693, 598] width 667 height 25
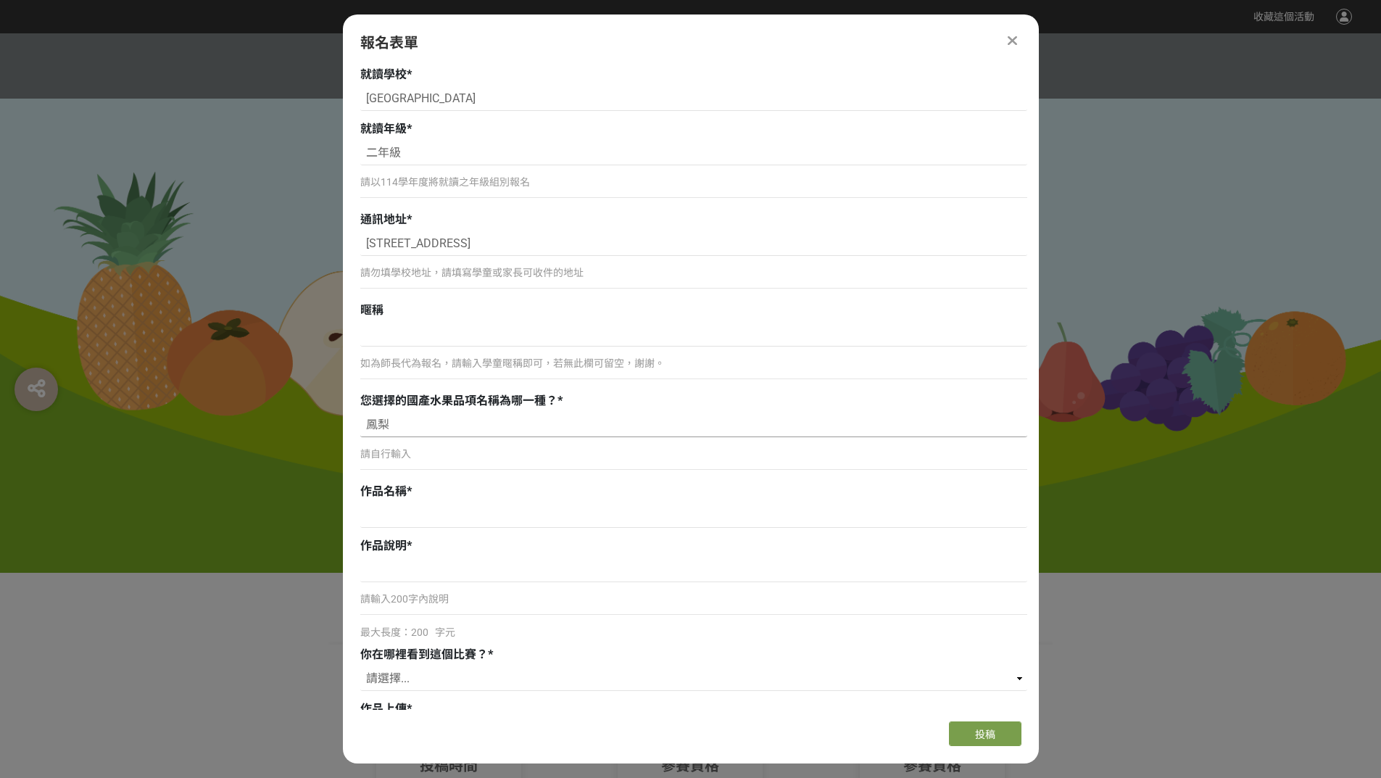
scroll to position [652, 0]
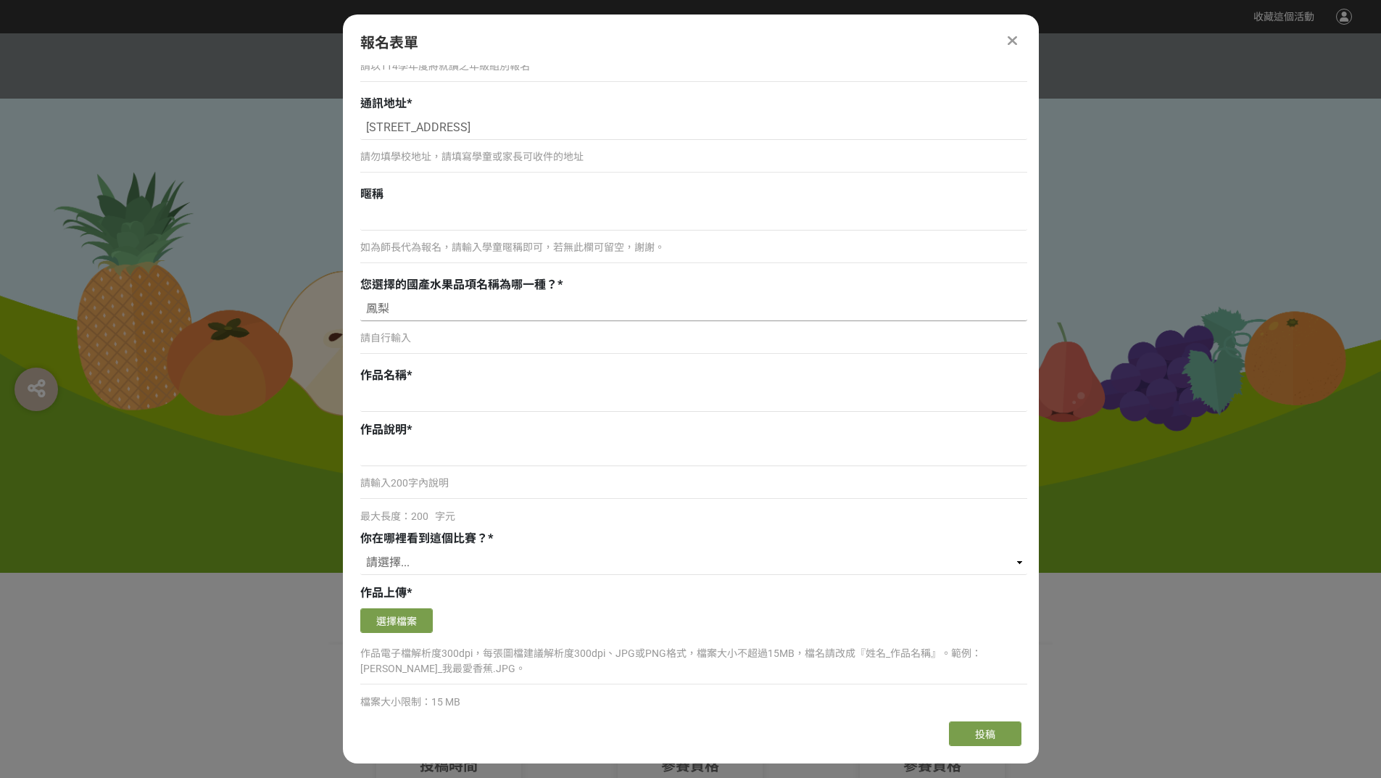
type input "鳳梨"
click at [482, 433] on div "作品說明 *" at bounding box center [693, 429] width 667 height 17
click at [480, 457] on input at bounding box center [693, 453] width 667 height 25
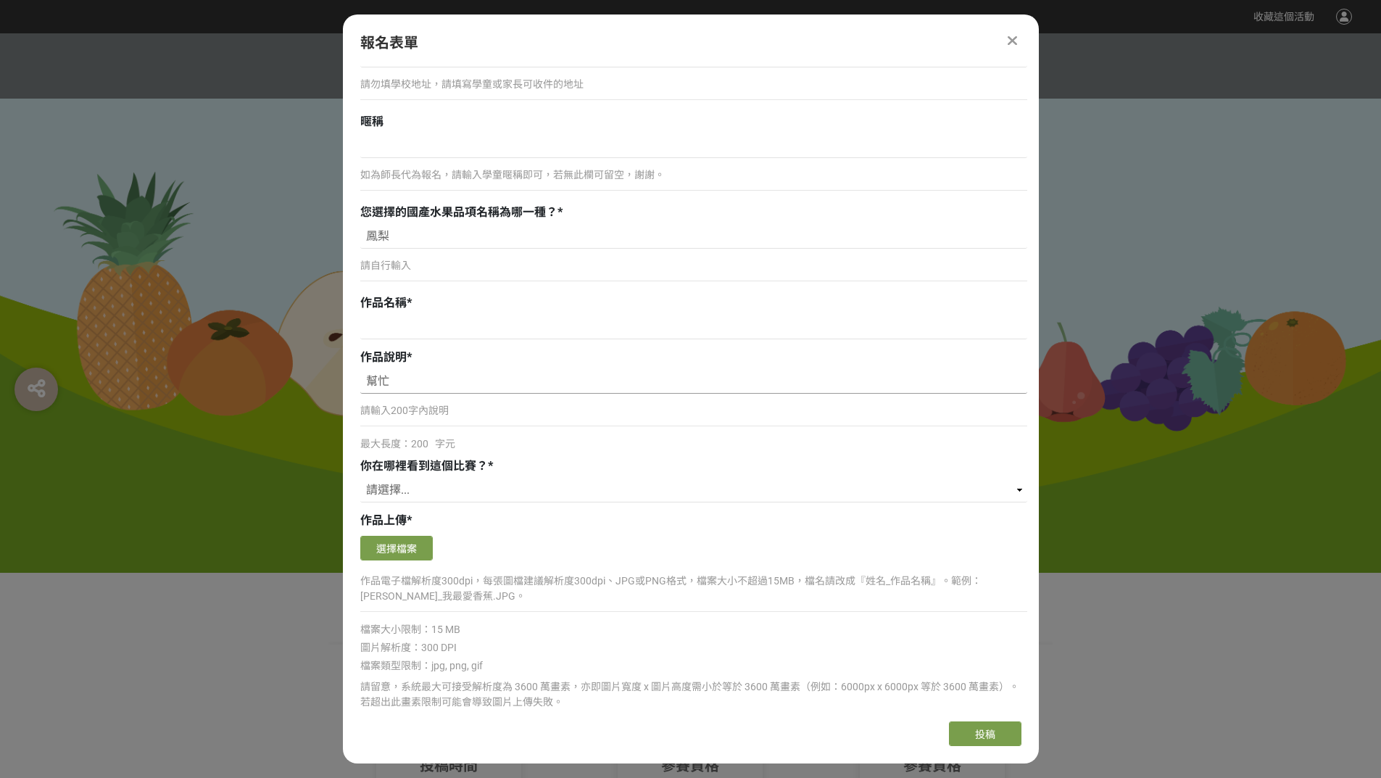
type input "幫忙"
click at [465, 409] on p "請輸入200字內說明" at bounding box center [693, 410] width 667 height 15
click at [445, 380] on input "幫忙" at bounding box center [693, 381] width 667 height 25
click at [431, 336] on input at bounding box center [693, 327] width 667 height 25
type input "幫忙"
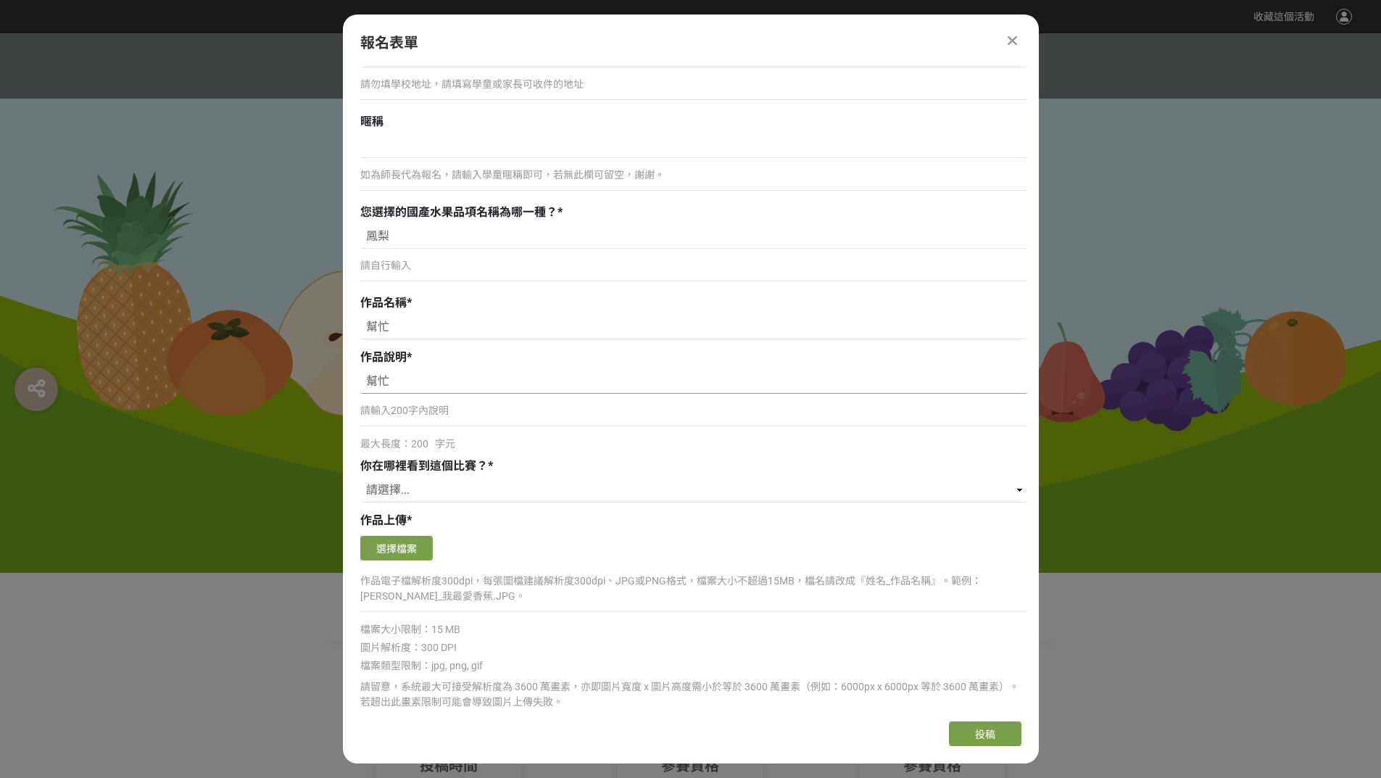
click at [415, 386] on input "幫忙" at bounding box center [693, 381] width 667 height 25
type input "幫"
type input "白"
type input "伯伯家的鳳梨成熟了,我們一起去幫忙,太陽好大,鳳梨好香,蝴蝶也一起來到處飛"
click at [432, 491] on select "請選擇... 獎金獵人網站 Facebook / Instagram 校園講座 / 老師系上推薦 電子郵件 海報 其他" at bounding box center [693, 490] width 667 height 25
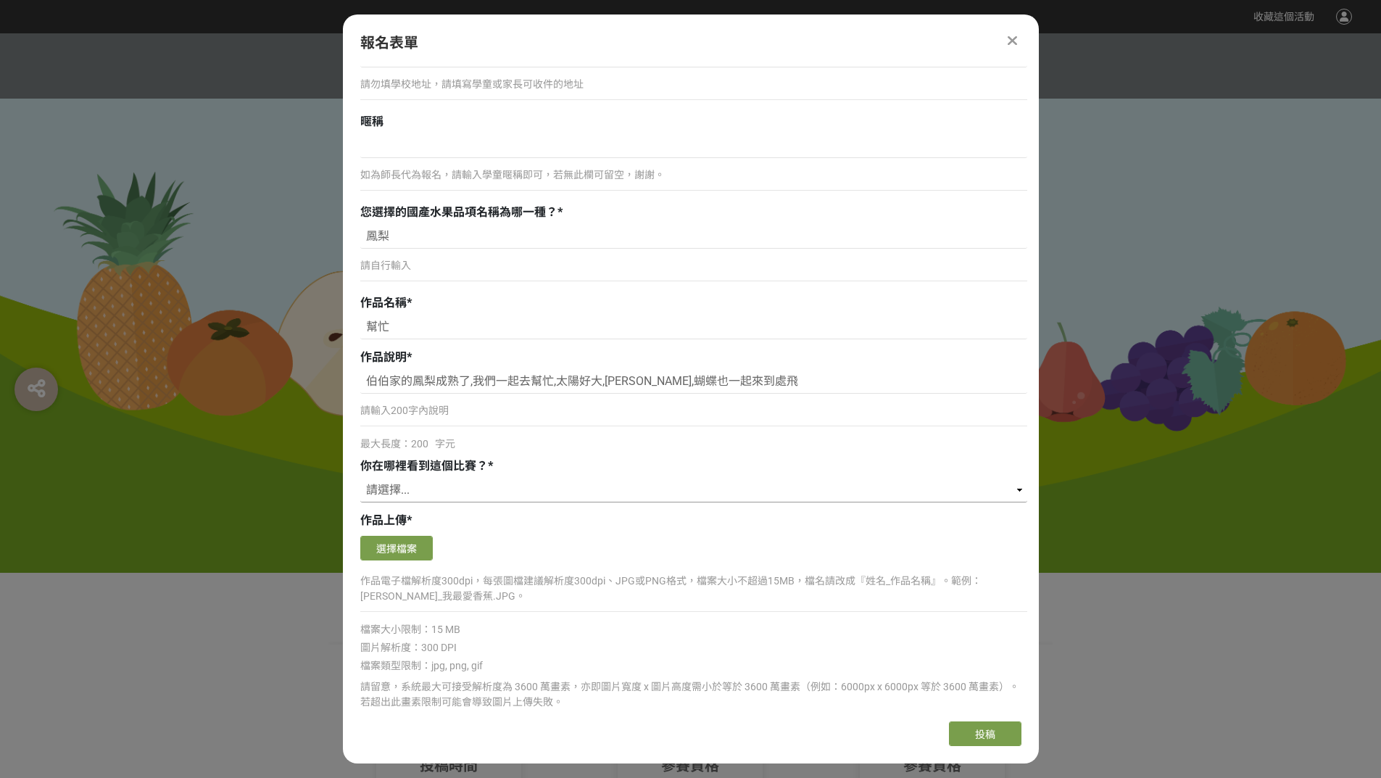
select select "獎金獵人網站"
click at [360, 478] on select "請選擇... 獎金獵人網站 Facebook / Instagram 校園講座 / 老師系上推薦 電子郵件 海報 其他" at bounding box center [693, 490] width 667 height 25
click at [414, 540] on button "選擇檔案" at bounding box center [396, 548] width 72 height 25
click at [403, 549] on button "選擇檔案" at bounding box center [396, 548] width 72 height 25
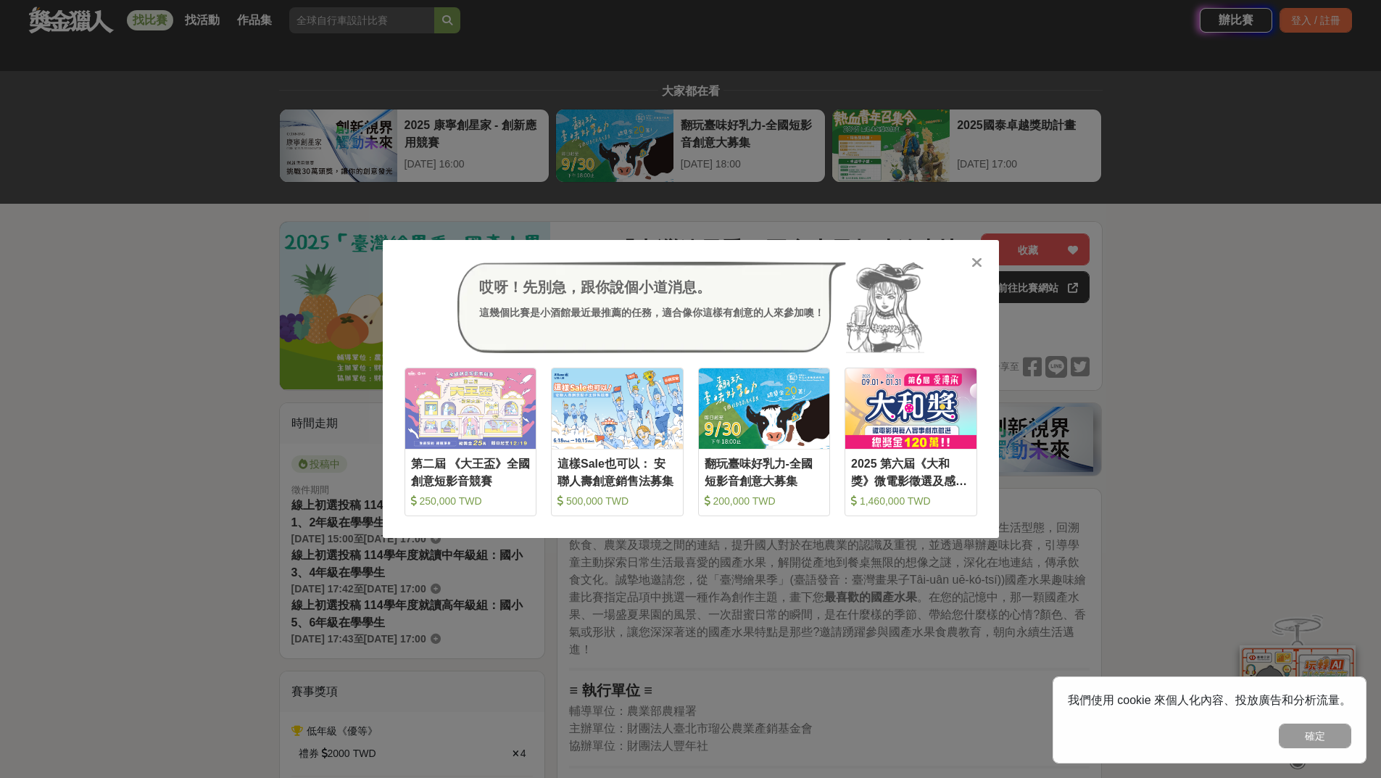
scroll to position [2029, 0]
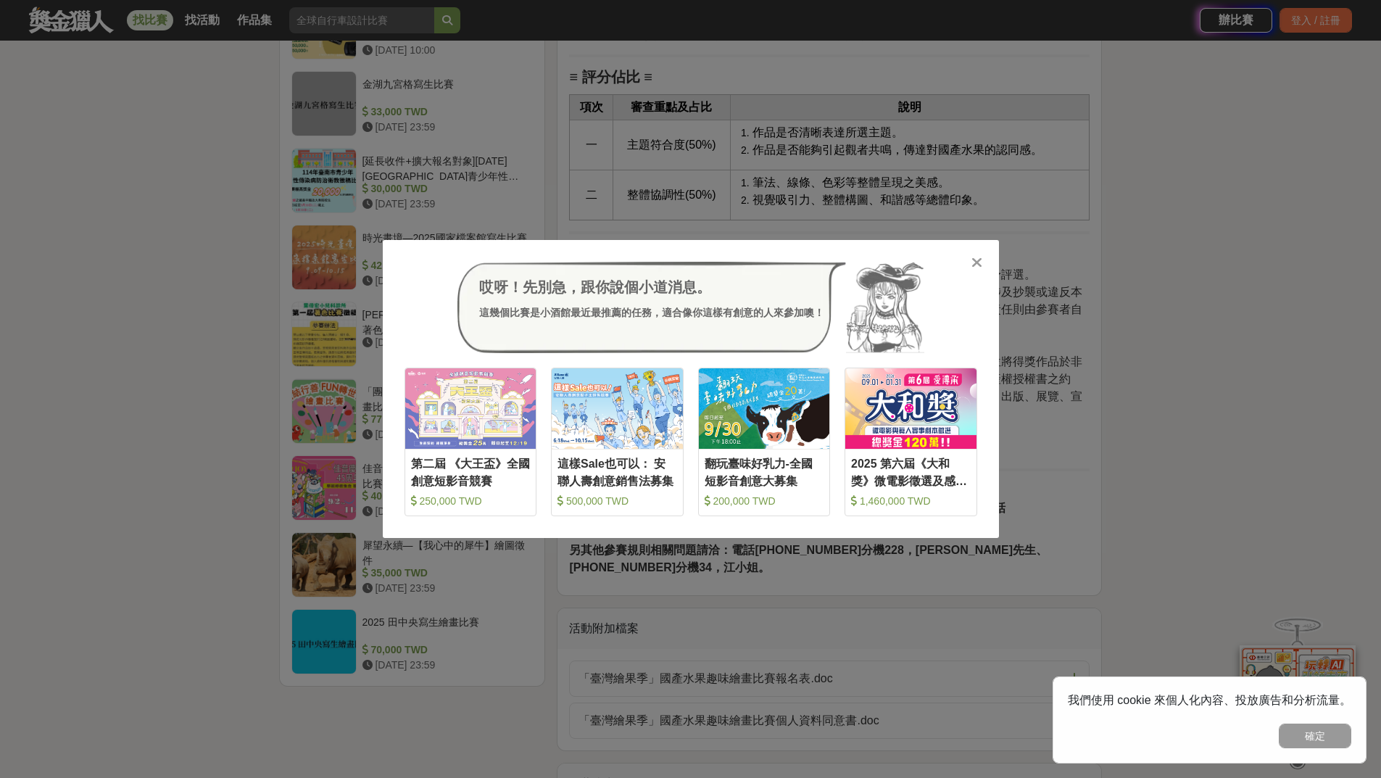
click at [984, 270] on div "哎呀！先別急，跟你說個小道消息。 這幾個比賽是小酒館最近最推薦的任務，適合像你這樣有創意的人來參加噢！ 收藏 第二屆 《大王盃》全國創意短影音競賽 250,0…" at bounding box center [691, 389] width 616 height 298
click at [978, 262] on icon at bounding box center [976, 262] width 11 height 14
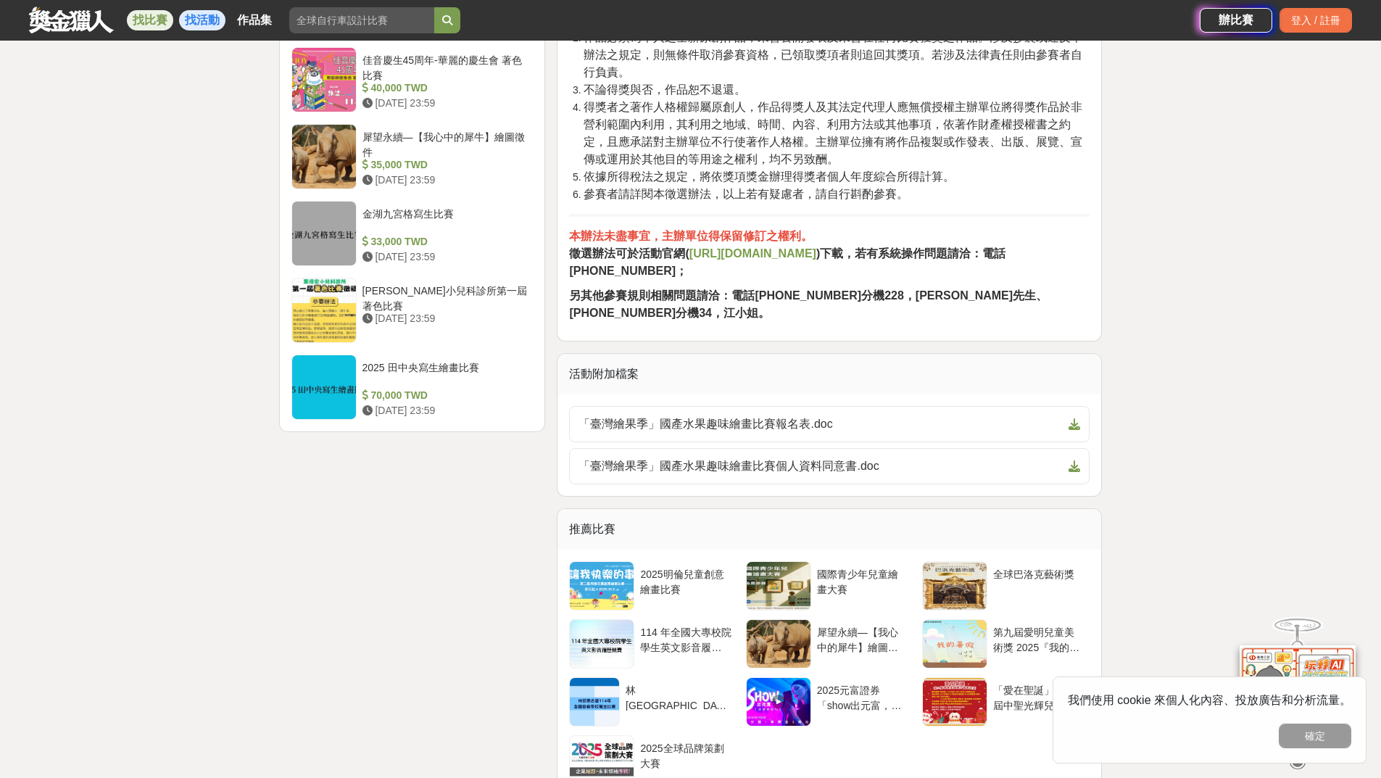
scroll to position [2174, 0]
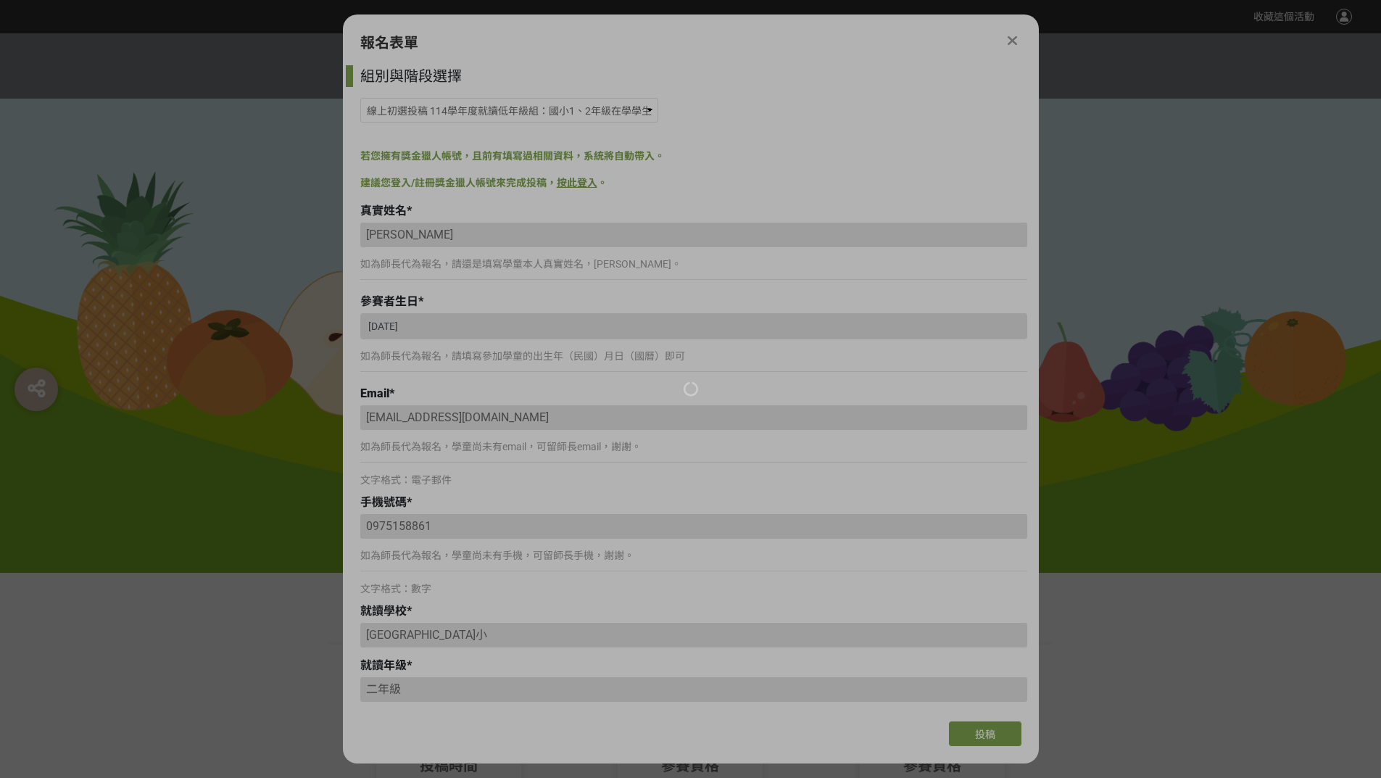
select select "185293:185537"
select select "獎金獵人網站"
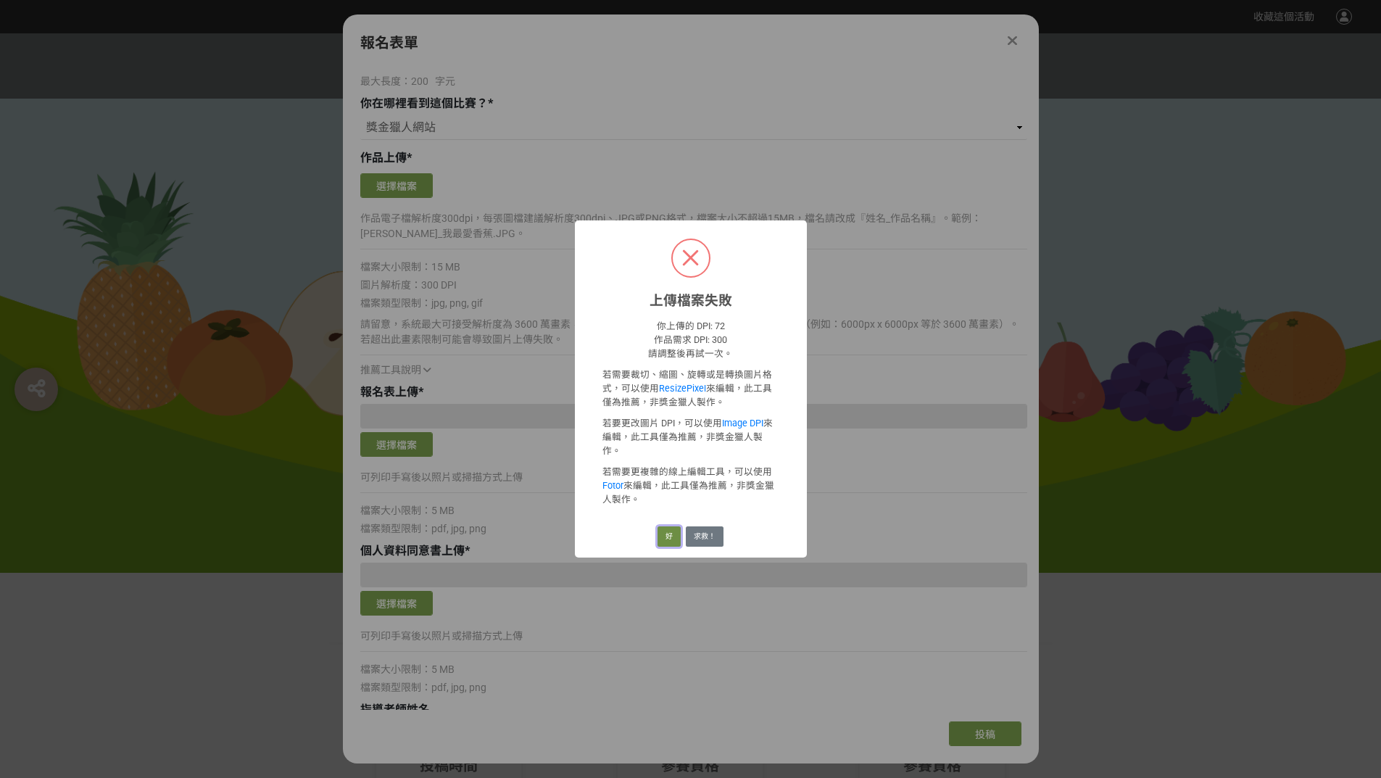
click at [670, 526] on button "好" at bounding box center [668, 536] width 23 height 20
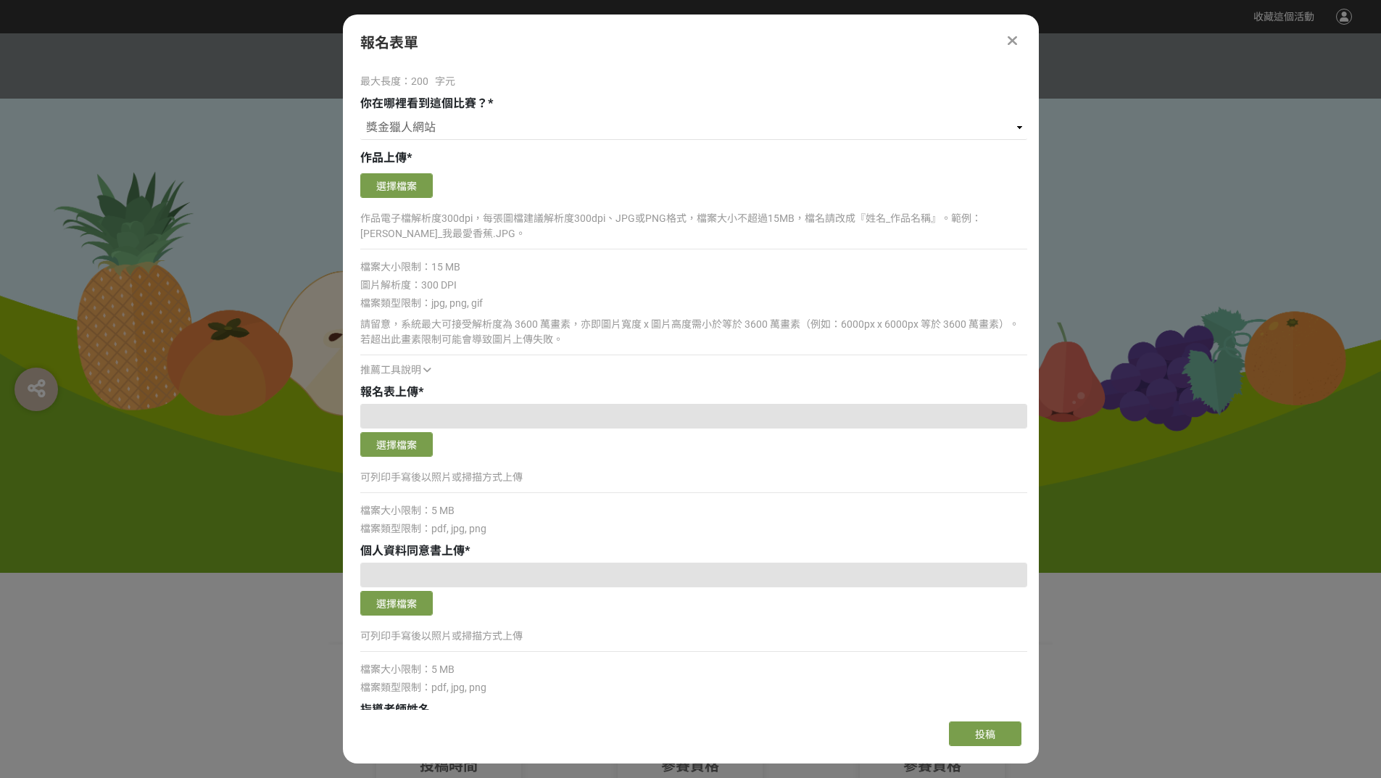
click at [670, 525] on div "檔案類型限制：pdf, jpg, png" at bounding box center [693, 528] width 667 height 15
click at [654, 33] on div "報名表單" at bounding box center [690, 43] width 661 height 22
click at [387, 436] on button "選擇檔案" at bounding box center [396, 444] width 72 height 25
click at [416, 180] on button "選擇檔案" at bounding box center [396, 185] width 72 height 25
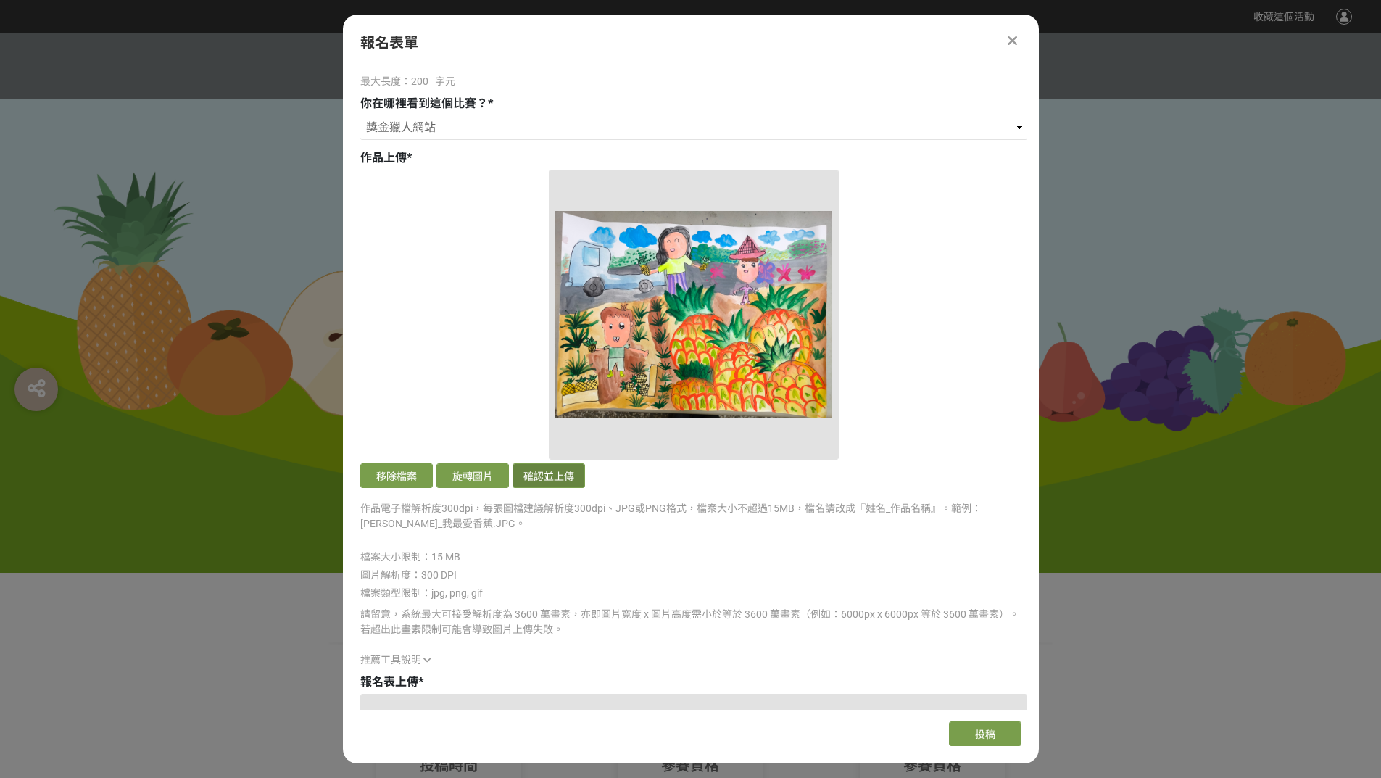
click at [540, 477] on button "確認並上傳" at bounding box center [548, 475] width 72 height 25
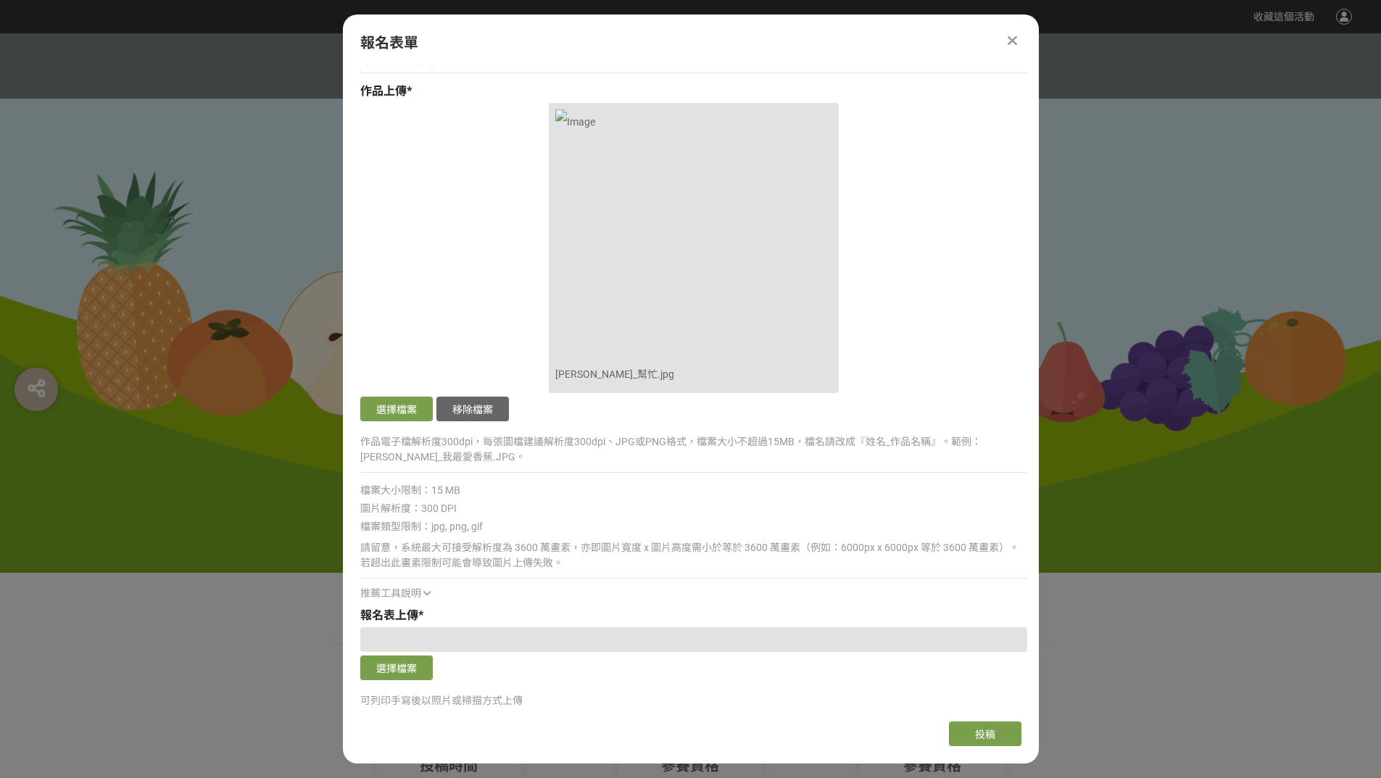
scroll to position [1232, 0]
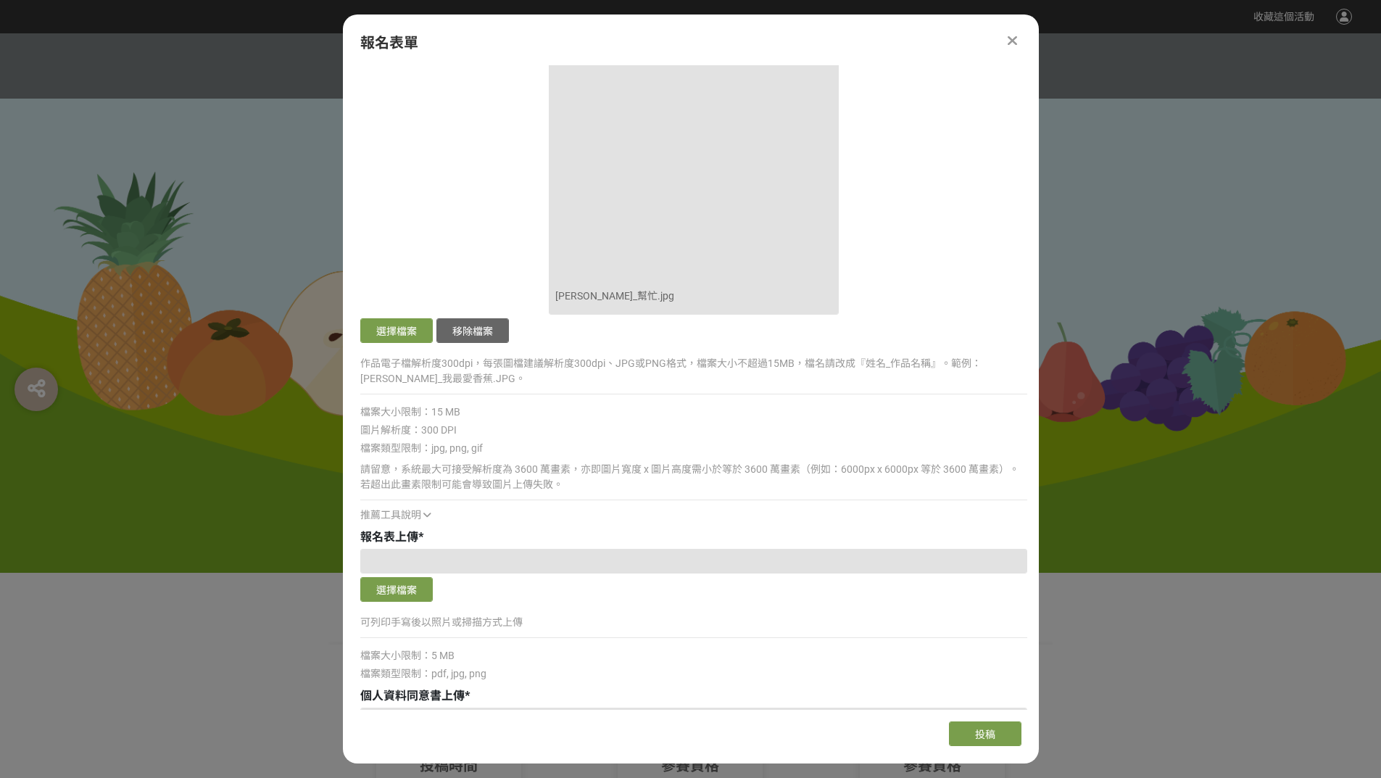
click at [506, 558] on div at bounding box center [693, 561] width 667 height 25
click at [425, 575] on div "選擇檔案" at bounding box center [693, 577] width 667 height 57
click at [419, 581] on button "選擇檔案" at bounding box center [396, 589] width 72 height 25
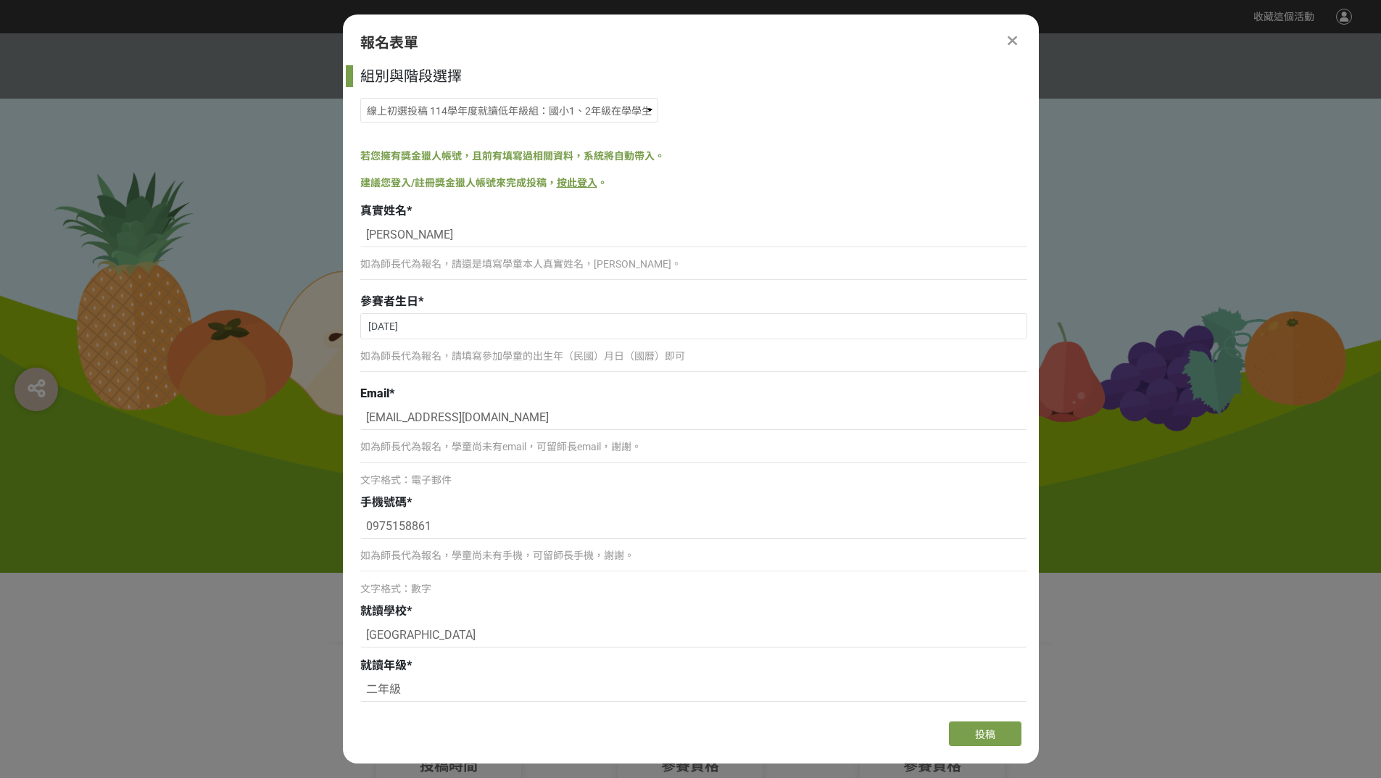
select select "185293:185537"
select select "獎金獵人網站"
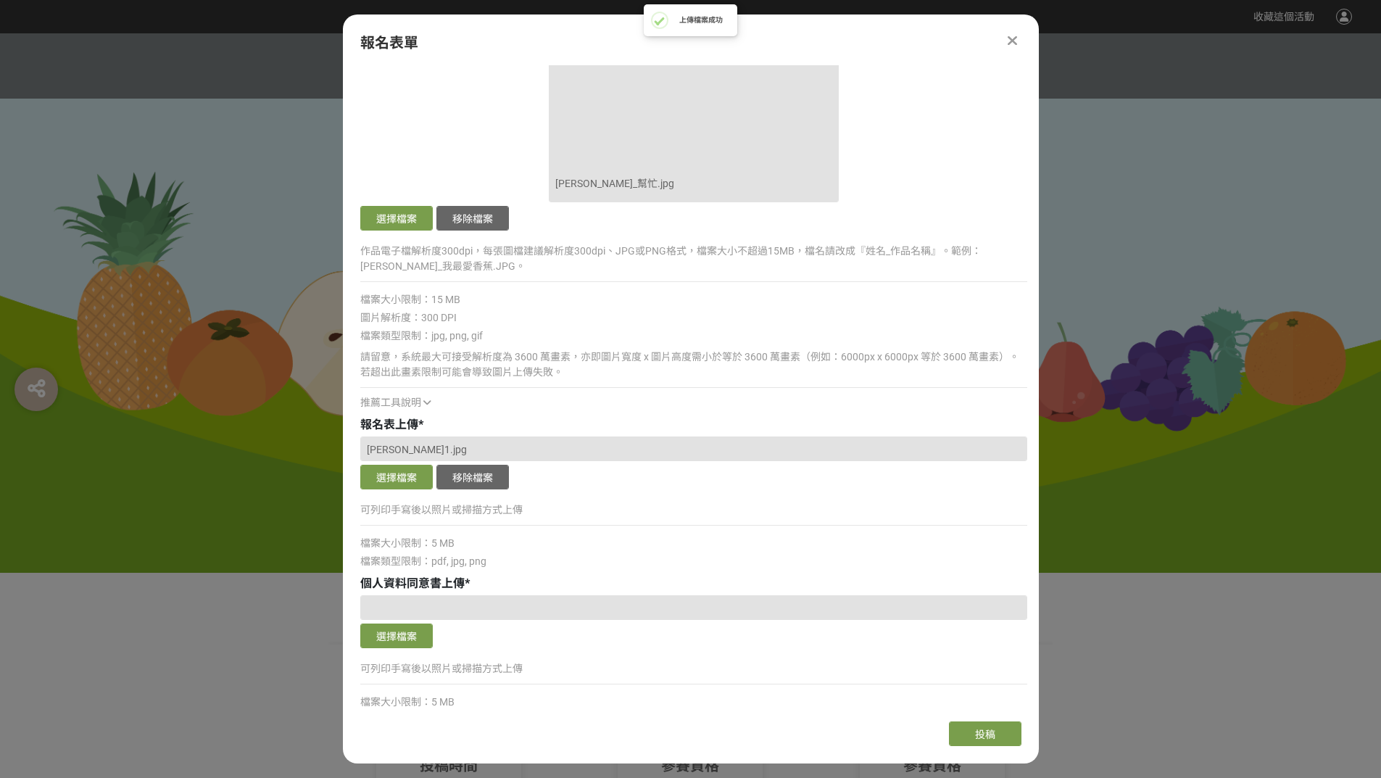
scroll to position [1377, 0]
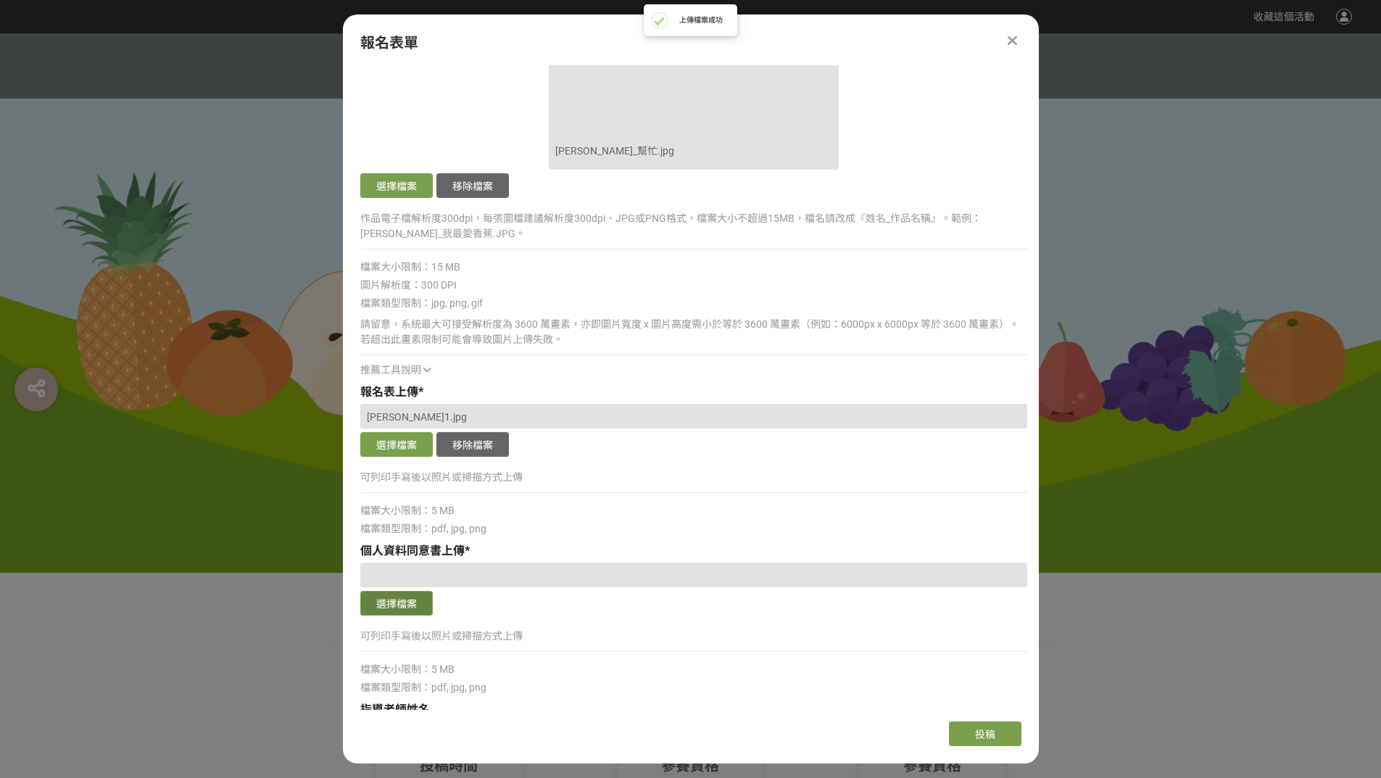
click at [397, 607] on button "選擇檔案" at bounding box center [396, 603] width 72 height 25
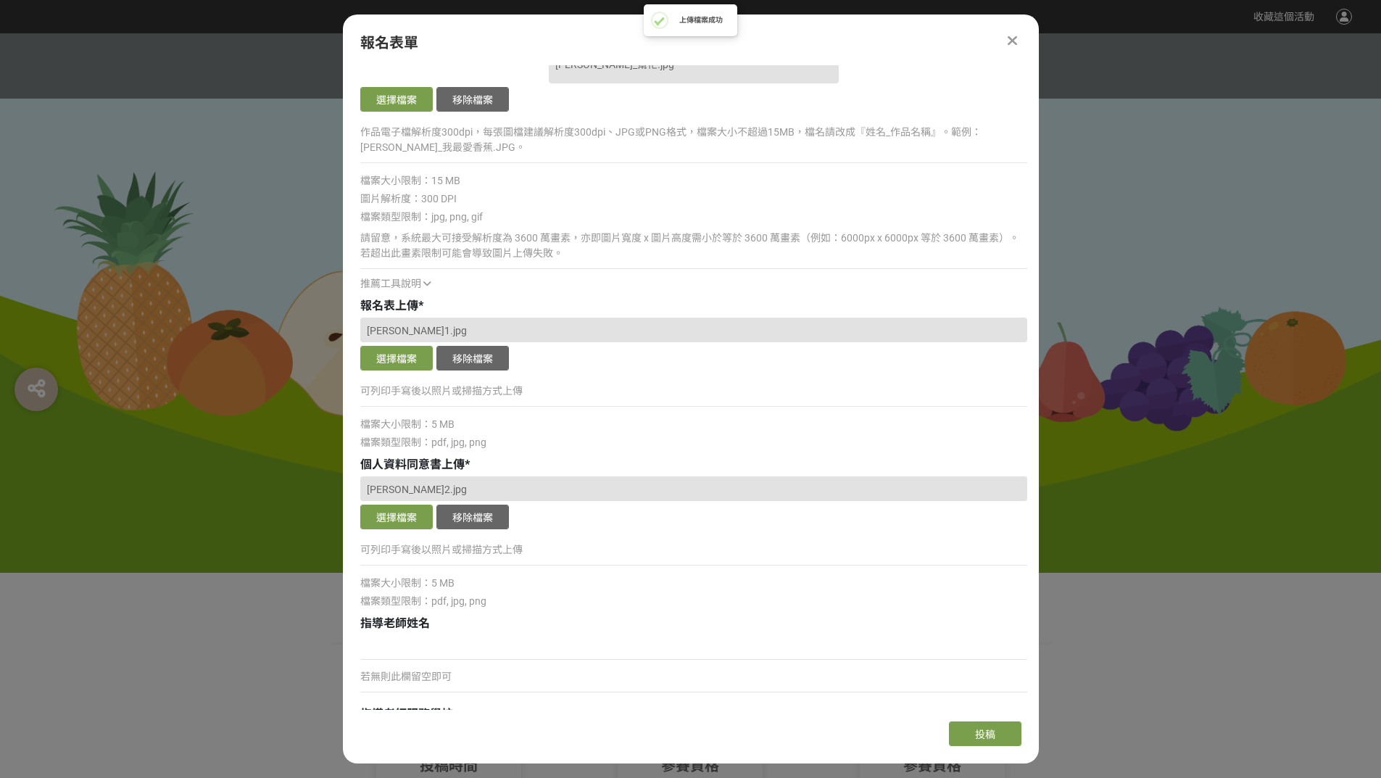
scroll to position [1594, 0]
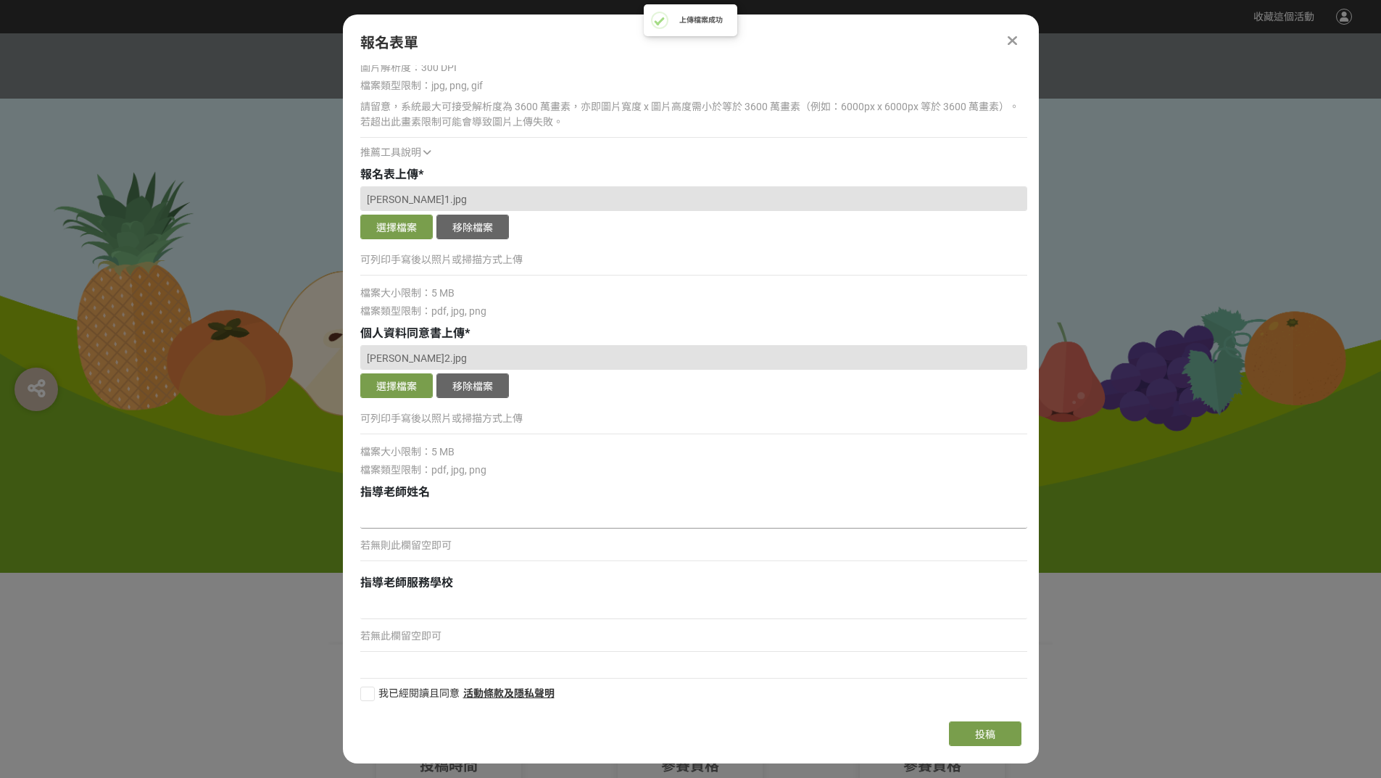
click at [522, 520] on input at bounding box center [693, 516] width 667 height 25
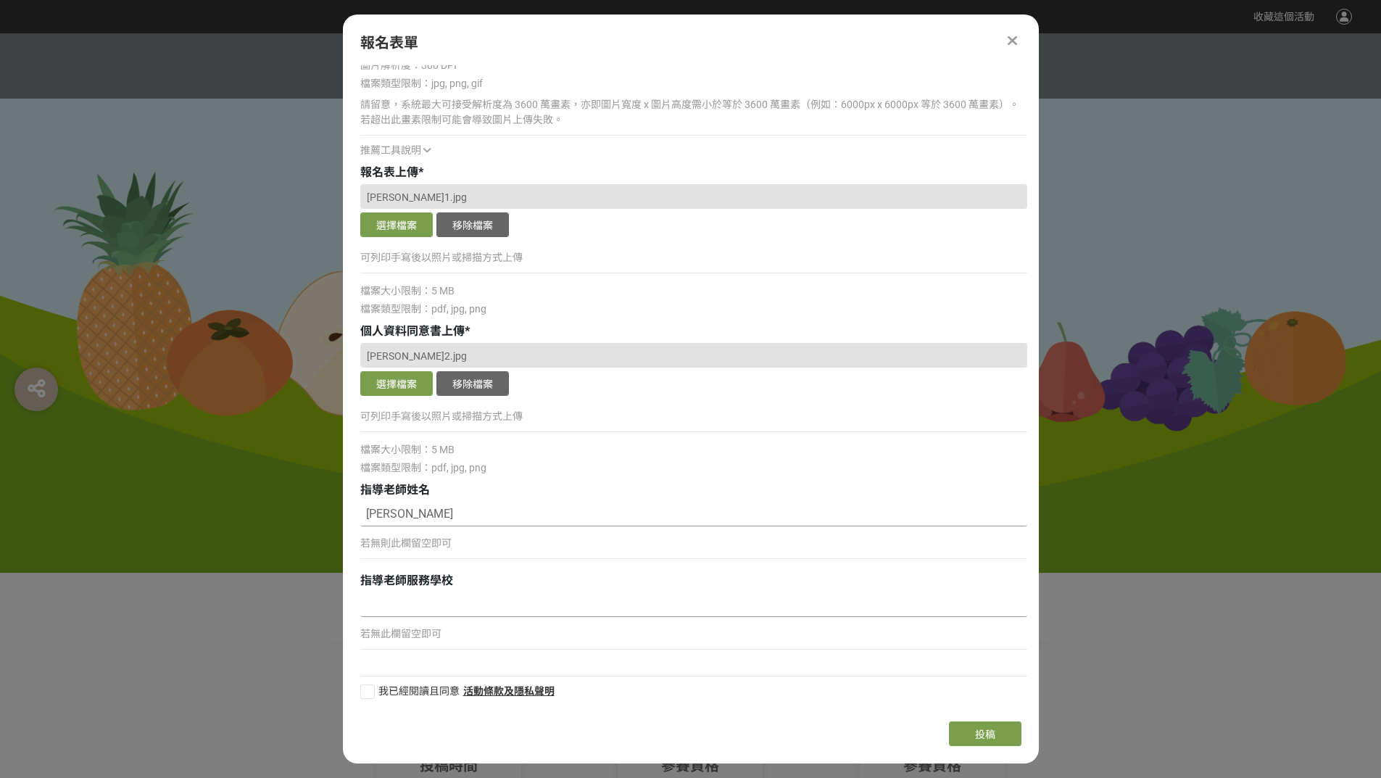
type input "[PERSON_NAME]"
click at [461, 605] on input at bounding box center [693, 604] width 667 height 25
type input "美畫園地畫室"
click at [370, 689] on div at bounding box center [367, 691] width 14 height 14
checkbox input "true"
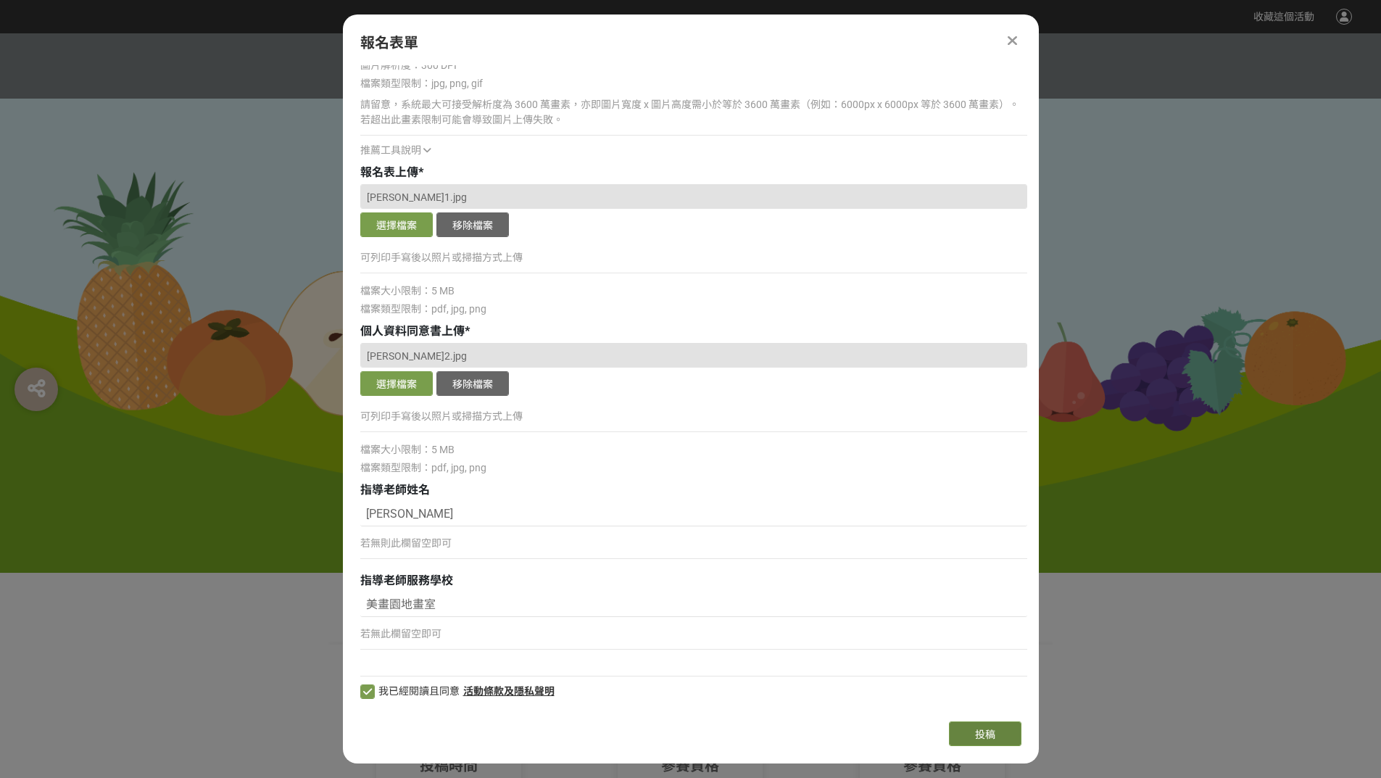
click at [976, 739] on span "投稿" at bounding box center [985, 734] width 20 height 12
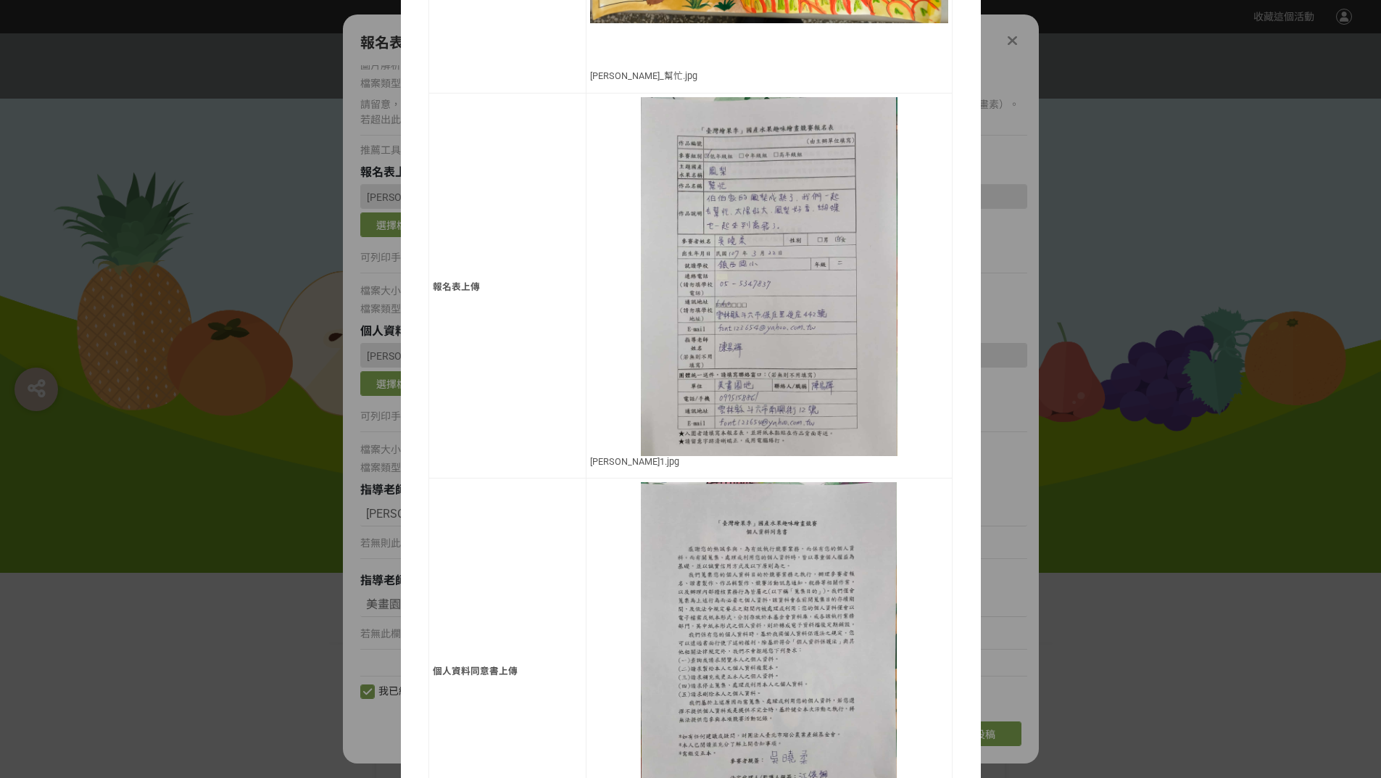
scroll to position [957, 0]
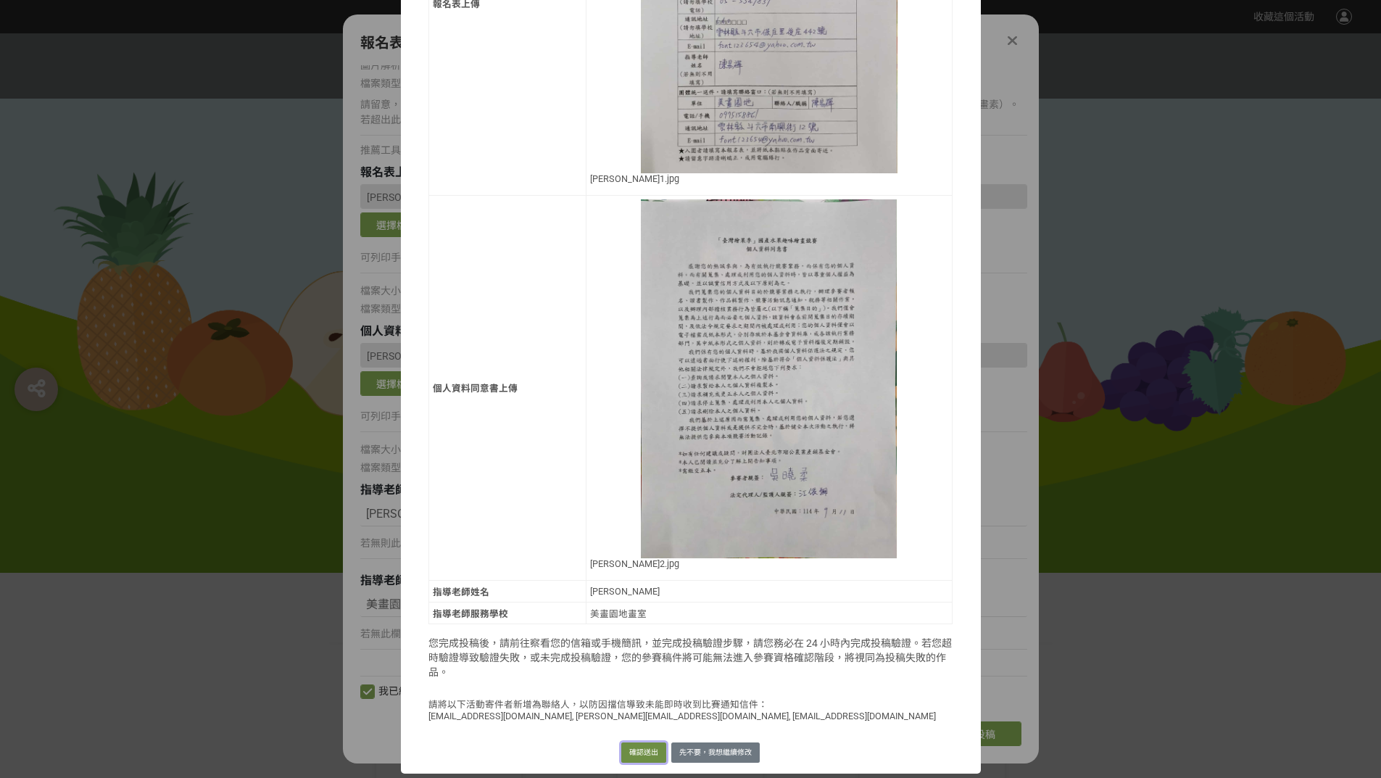
click at [636, 755] on button "確認送出" at bounding box center [643, 752] width 45 height 20
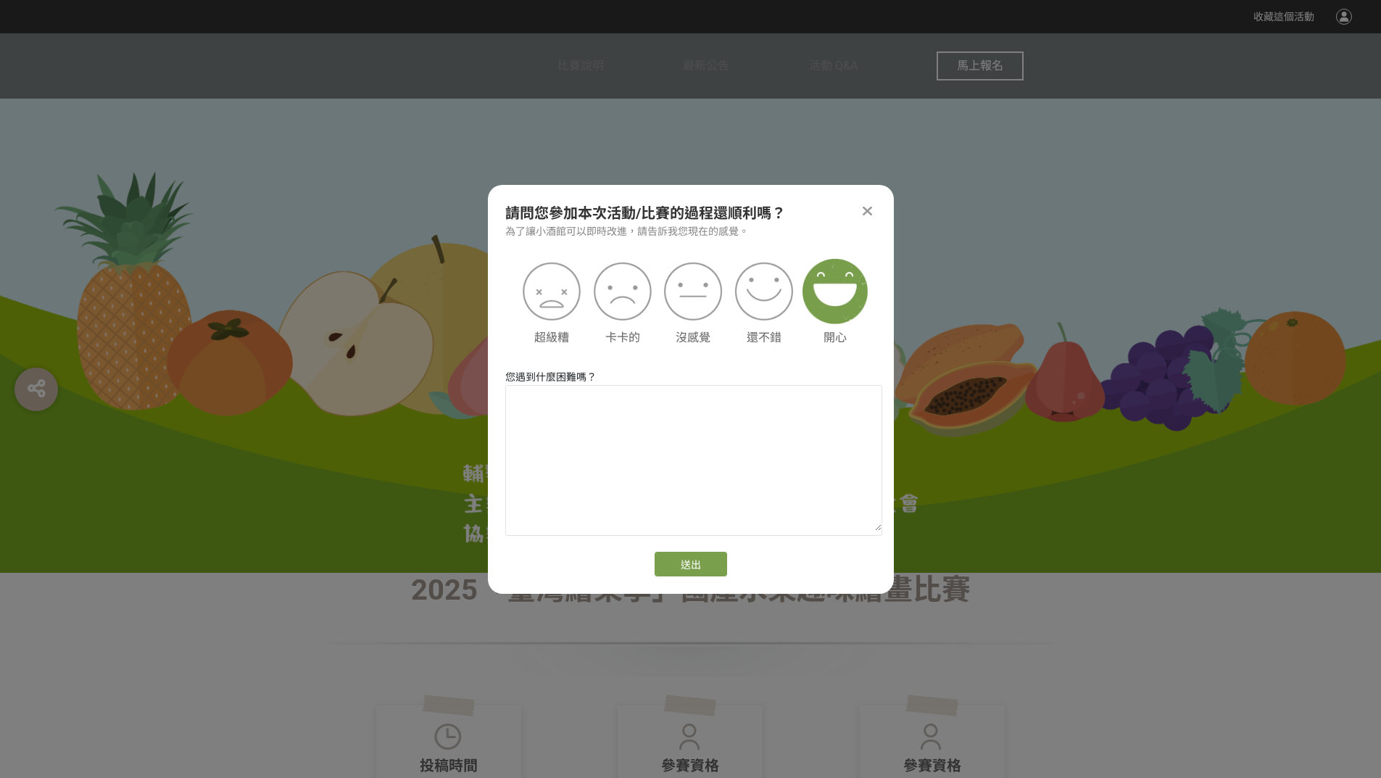
click at [836, 297] on img at bounding box center [834, 291] width 65 height 65
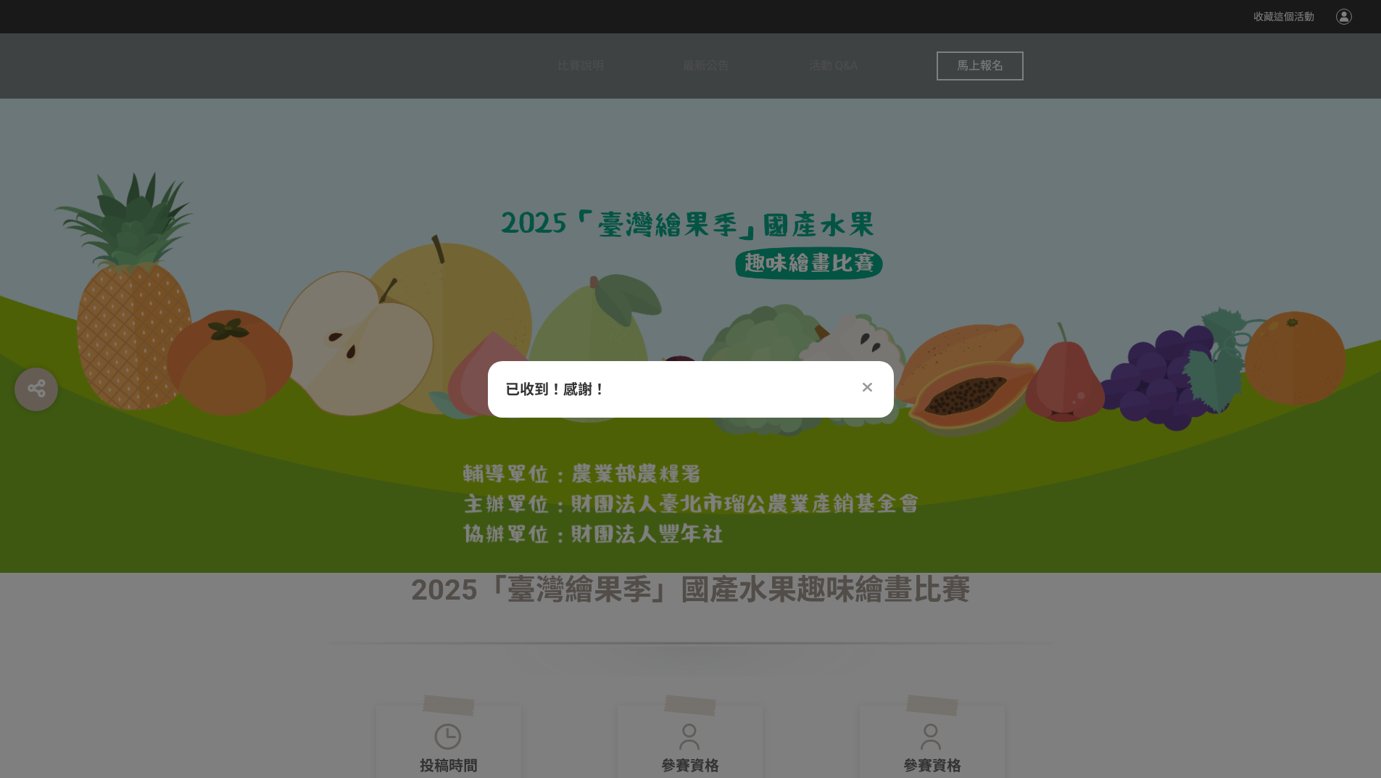
click at [868, 388] on icon at bounding box center [866, 387] width 9 height 14
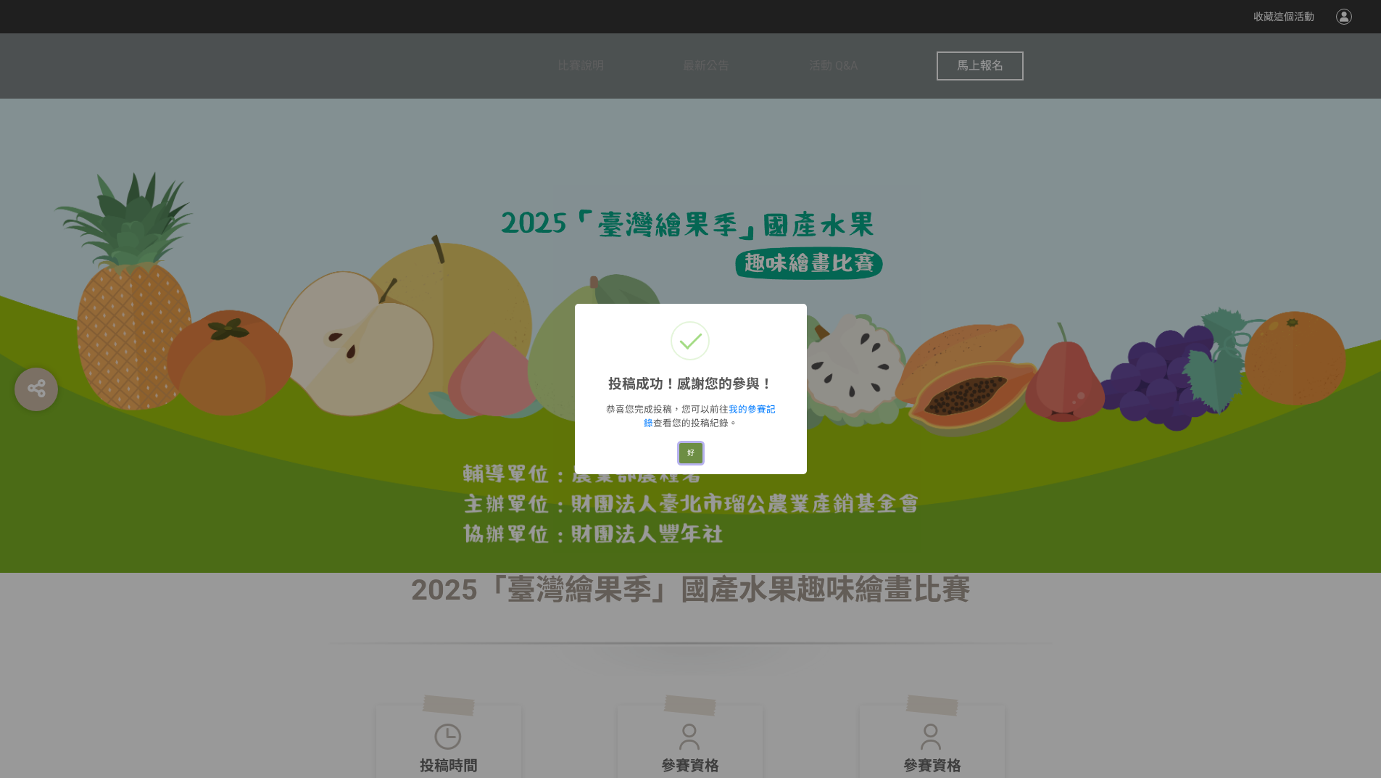
click at [701, 449] on button "好" at bounding box center [690, 453] width 23 height 20
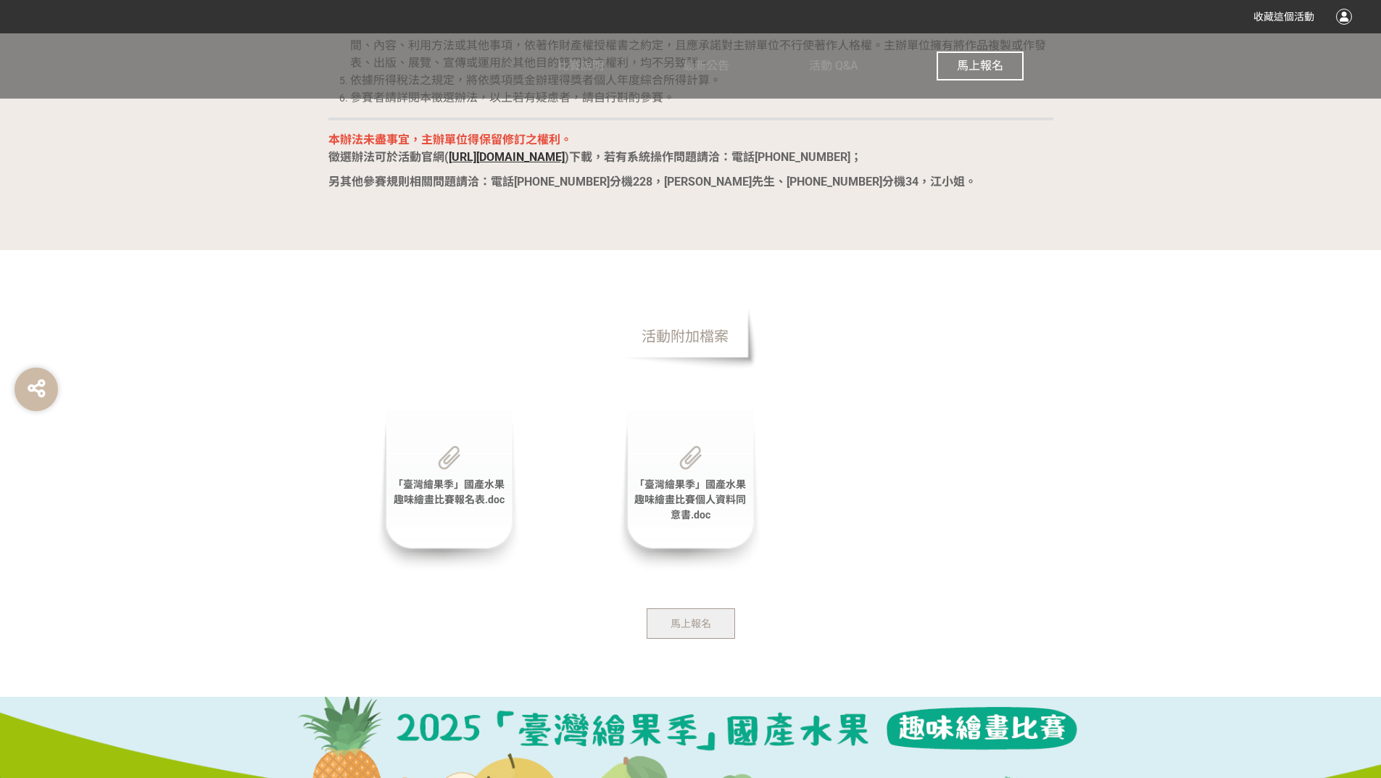
scroll to position [2955, 0]
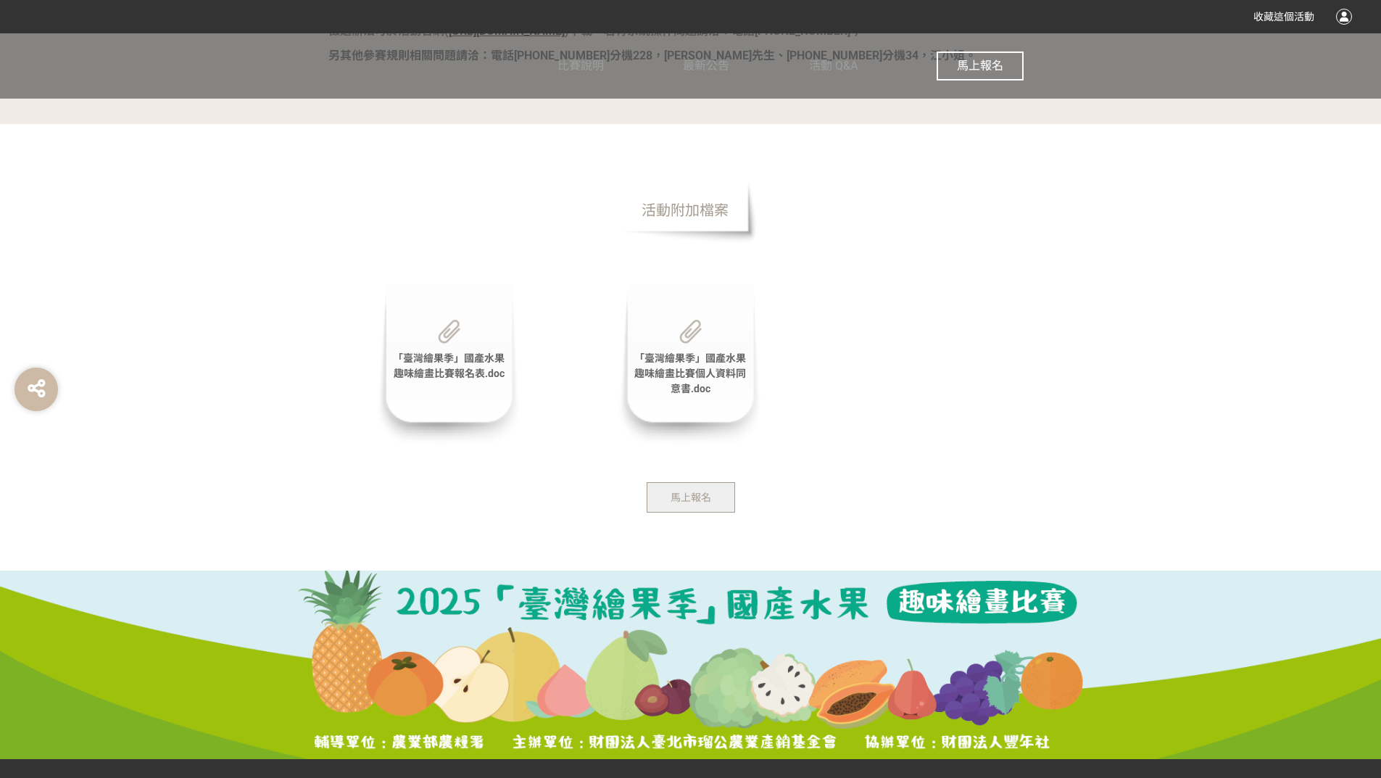
click at [693, 491] on span "馬上報名" at bounding box center [690, 497] width 41 height 12
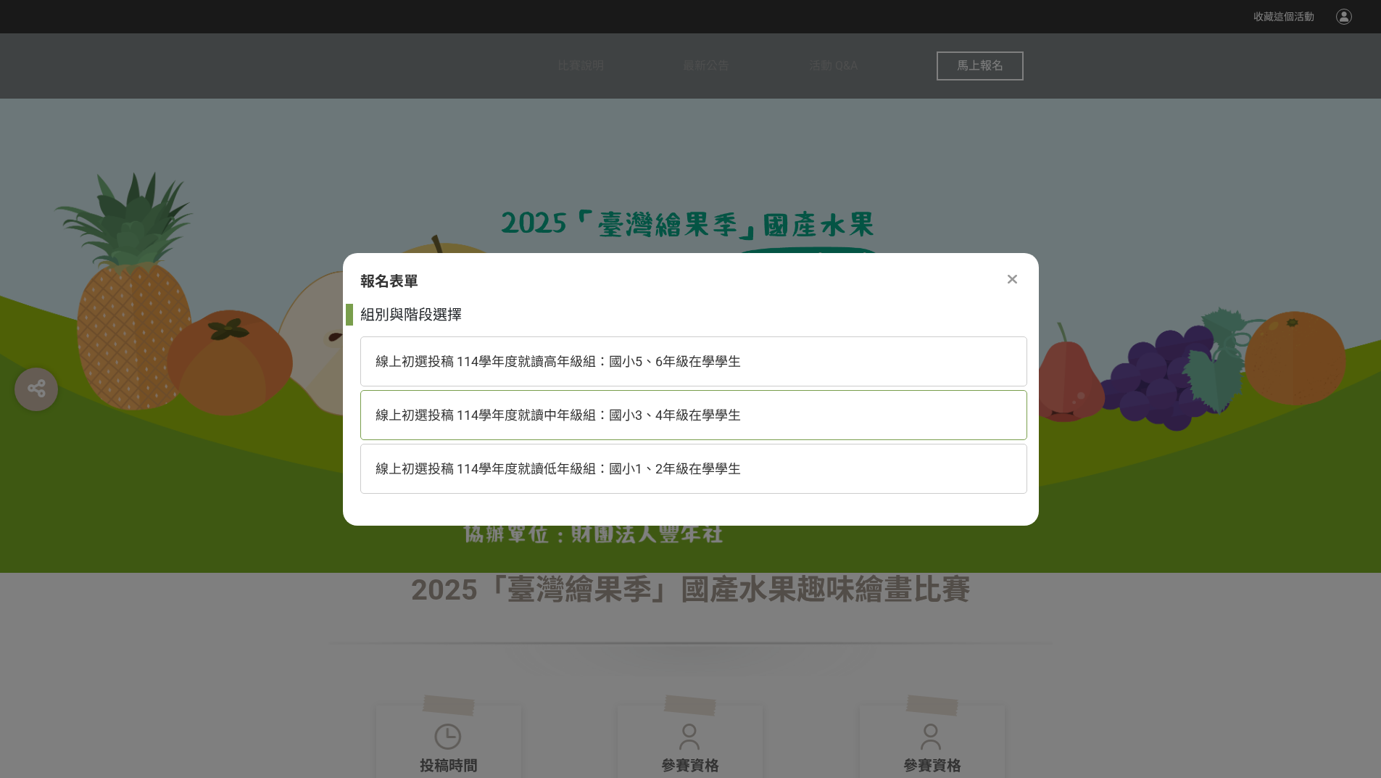
click at [711, 430] on div "線上初選投稿 114學年度就讀中年級組：國小3、4年級在學學生" at bounding box center [693, 415] width 667 height 50
select select "185293:185538"
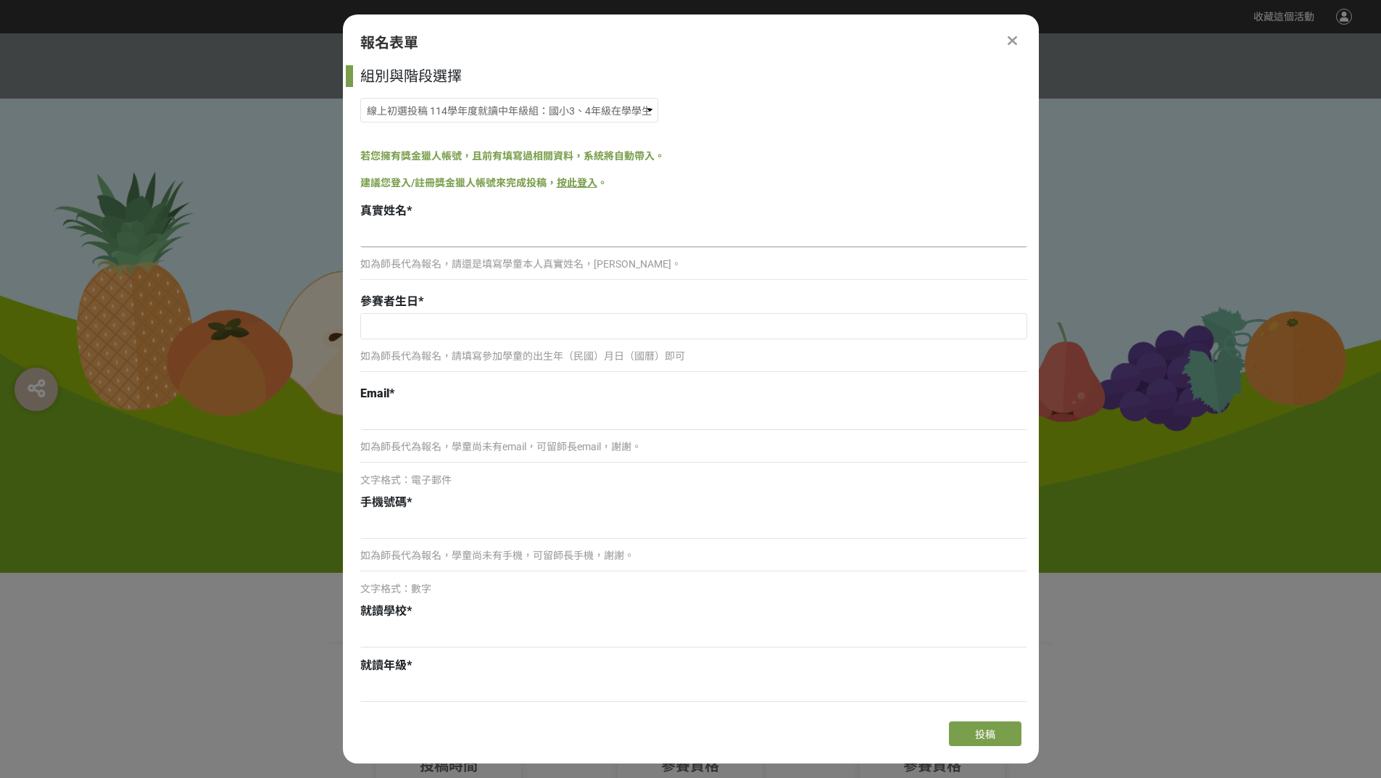
click at [462, 237] on input at bounding box center [693, 234] width 667 height 25
type input "張硯語"
click at [421, 320] on input "text" at bounding box center [693, 326] width 665 height 25
click at [521, 354] on input "2025" at bounding box center [513, 353] width 43 height 17
type input "2015"
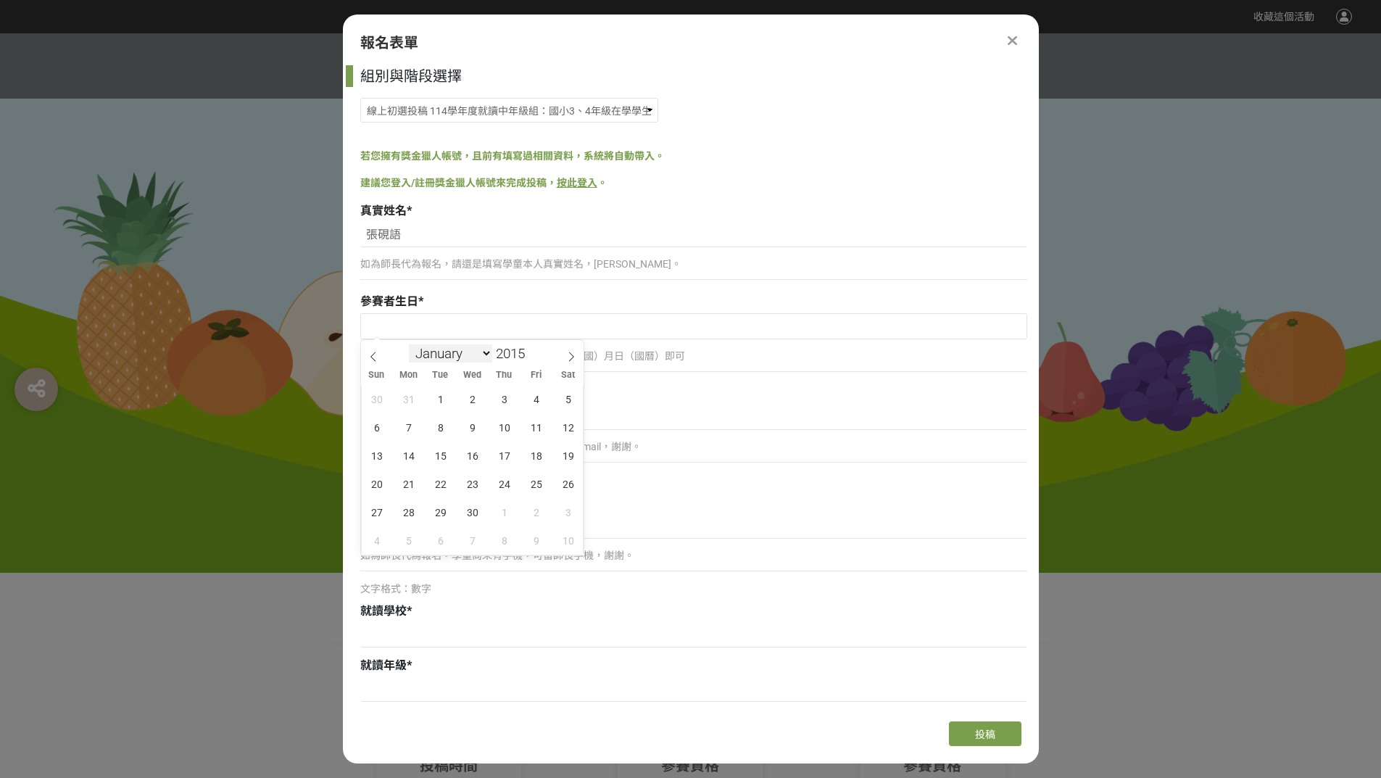
click at [461, 357] on select "January February March April May June July August September October November De…" at bounding box center [450, 353] width 83 height 18
select select "9"
click at [409, 344] on select "January February March April May June July August September October November De…" at bounding box center [450, 353] width 83 height 18
click at [415, 424] on span "5" at bounding box center [409, 427] width 28 height 28
type input "2015-10-05"
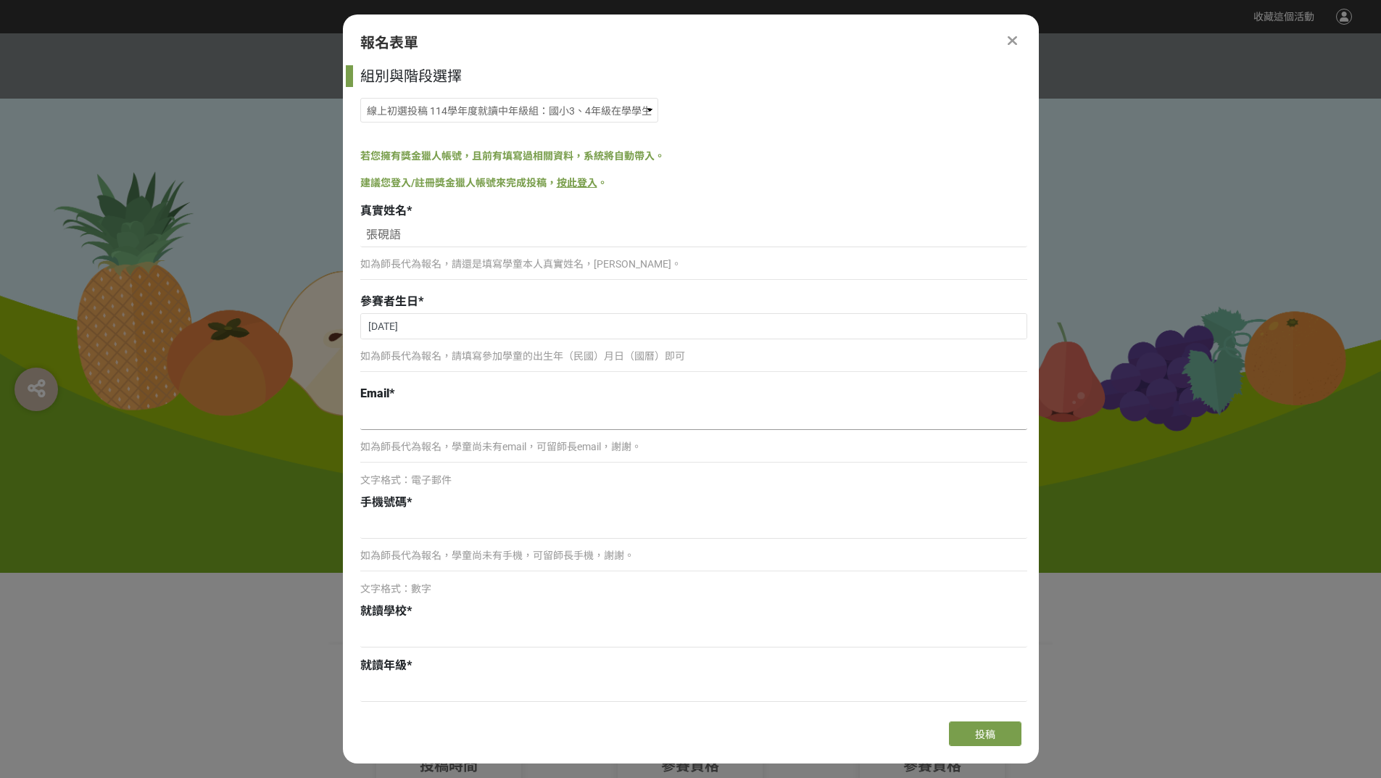
click at [417, 420] on input at bounding box center [693, 417] width 667 height 25
drag, startPoint x: 417, startPoint y: 420, endPoint x: 391, endPoint y: 420, distance: 26.1
click at [391, 420] on input at bounding box center [693, 417] width 667 height 25
paste input "張硯語_大豐收的刺刺園"
click at [498, 414] on input "張硯語_大豐收的刺刺園" at bounding box center [693, 417] width 667 height 25
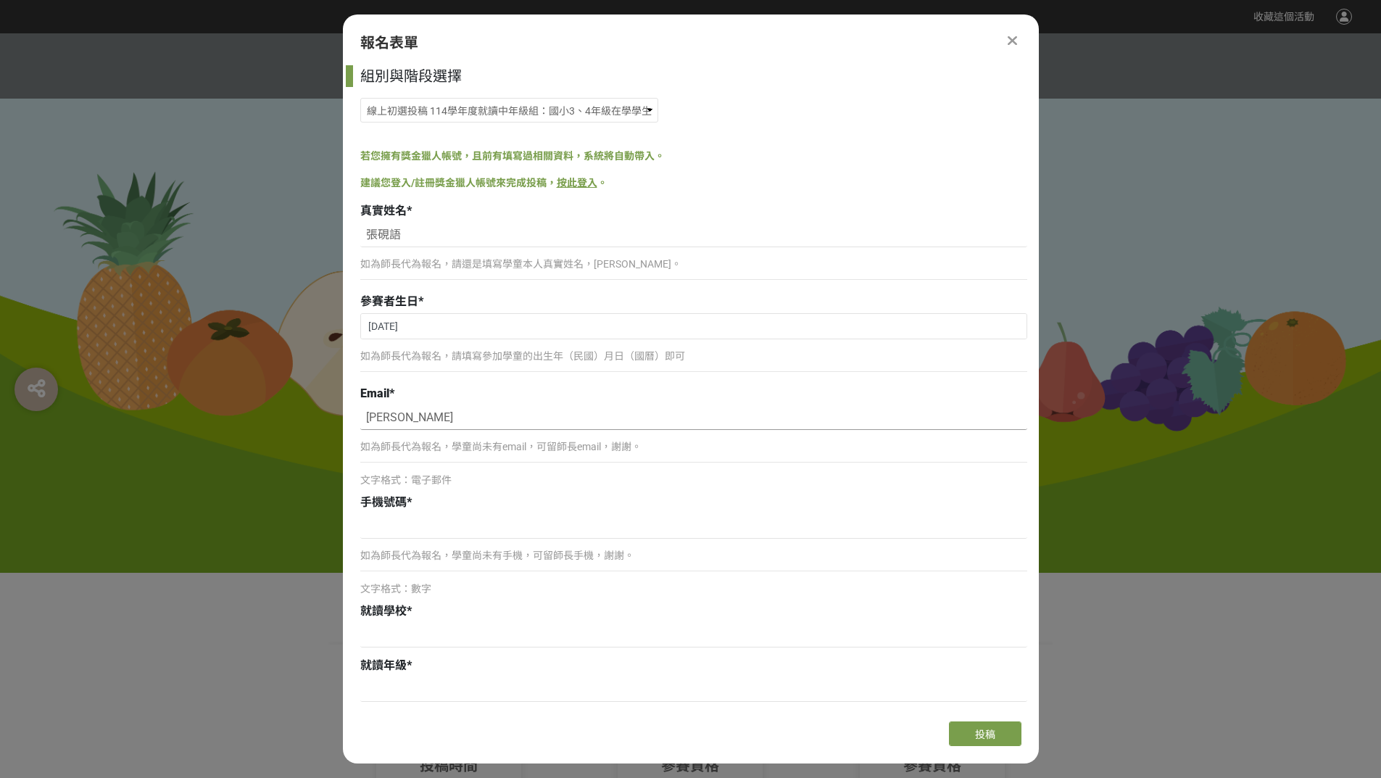
type input "張"
type input "ㄑ"
type input "font123654@yahoo.com.tw"
click at [480, 518] on input at bounding box center [693, 526] width 667 height 25
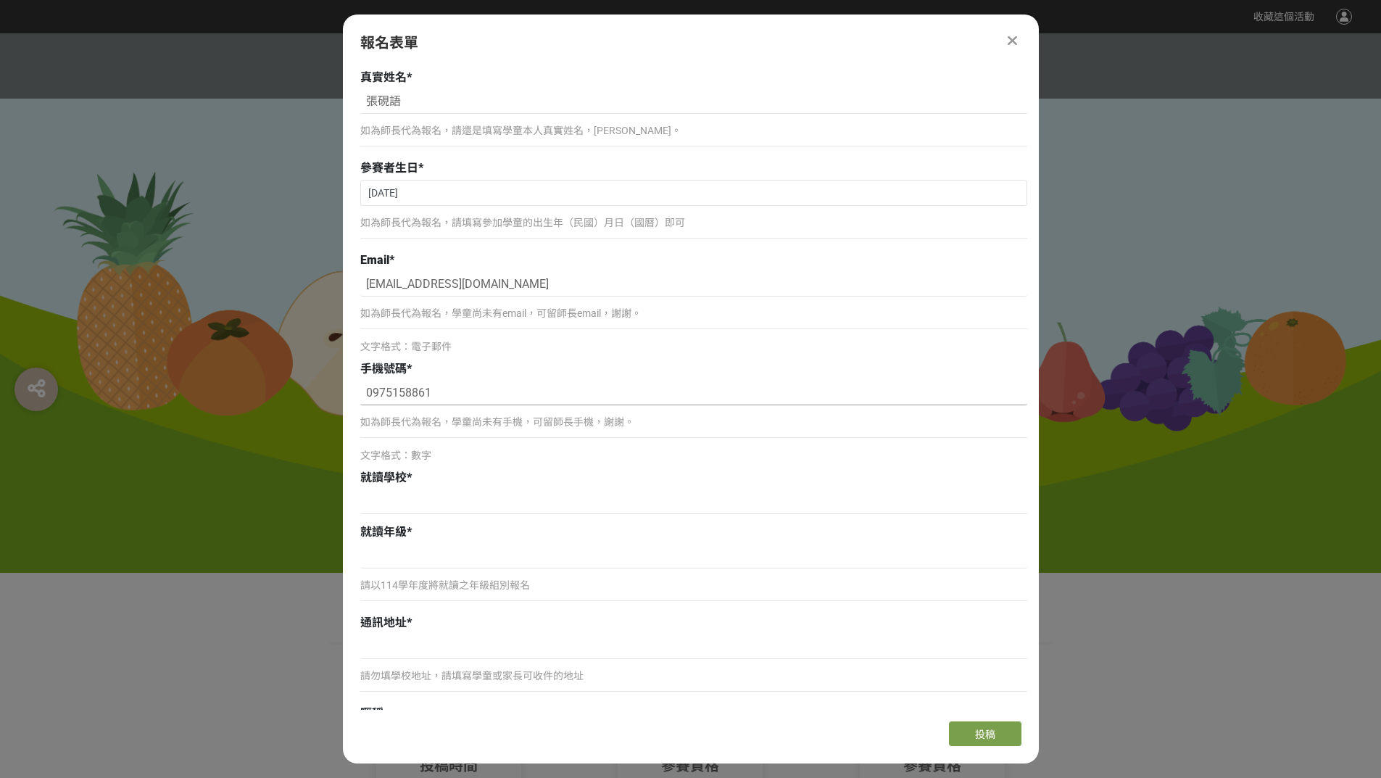
scroll to position [145, 0]
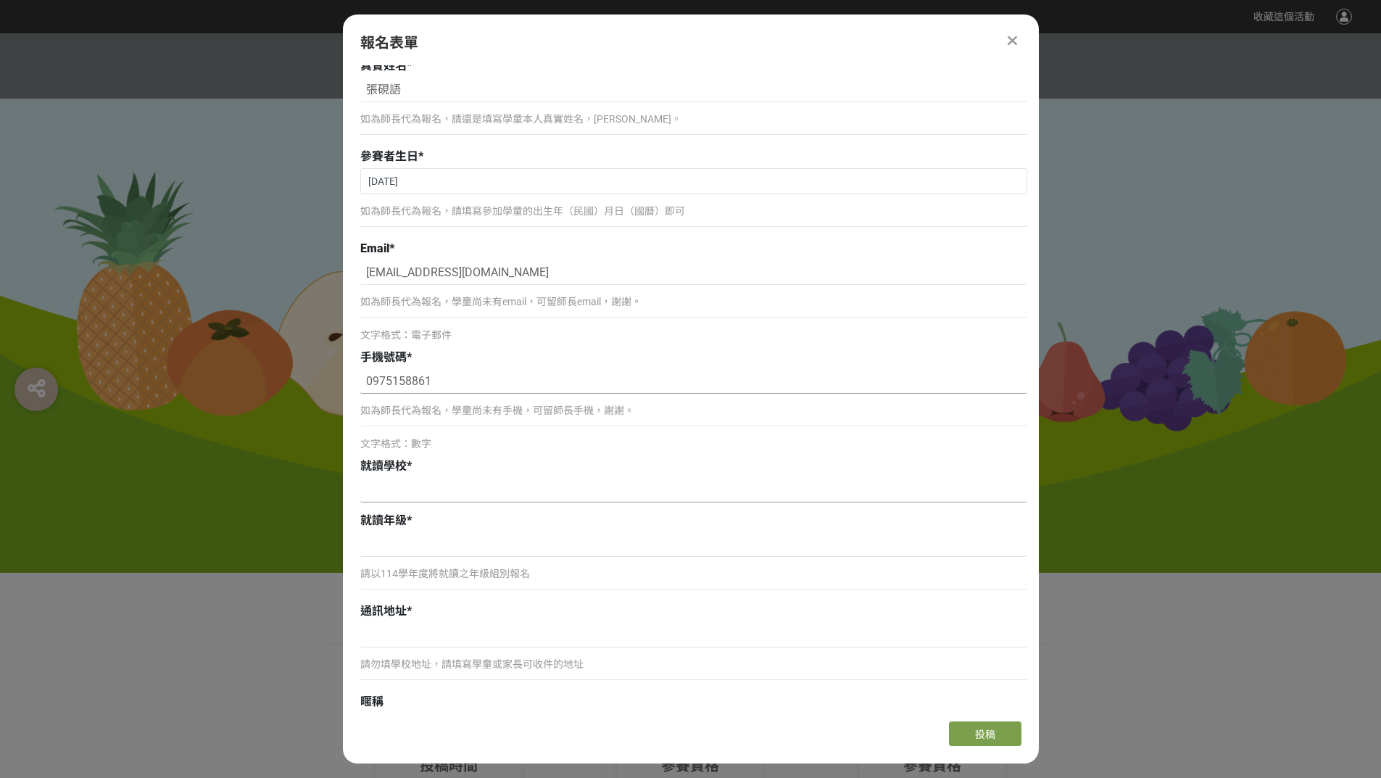
type input "0975158861"
click at [515, 489] on input at bounding box center [693, 490] width 667 height 25
type input "公誠國小"
click at [532, 545] on input at bounding box center [693, 544] width 667 height 25
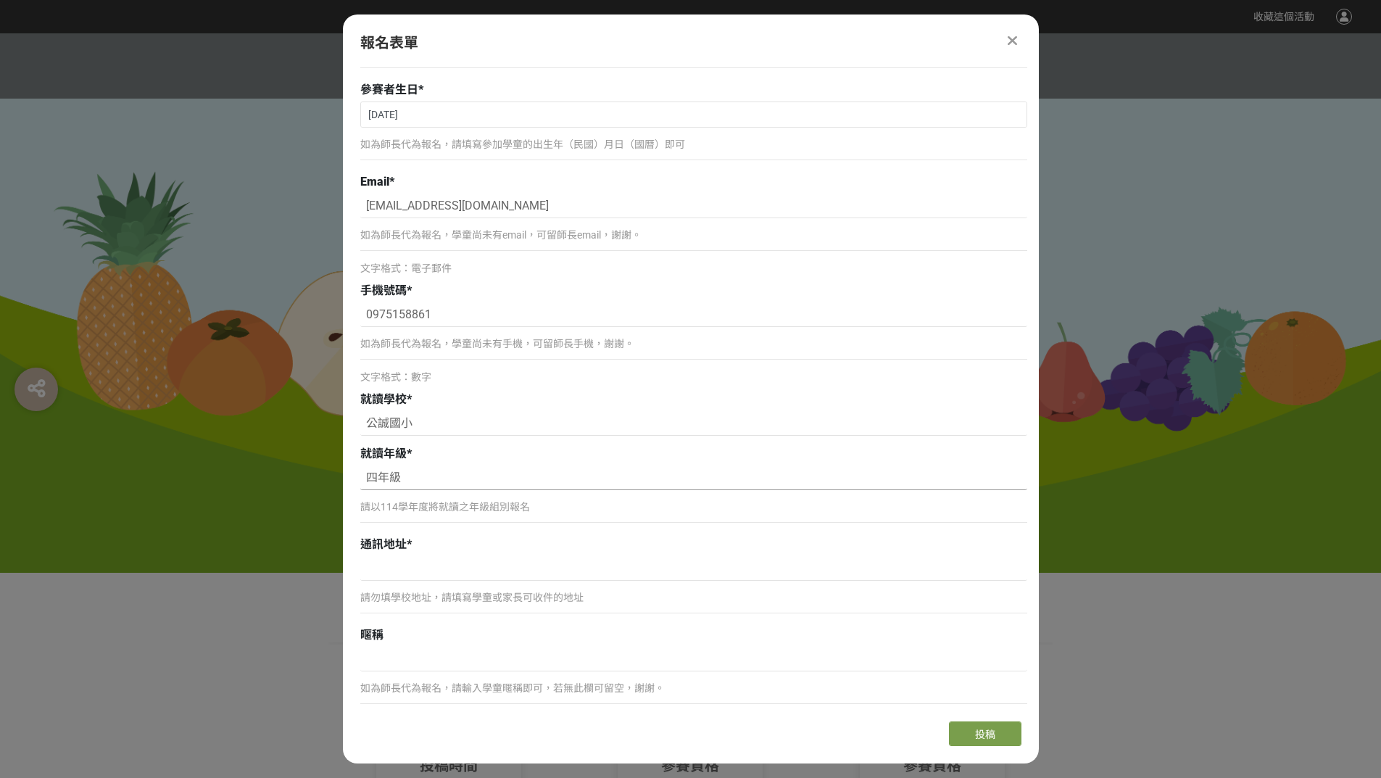
scroll to position [290, 0]
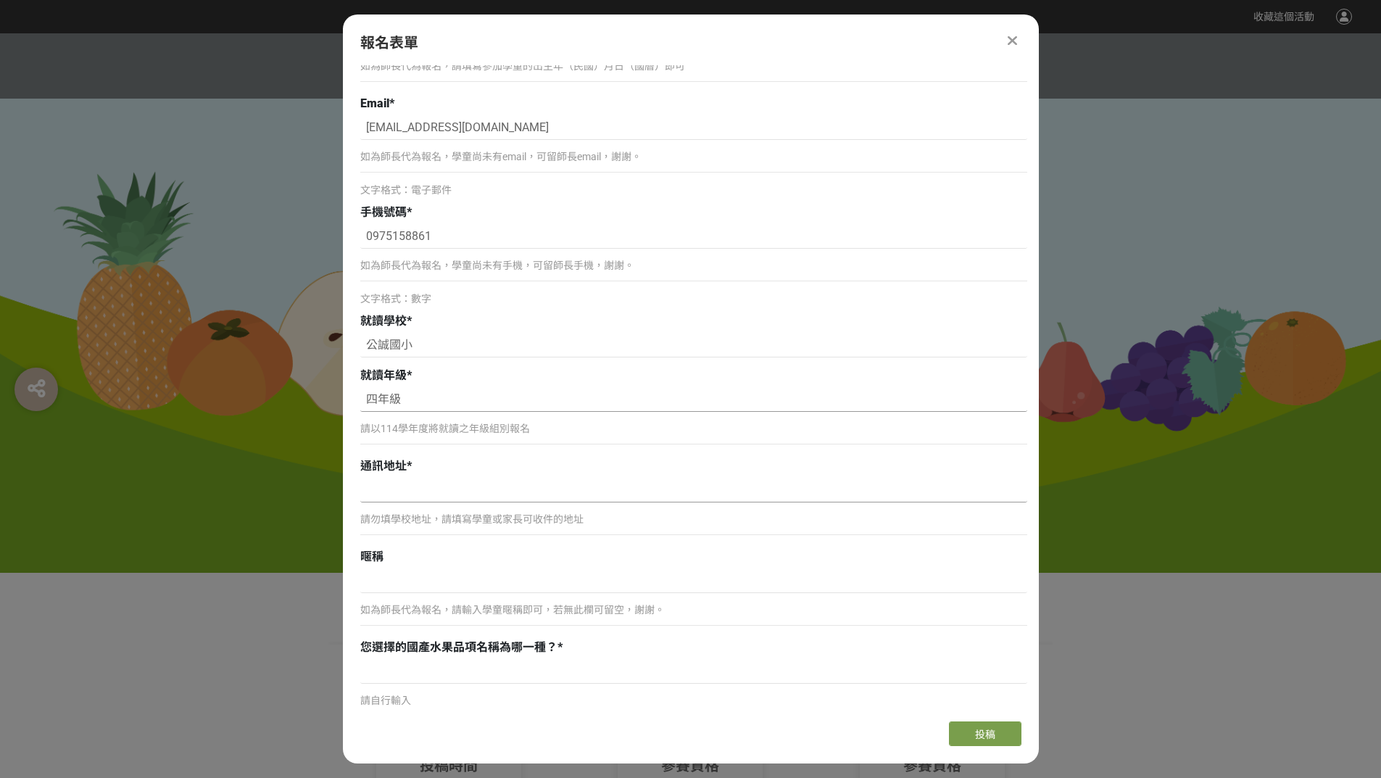
type input "四年級"
click at [511, 490] on input at bounding box center [693, 490] width 667 height 25
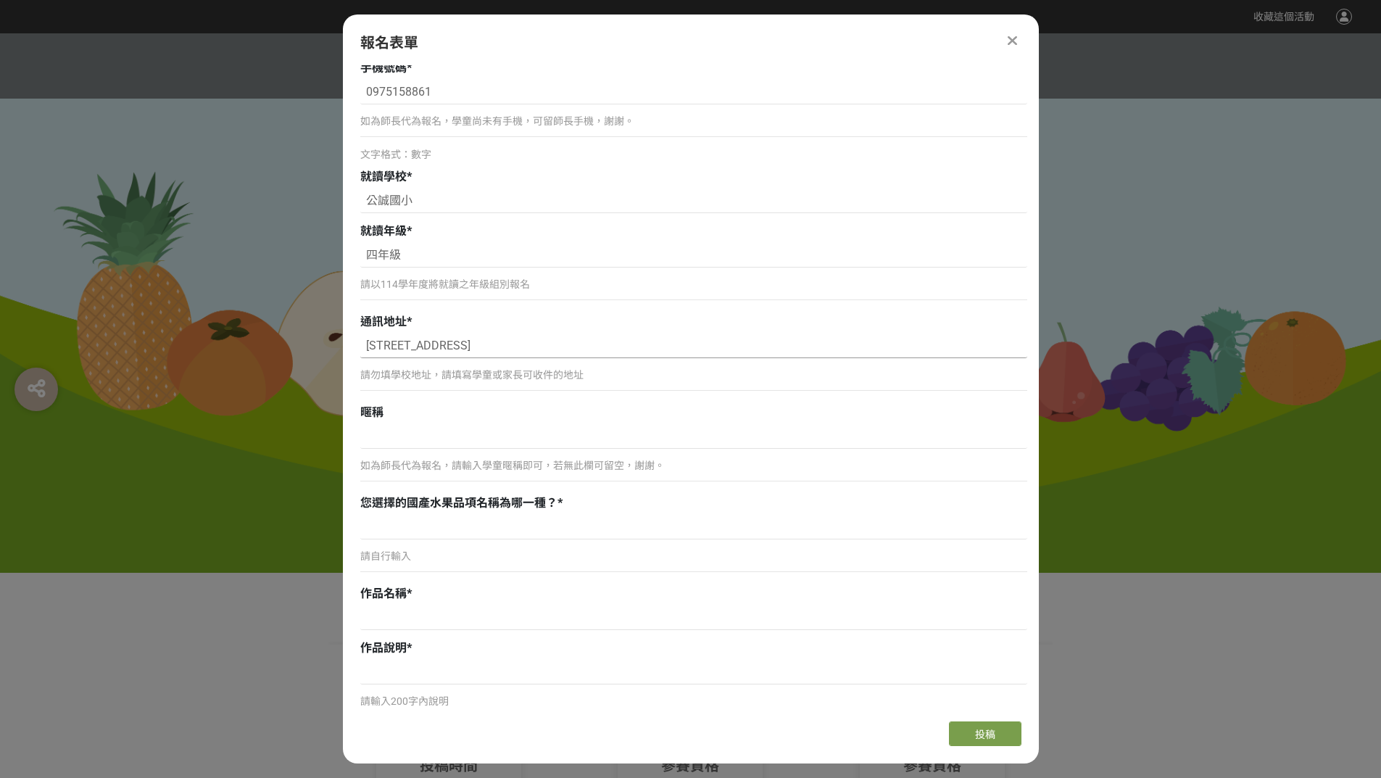
scroll to position [435, 0]
type input "雲林縣斗六市南興街12號"
click at [496, 529] on input at bounding box center [693, 526] width 667 height 25
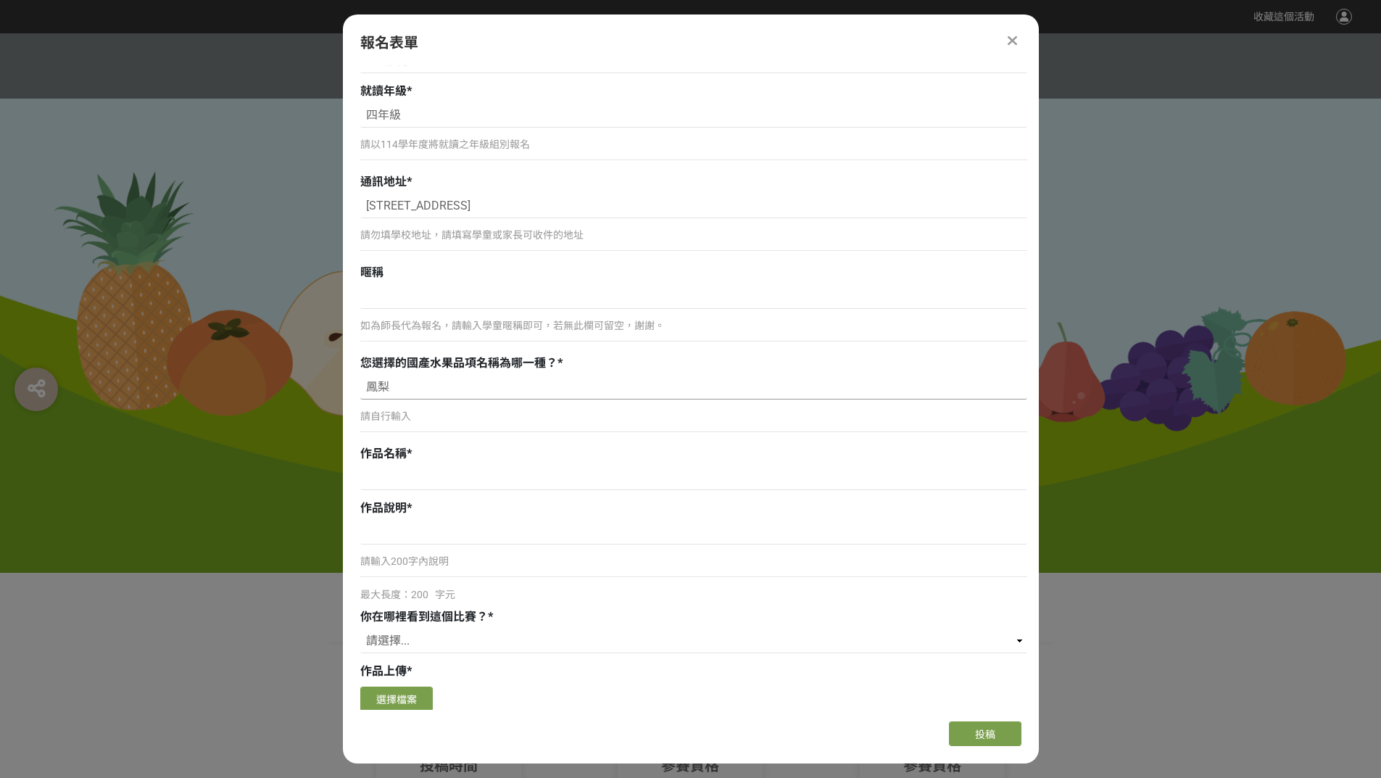
scroll to position [580, 0]
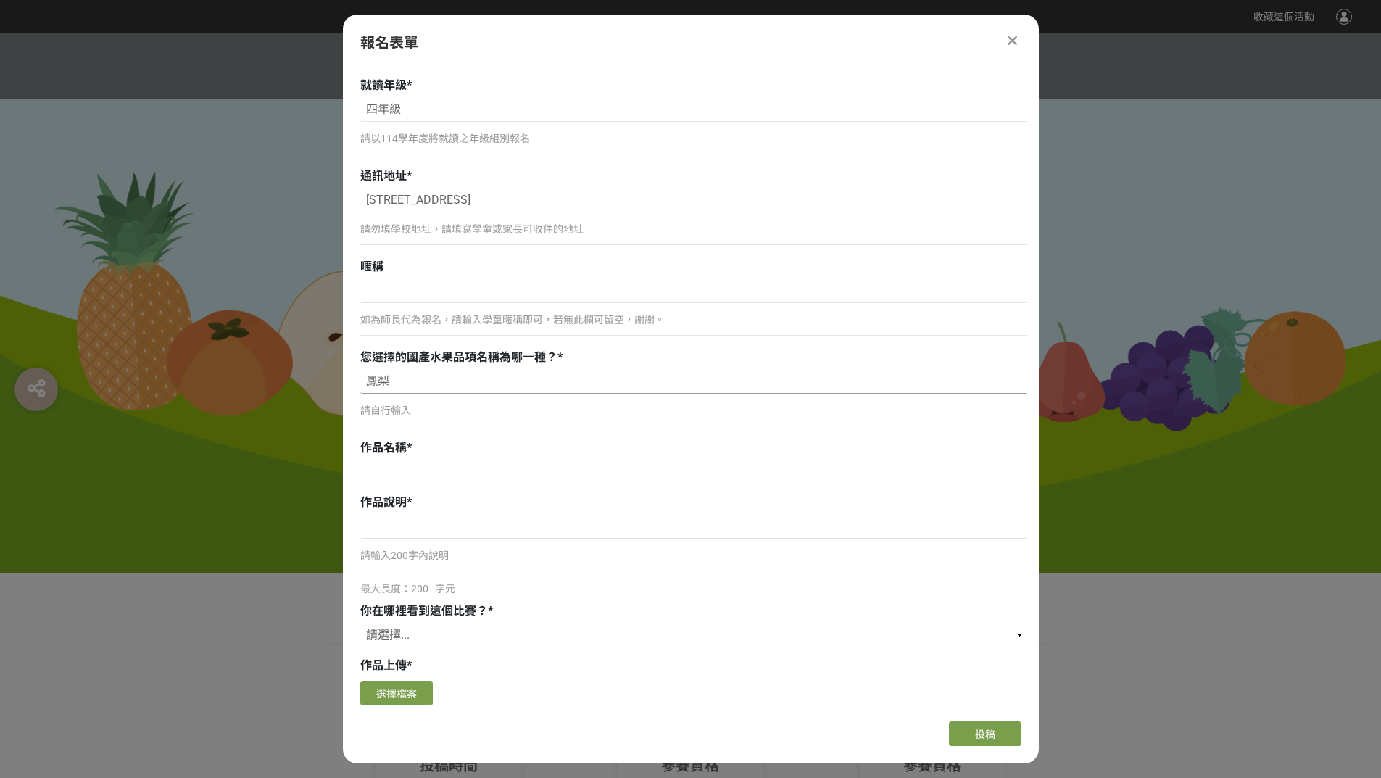
type input "鳳梨"
click at [485, 455] on div "作品名稱 *" at bounding box center [693, 447] width 667 height 17
click at [490, 471] on input at bounding box center [693, 471] width 667 height 25
type input "大豐收的刺刺園"
click at [394, 534] on input at bounding box center [693, 526] width 667 height 25
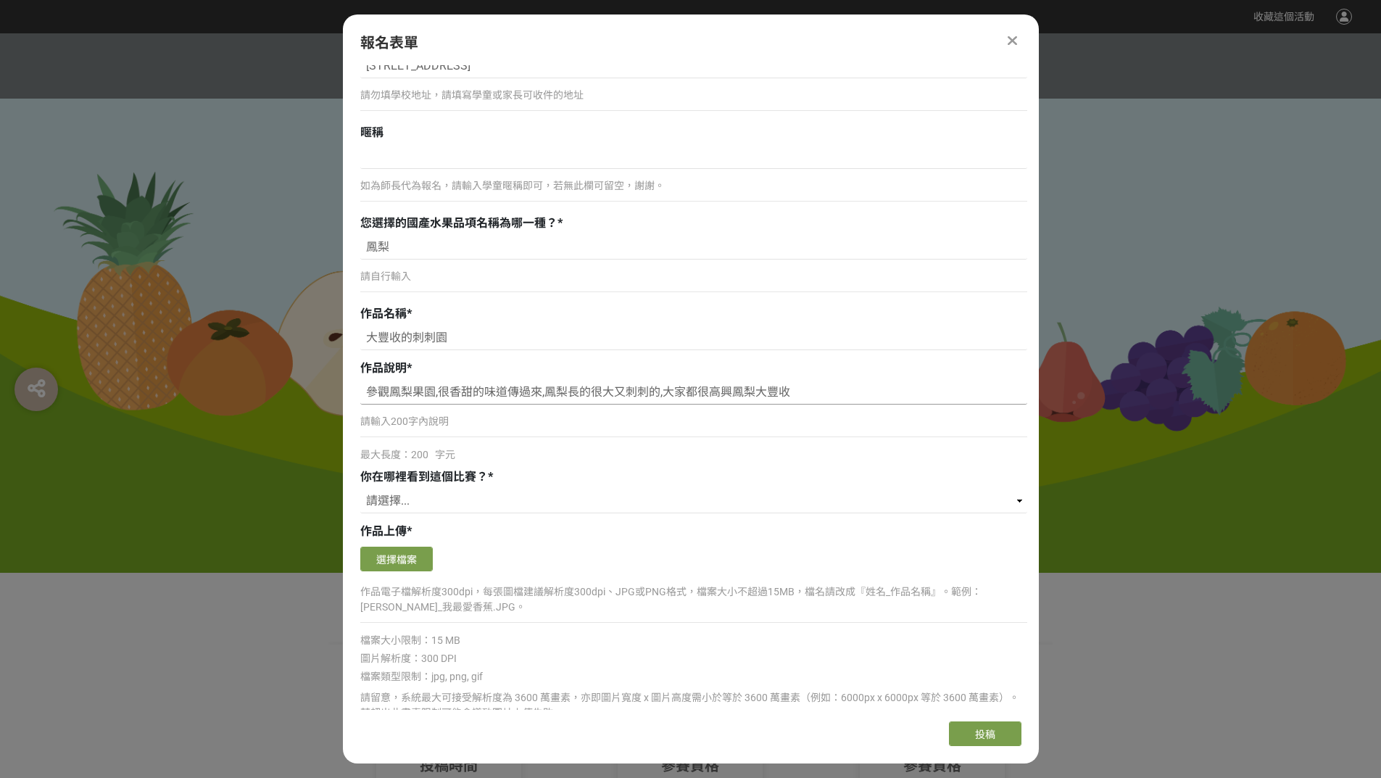
scroll to position [725, 0]
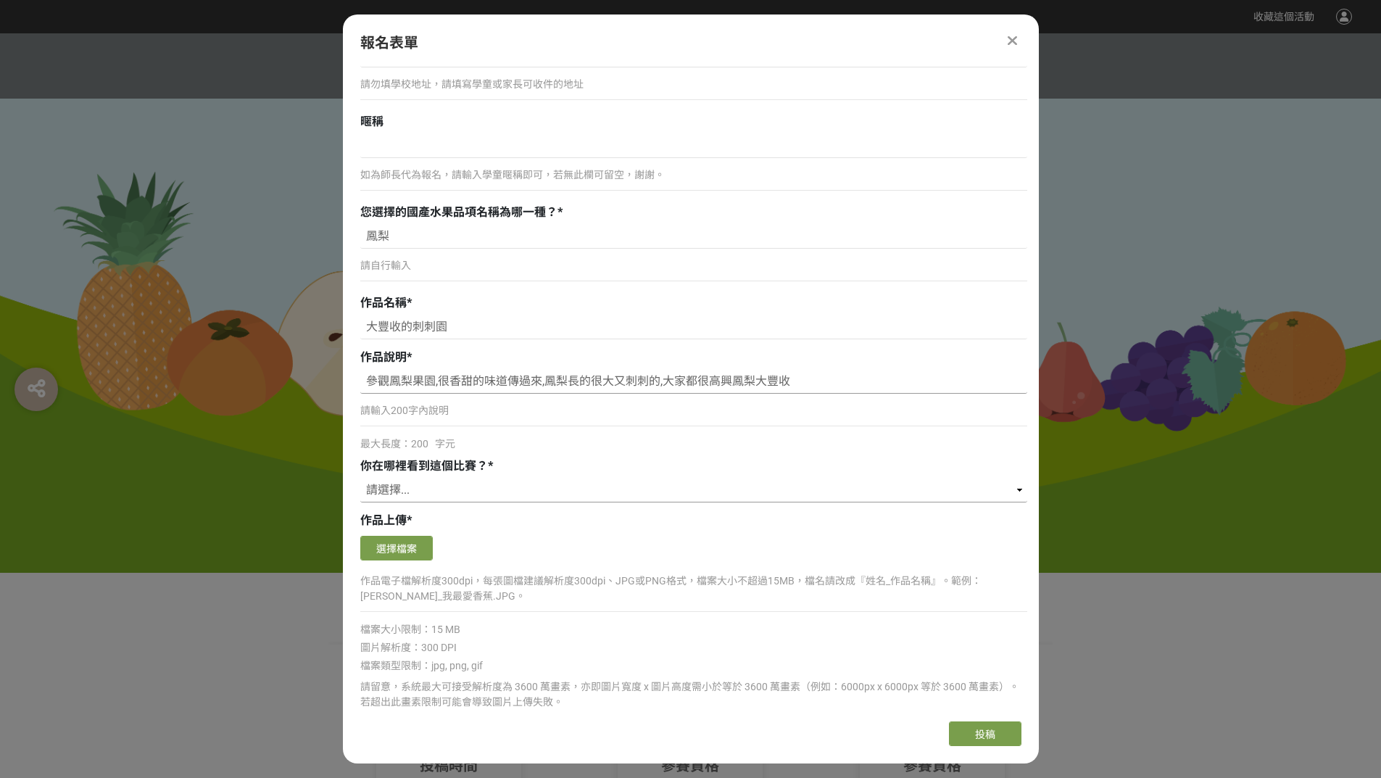
type input "參觀鳳梨果園,很香甜的味道傳過來,鳳梨長的很大又刺刺的,大家都很高興鳳梨大豐收"
click at [454, 486] on select "請選擇... 獎金獵人網站 Facebook / Instagram 校園講座 / 老師系上推薦 電子郵件 海報 其他" at bounding box center [693, 490] width 667 height 25
select select "獎金獵人網站"
click at [360, 478] on select "請選擇... 獎金獵人網站 Facebook / Instagram 校園講座 / 老師系上推薦 電子郵件 海報 其他" at bounding box center [693, 490] width 667 height 25
click at [400, 544] on button "選擇檔案" at bounding box center [396, 548] width 72 height 25
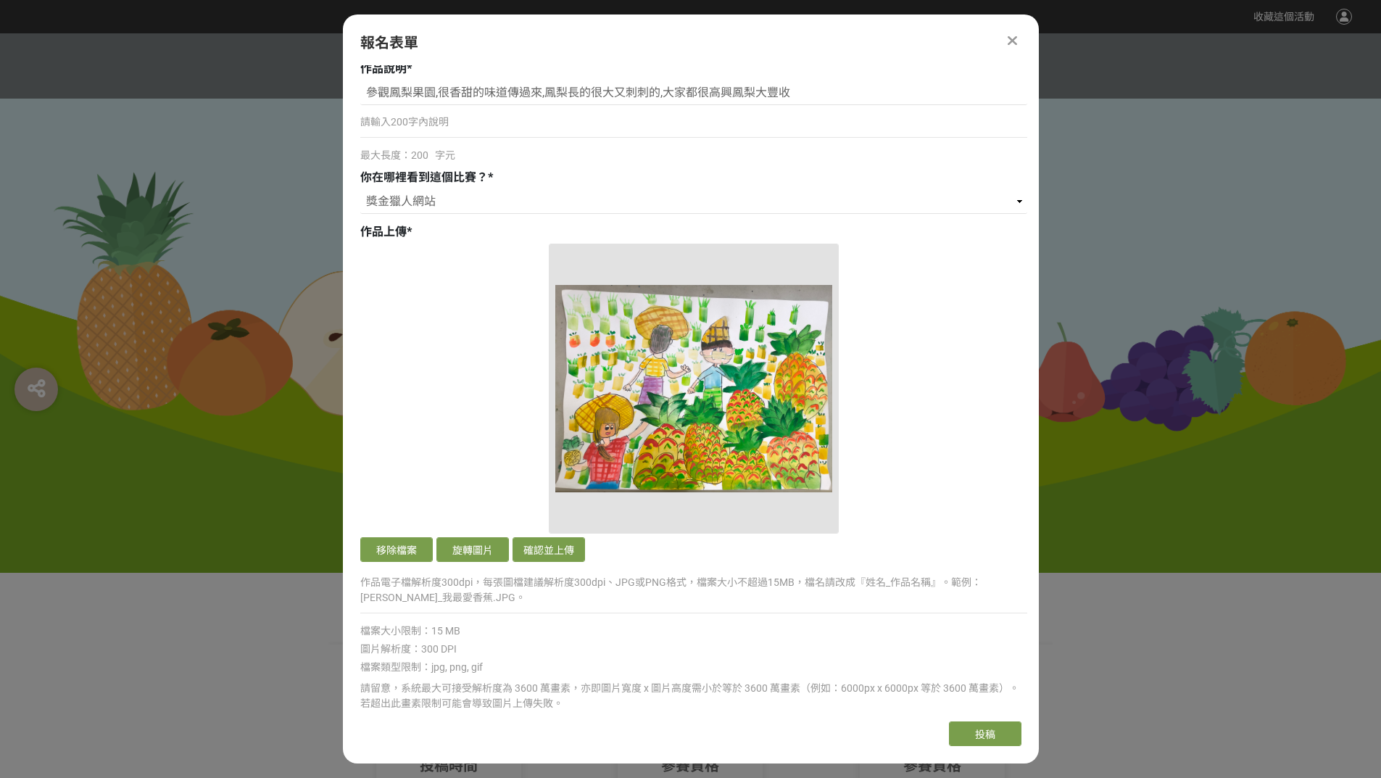
scroll to position [1015, 0]
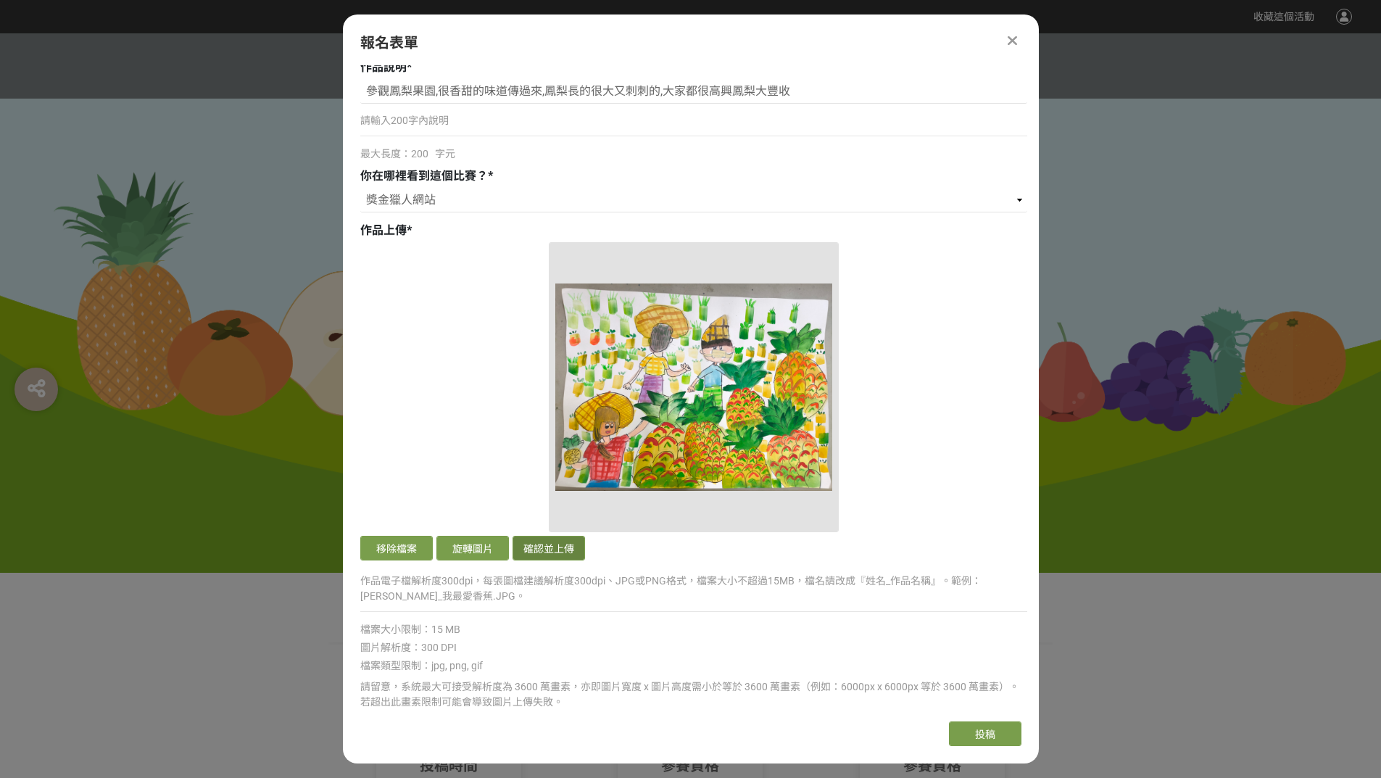
click at [558, 539] on button "確認並上傳" at bounding box center [548, 548] width 72 height 25
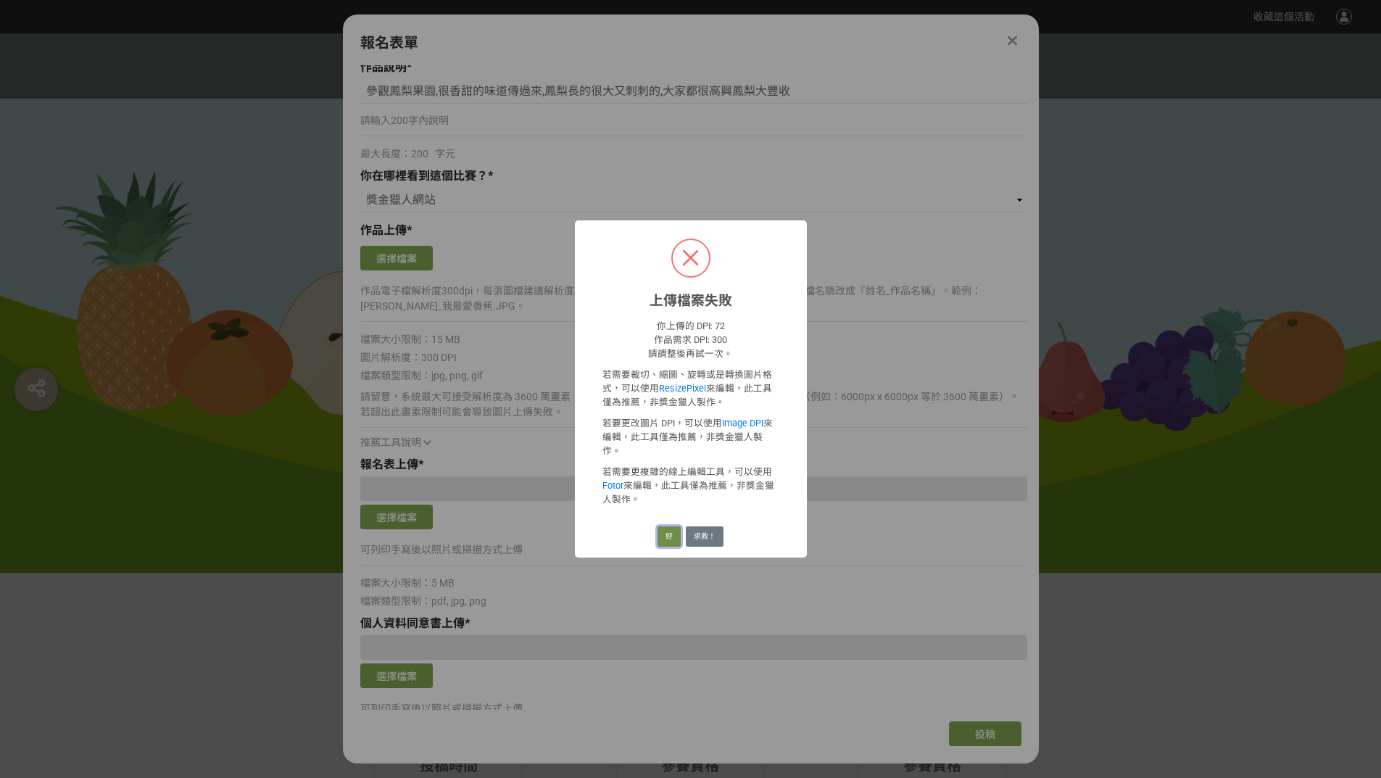
click at [675, 526] on button "好" at bounding box center [668, 536] width 23 height 20
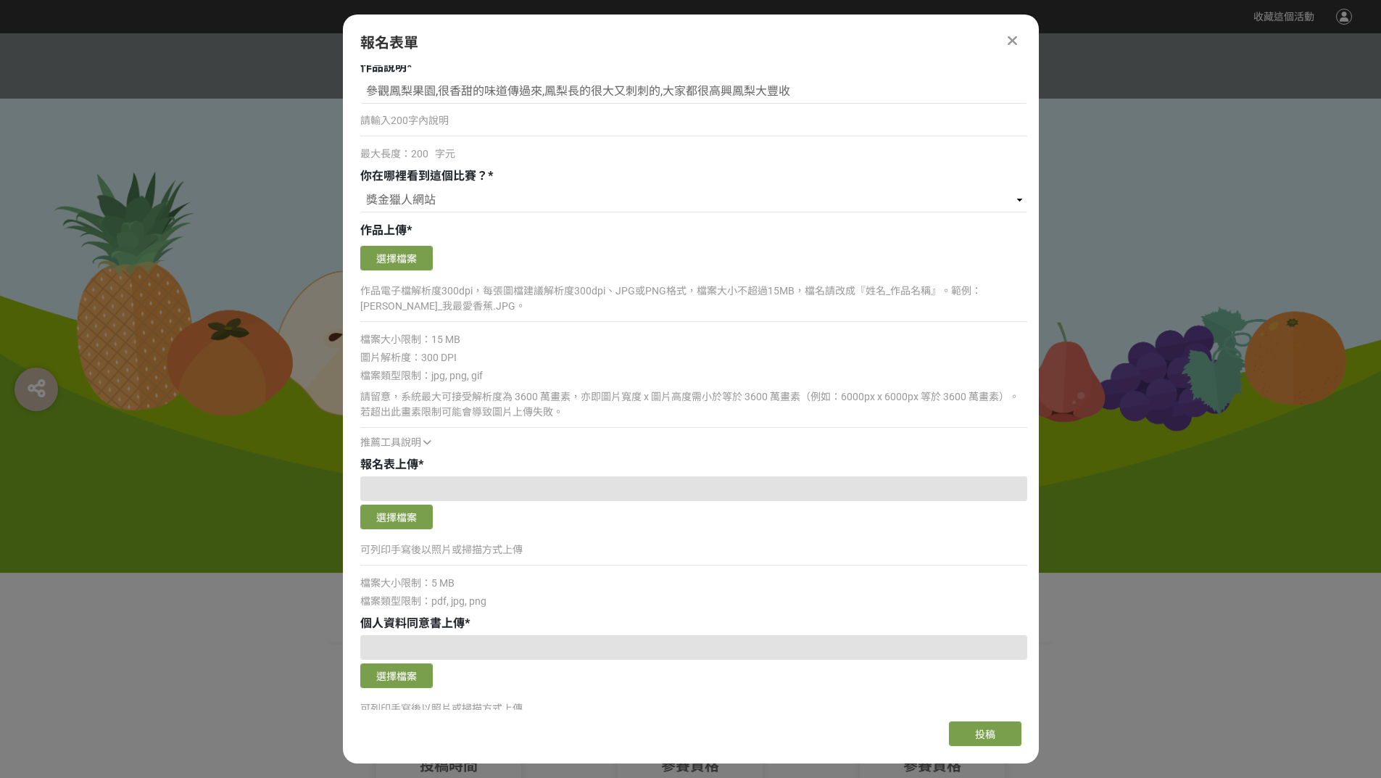
click at [420, 270] on div "選擇檔案" at bounding box center [693, 260] width 667 height 28
click at [420, 261] on button "選擇檔案" at bounding box center [396, 258] width 72 height 25
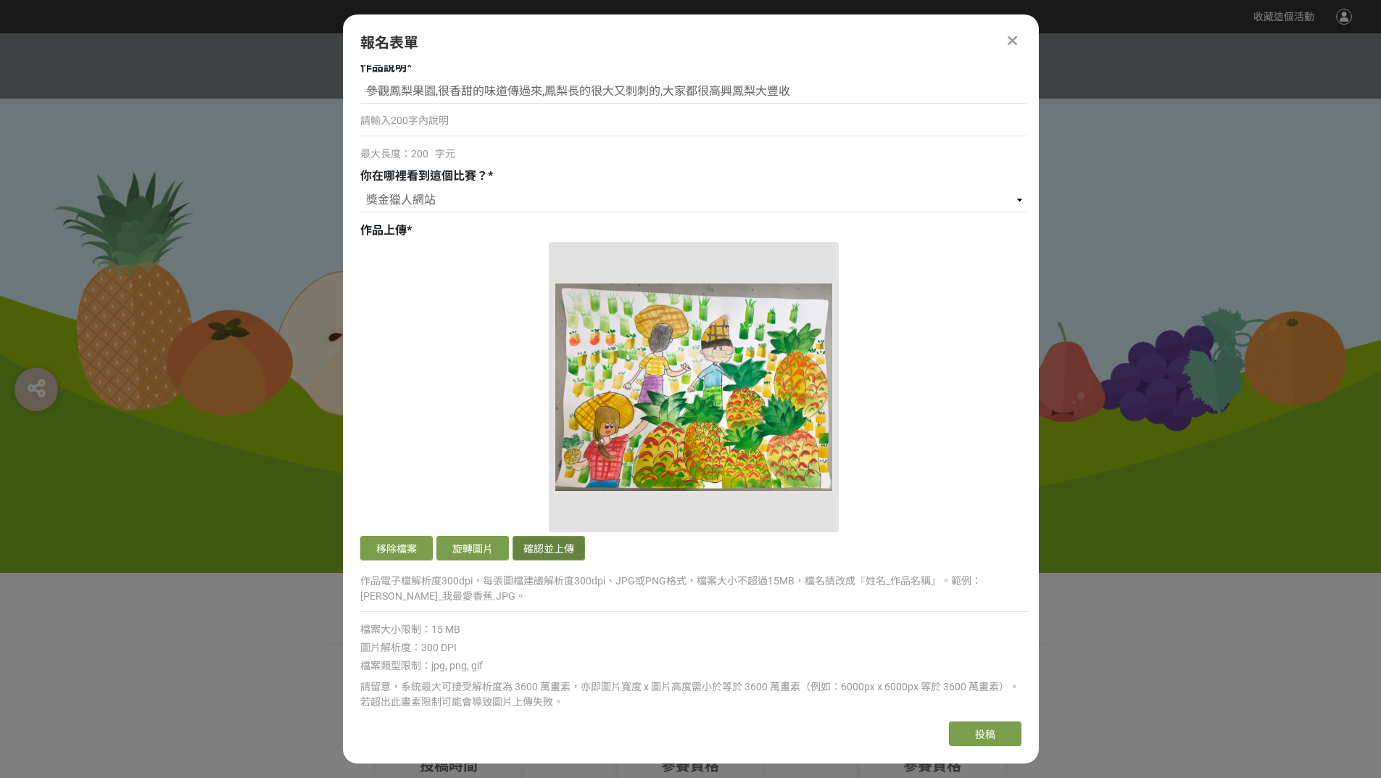
click at [552, 556] on button "確認並上傳" at bounding box center [548, 548] width 72 height 25
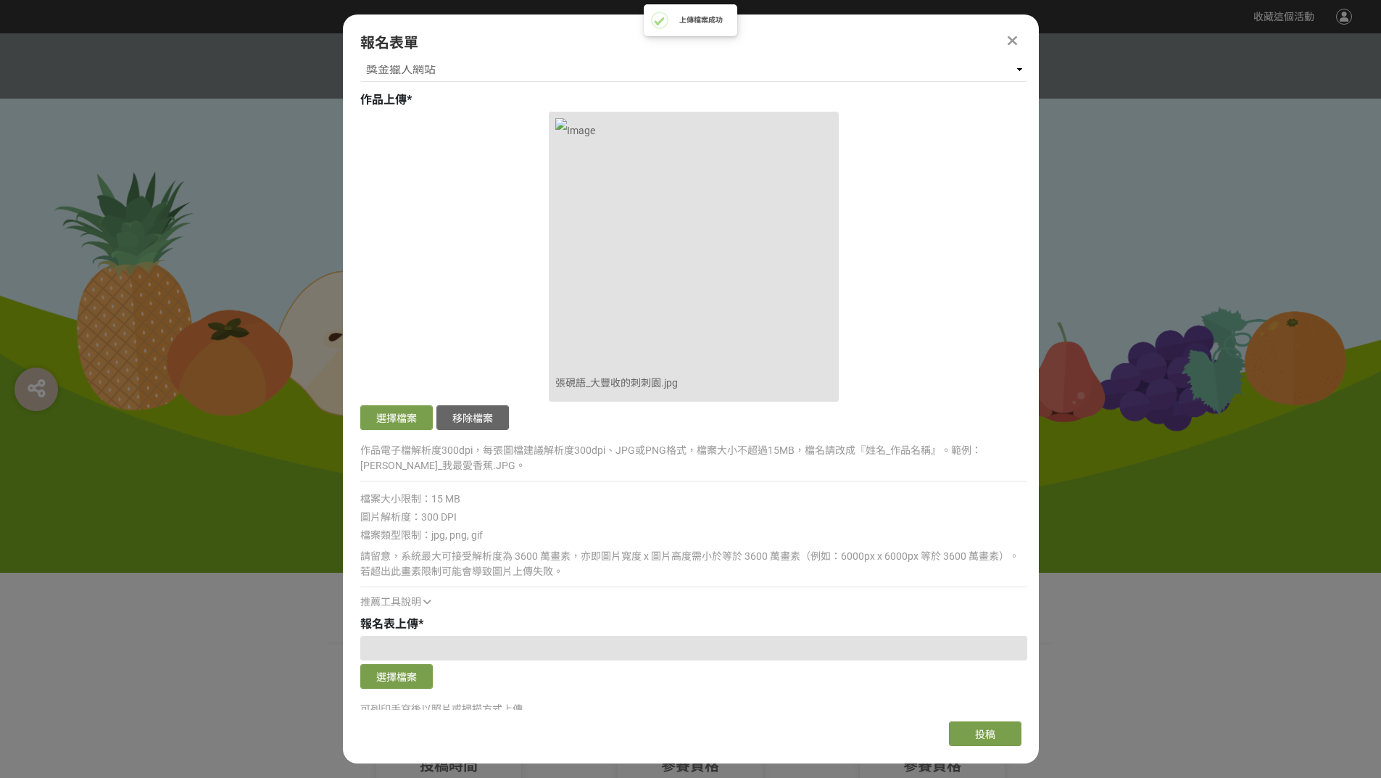
scroll to position [1304, 0]
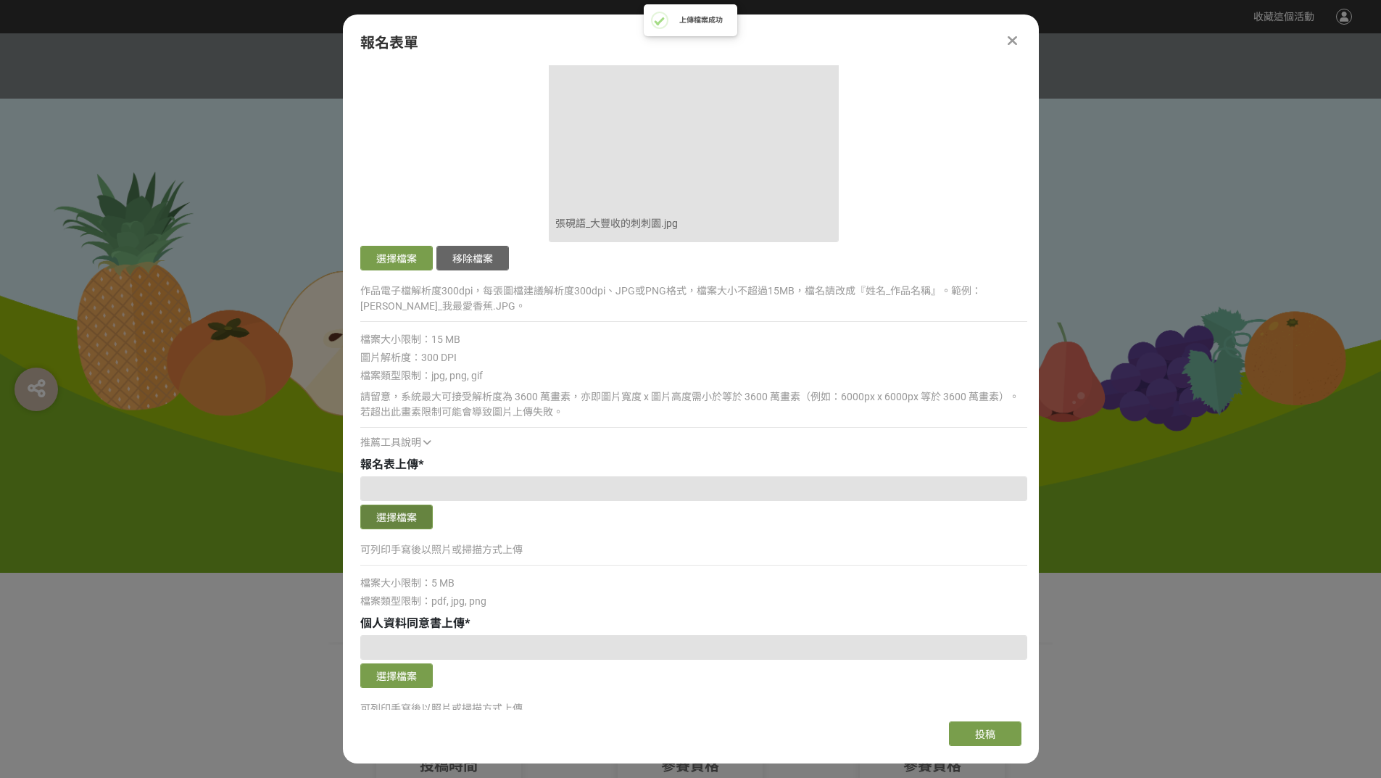
click at [400, 506] on button "選擇檔案" at bounding box center [396, 516] width 72 height 25
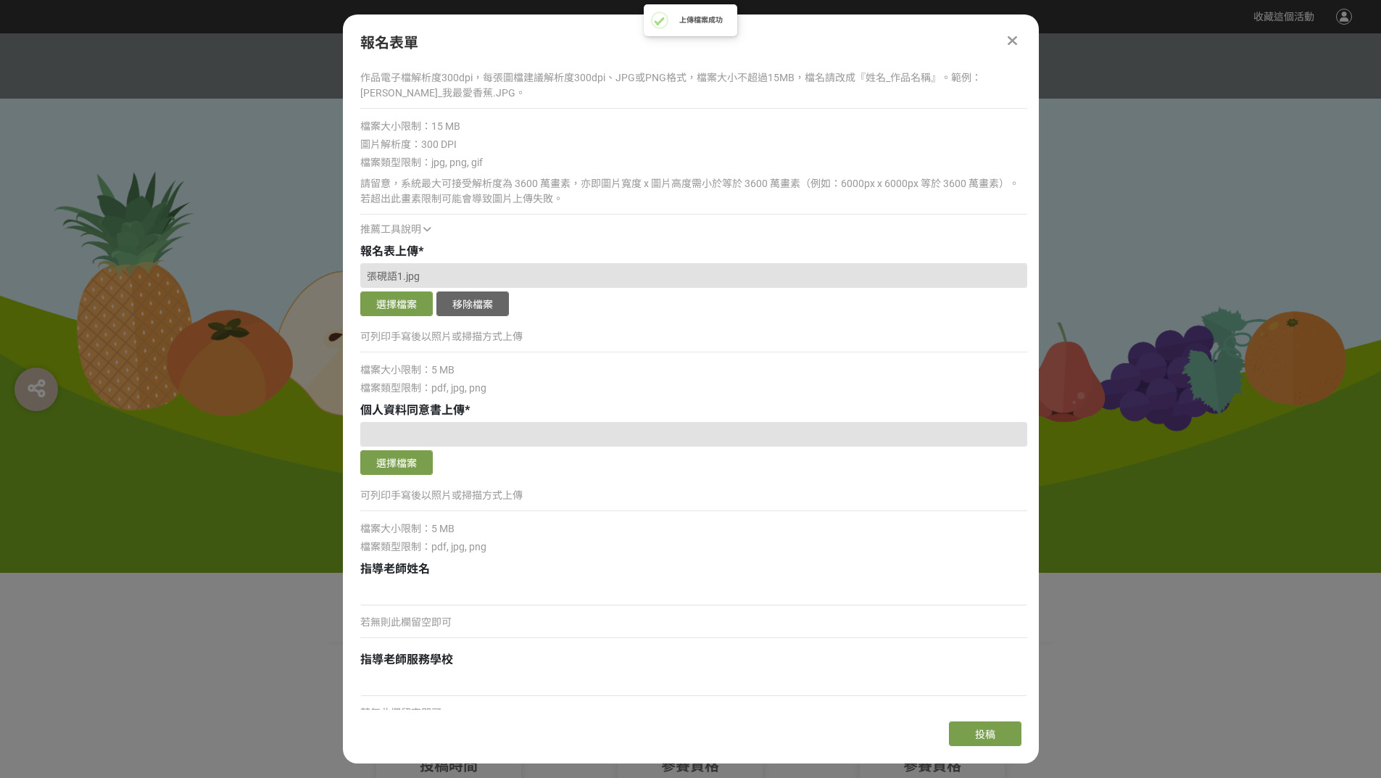
scroll to position [1522, 0]
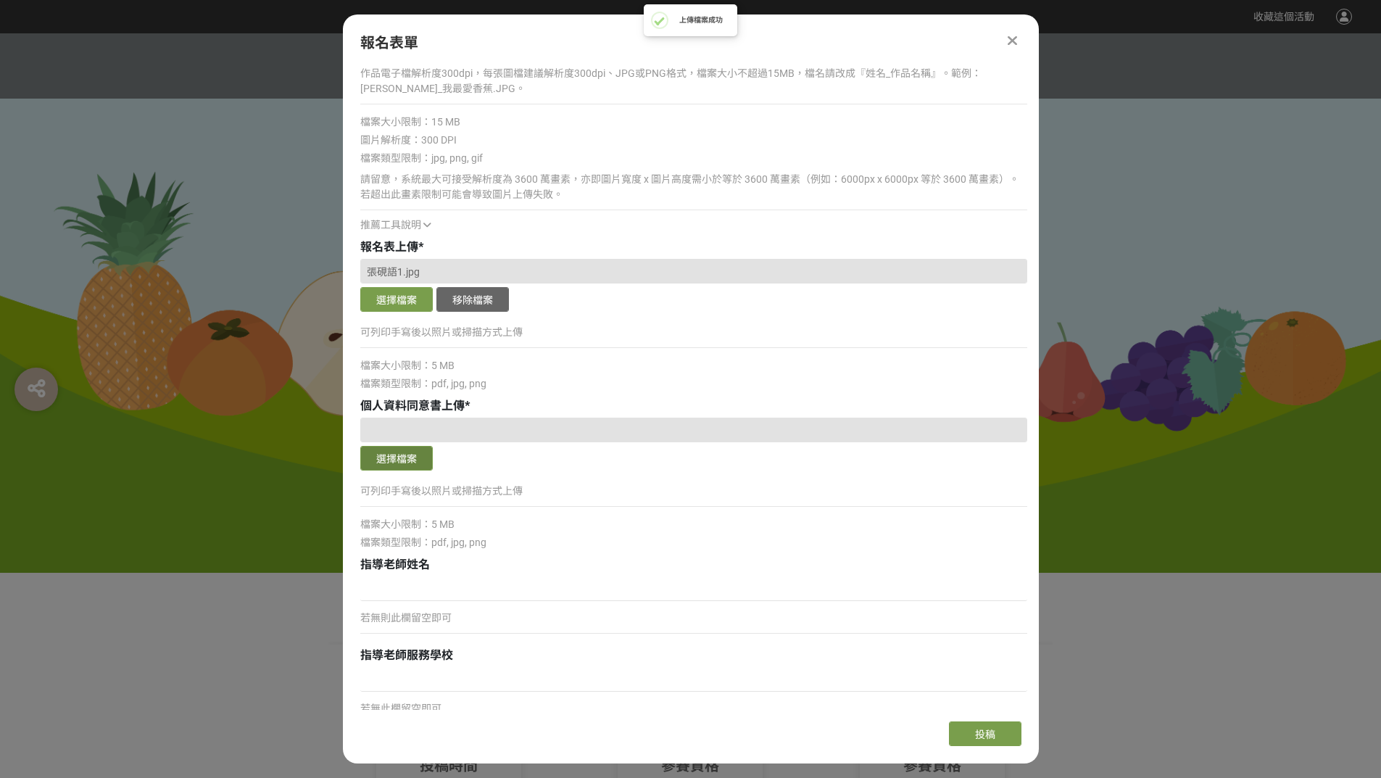
click at [401, 460] on button "選擇檔案" at bounding box center [396, 458] width 72 height 25
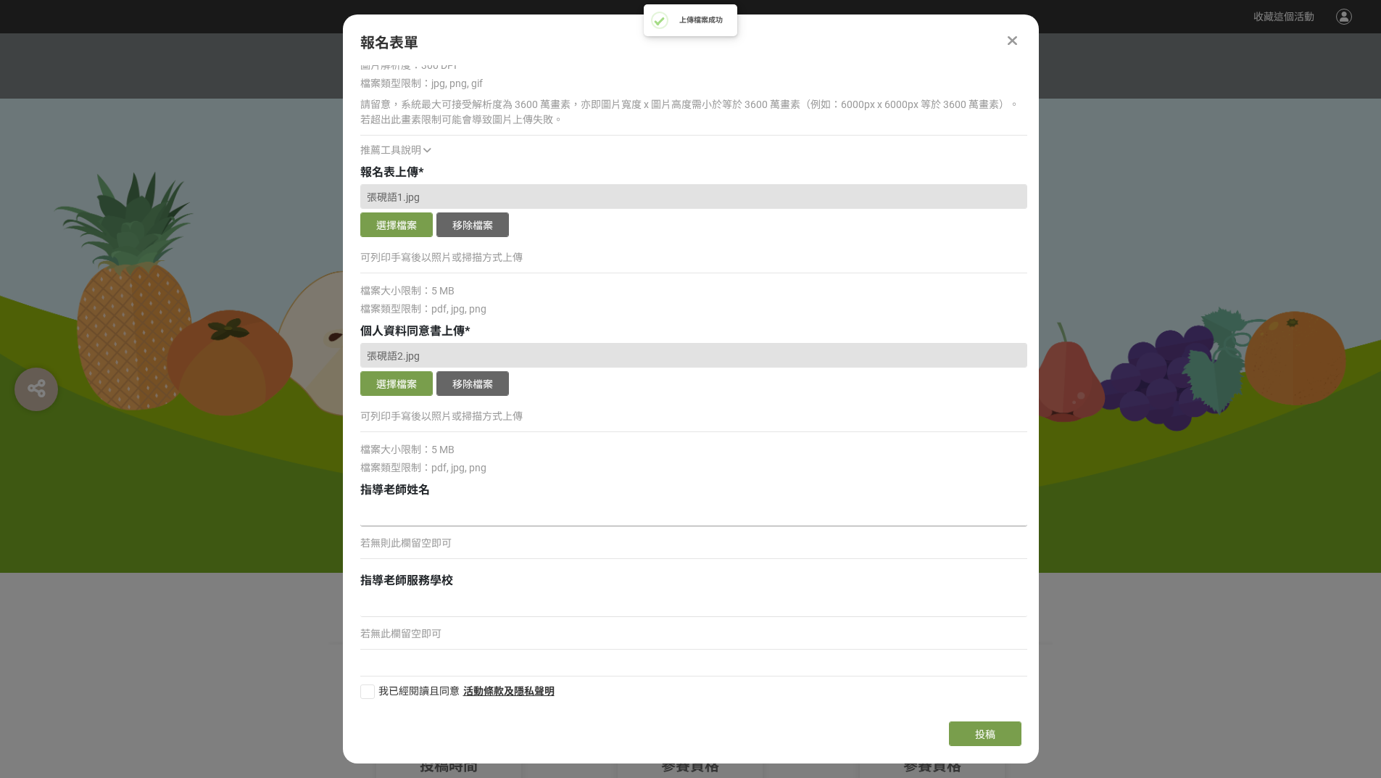
click at [490, 508] on input at bounding box center [693, 513] width 667 height 25
type input "陳易禪"
click at [483, 618] on div "若無此欄留空即可" at bounding box center [693, 624] width 667 height 64
click at [486, 606] on input at bounding box center [693, 604] width 667 height 25
type input "美畫園地畫室"
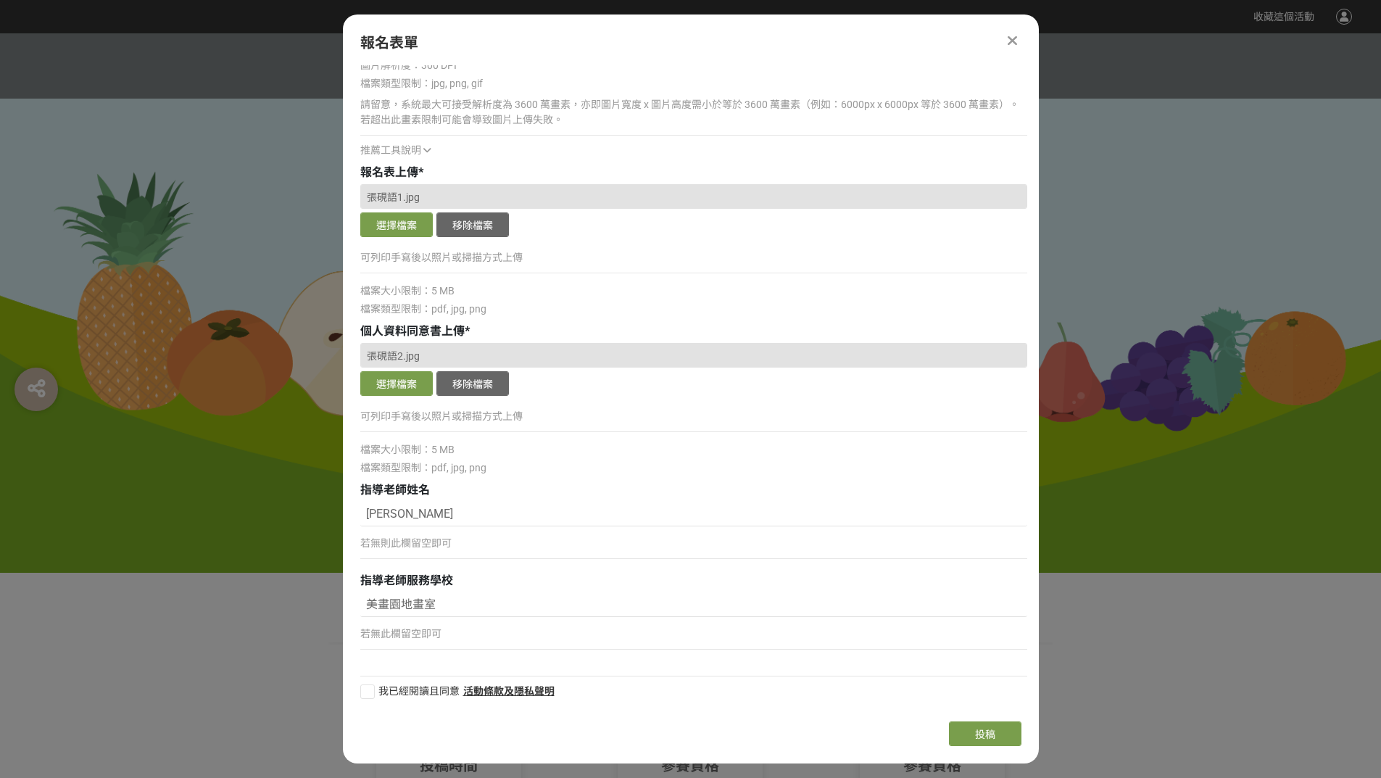
click at [372, 691] on div at bounding box center [367, 691] width 14 height 14
checkbox input "true"
click at [397, 540] on p "若無則此欄留空即可" at bounding box center [693, 543] width 667 height 15
click at [994, 736] on span "投稿" at bounding box center [985, 734] width 20 height 12
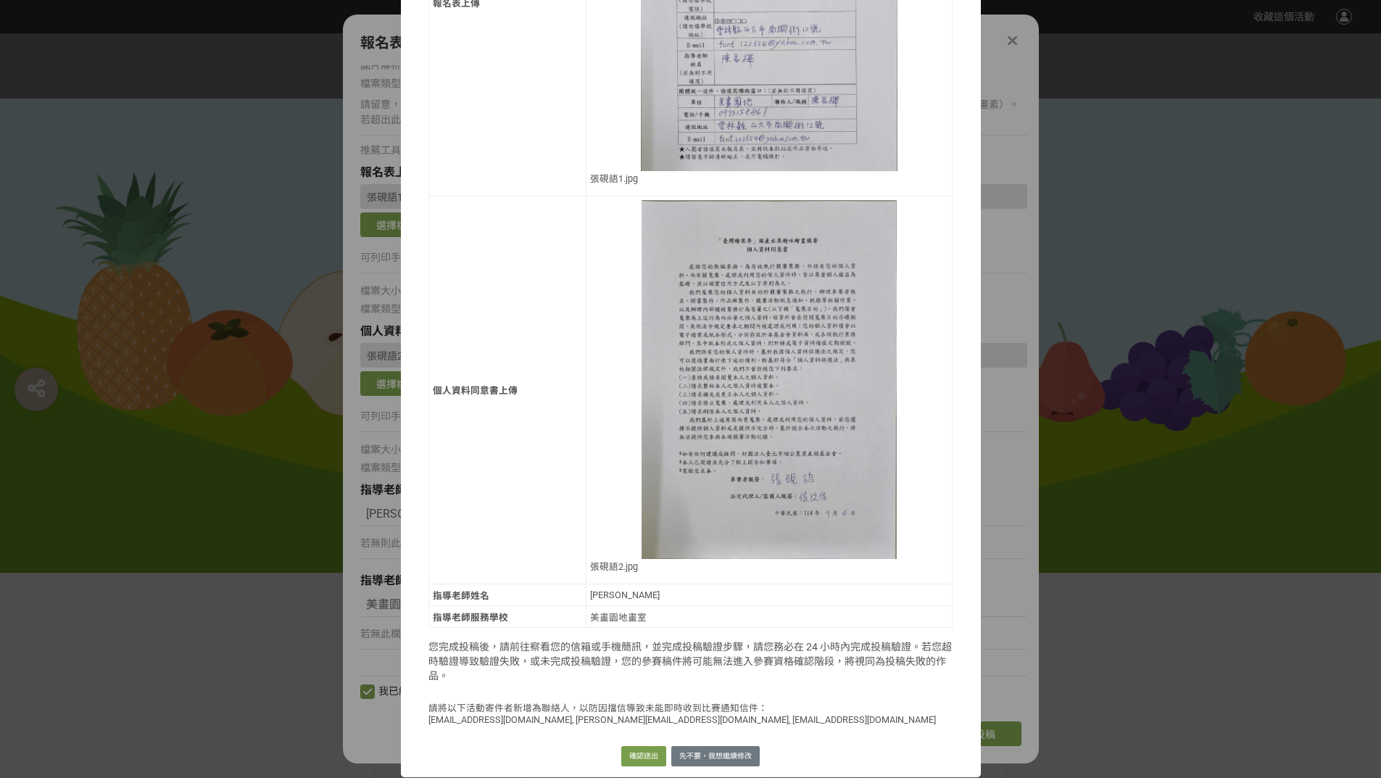
scroll to position [957, 0]
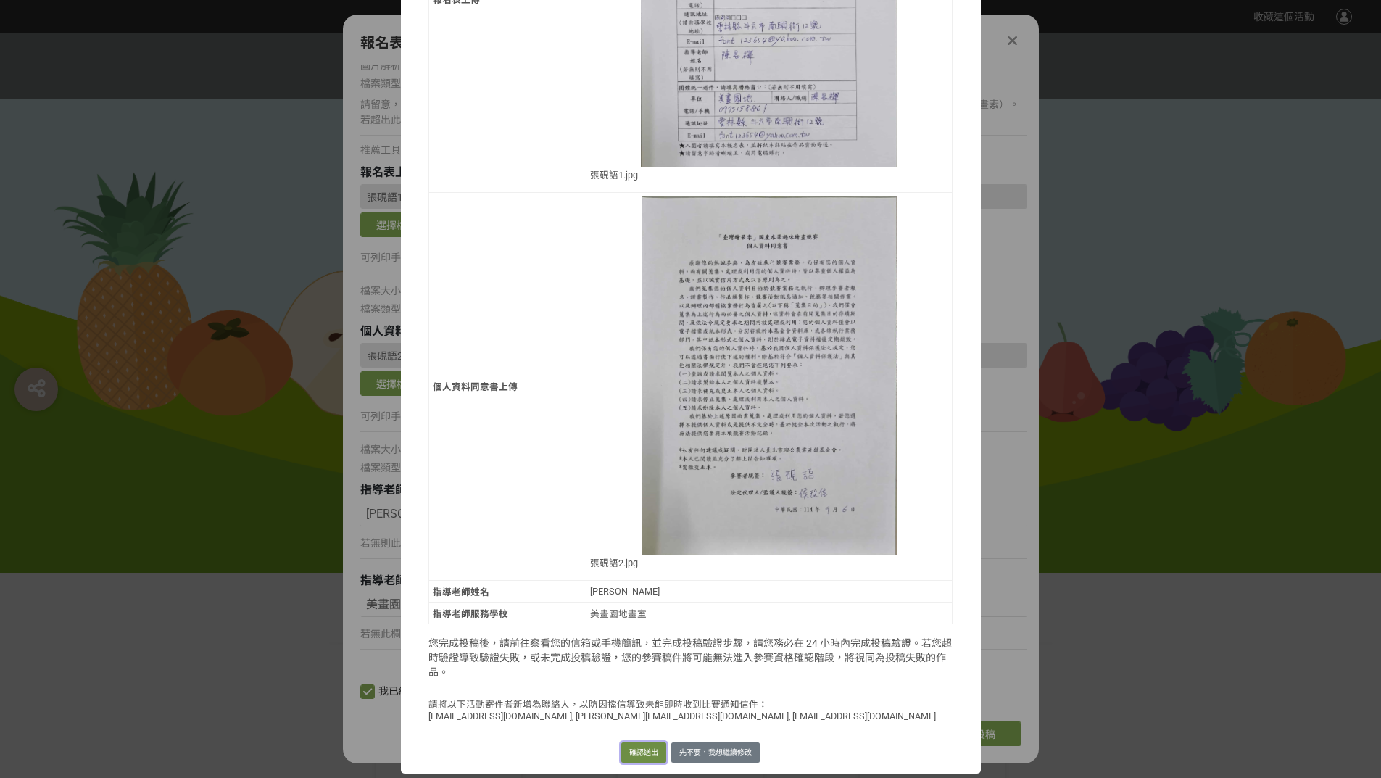
click at [646, 757] on button "確認送出" at bounding box center [643, 752] width 45 height 20
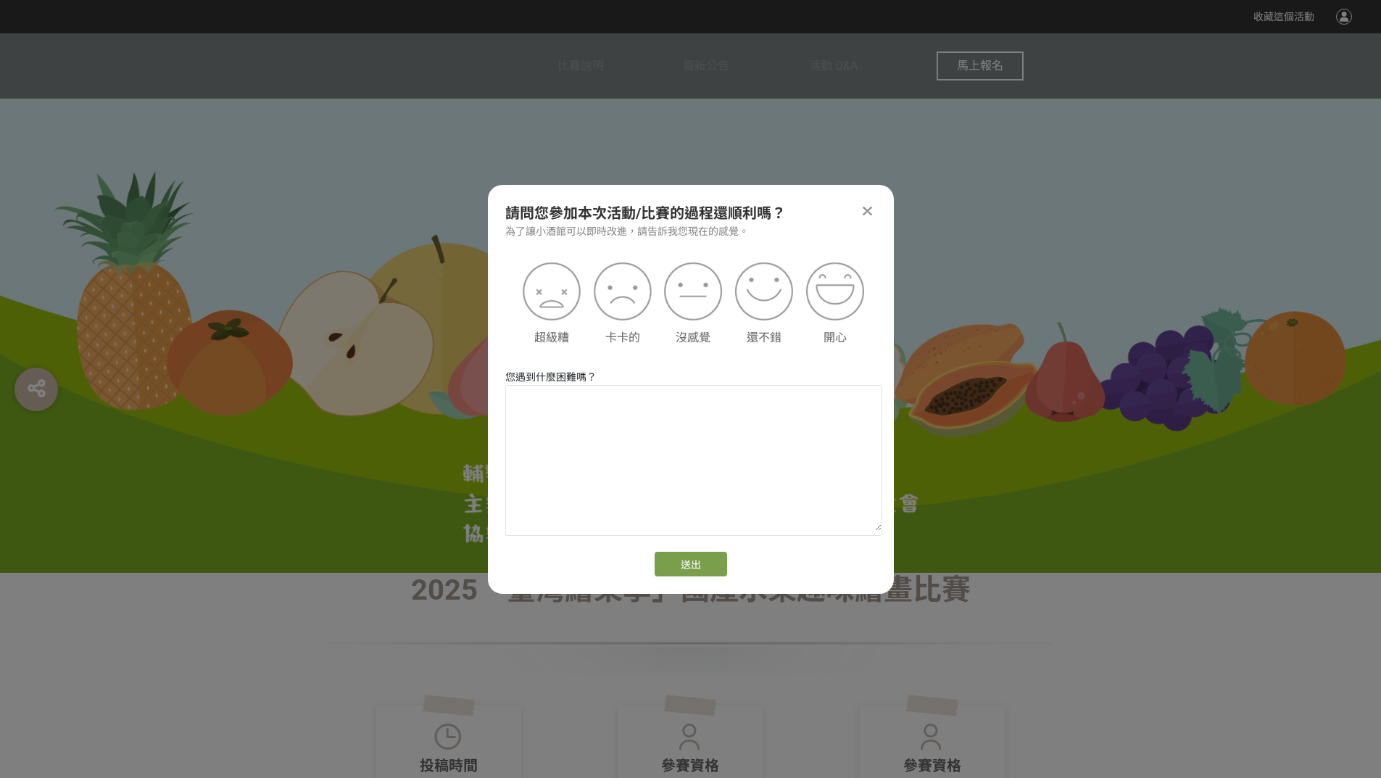
click at [799, 305] on div "開心" at bounding box center [834, 304] width 71 height 84
click at [813, 297] on img at bounding box center [834, 291] width 65 height 65
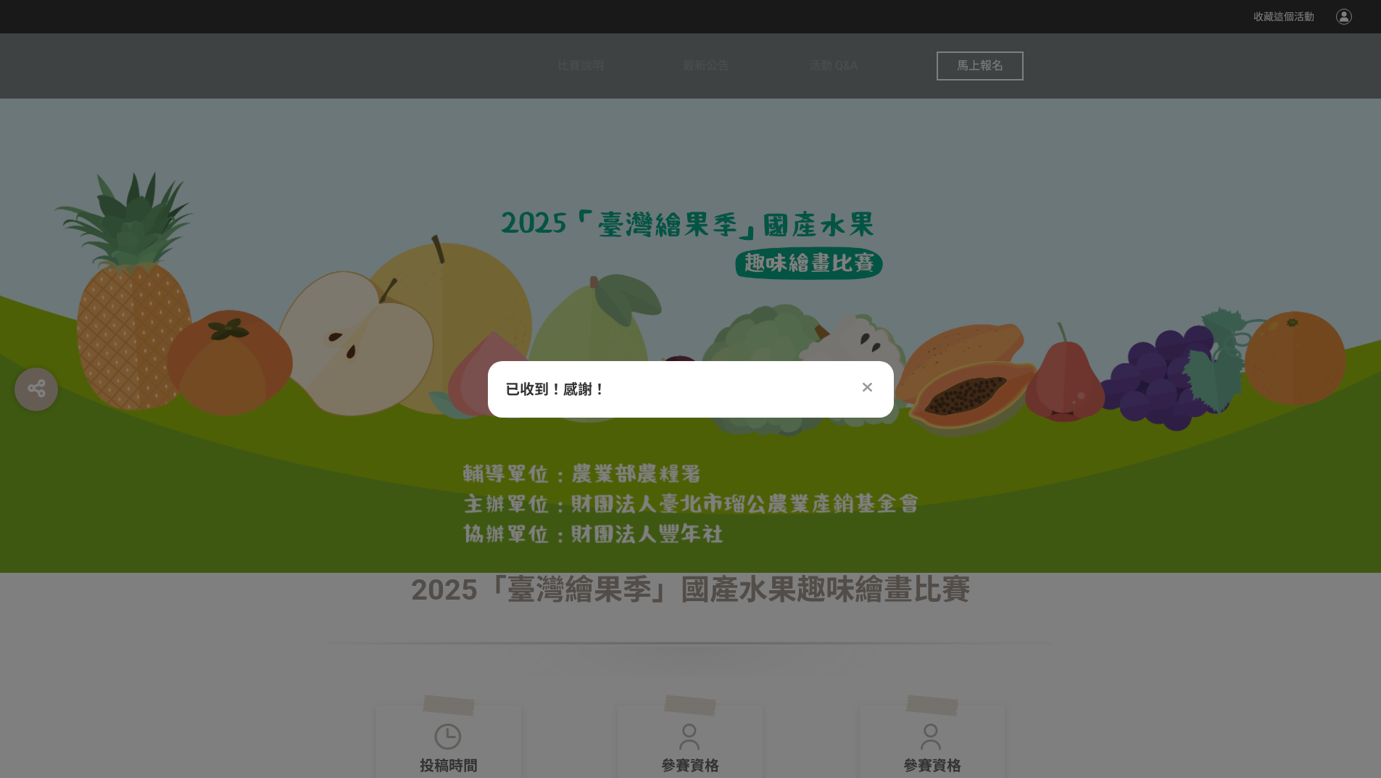
click at [867, 384] on icon at bounding box center [866, 387] width 9 height 14
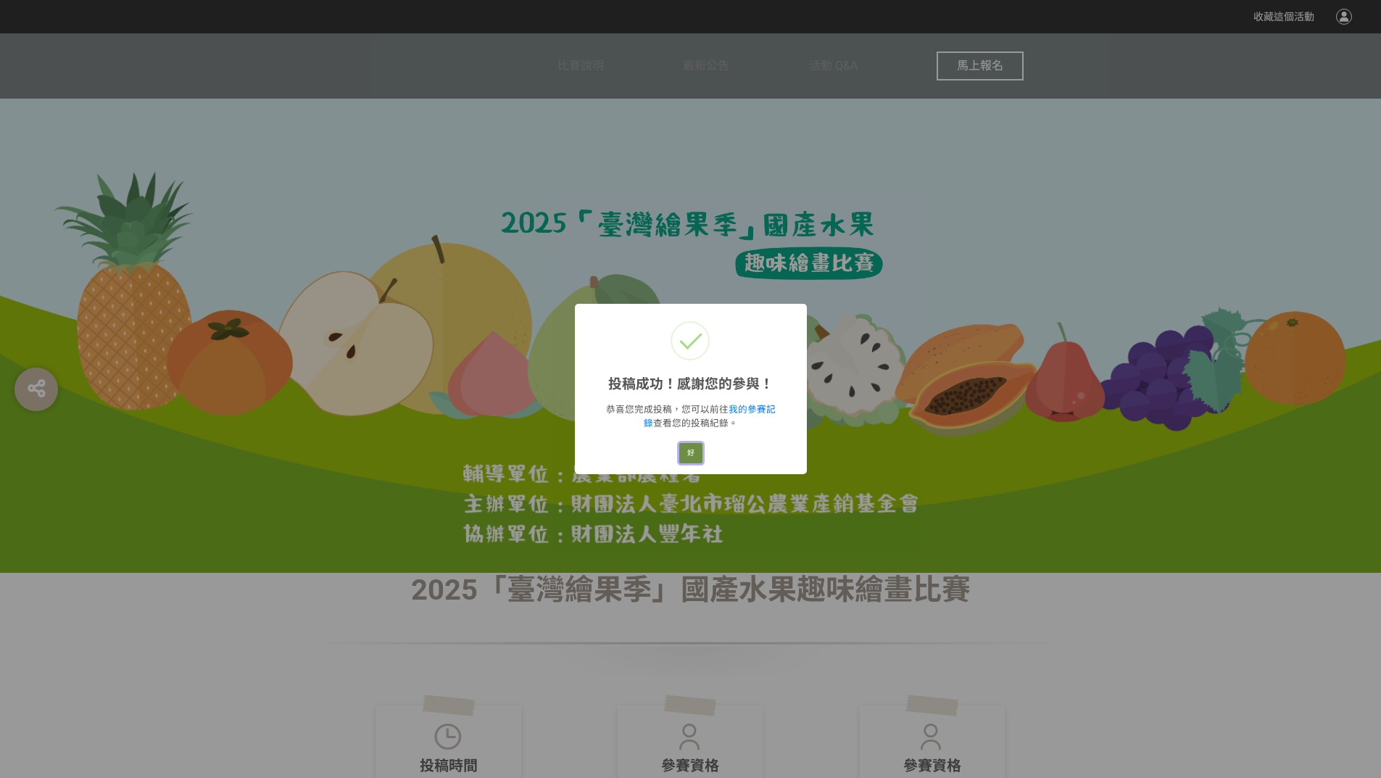
click at [698, 457] on button "好" at bounding box center [690, 453] width 23 height 20
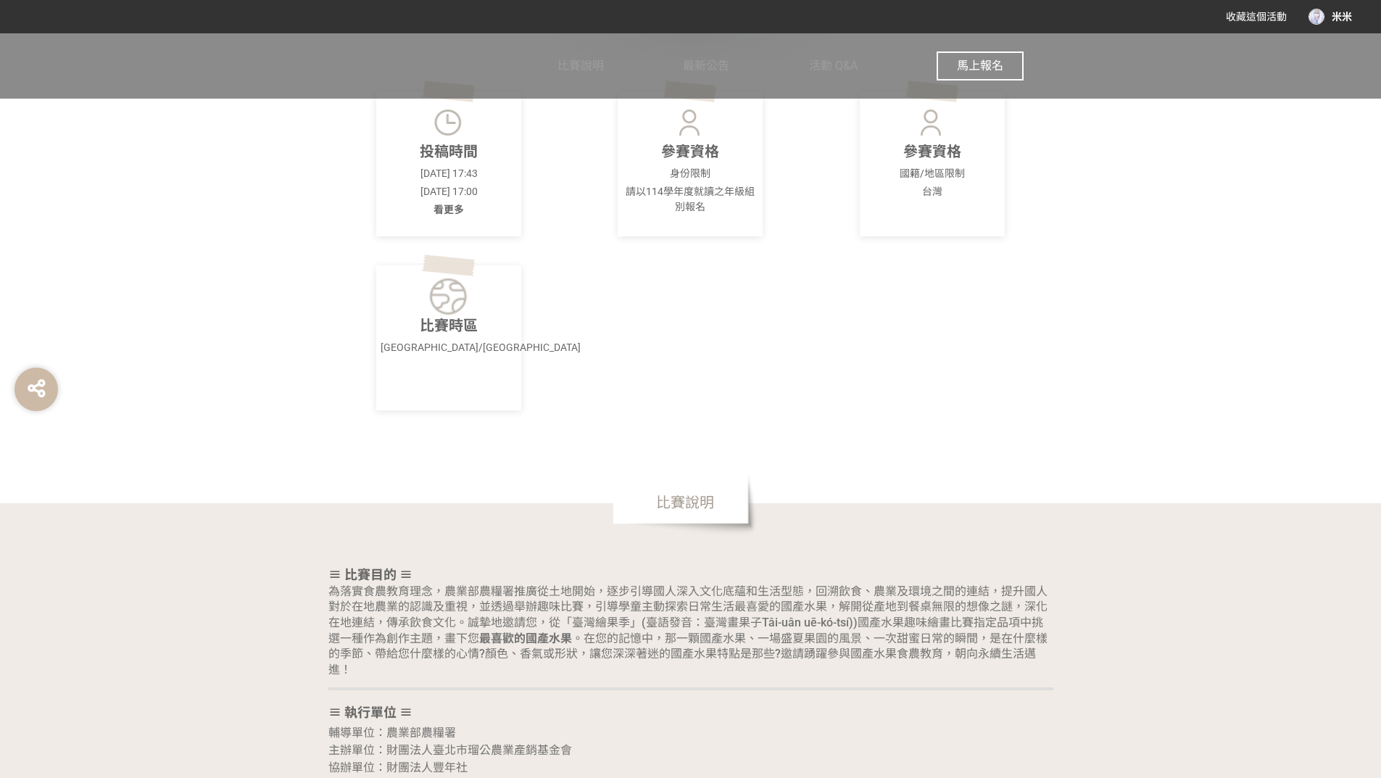
scroll to position [362, 0]
